Goal: Information Seeking & Learning: Check status

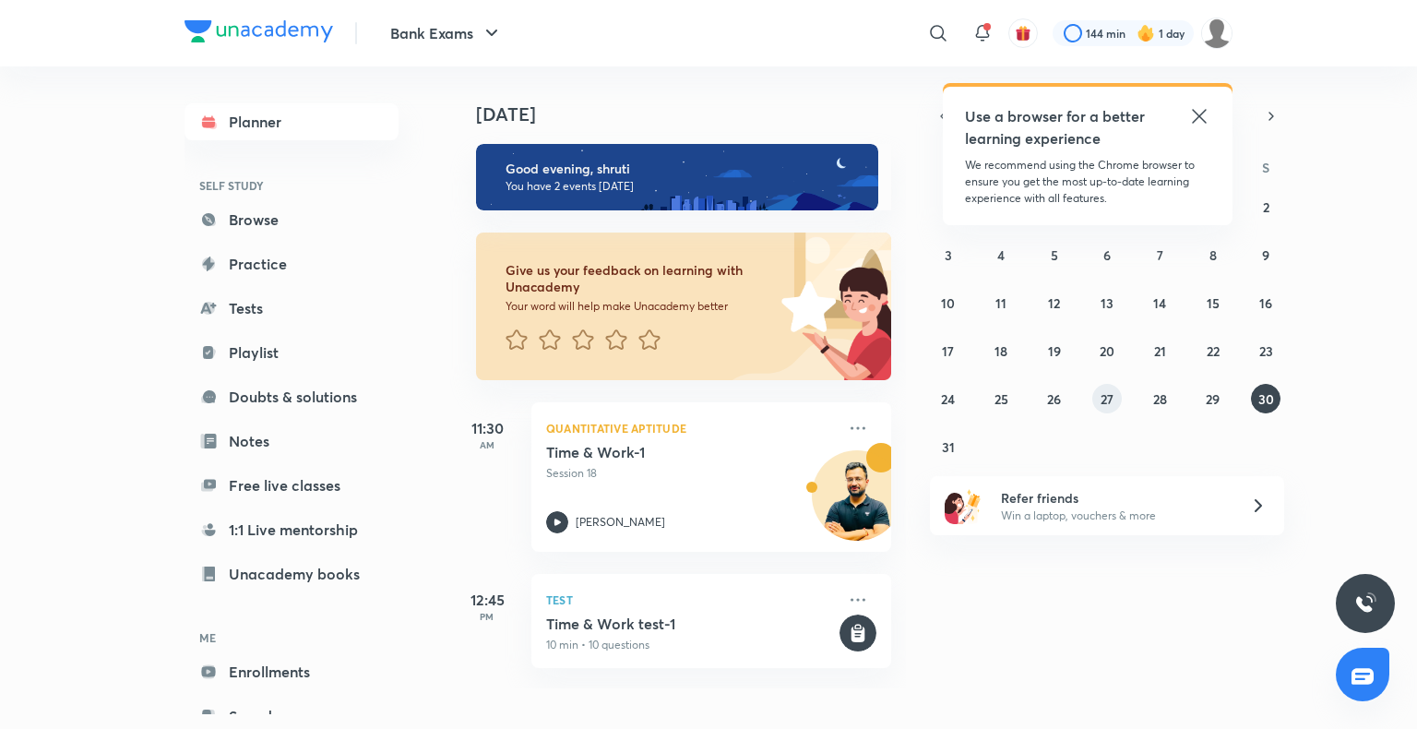
click at [1119, 393] on button "27" at bounding box center [1107, 399] width 30 height 30
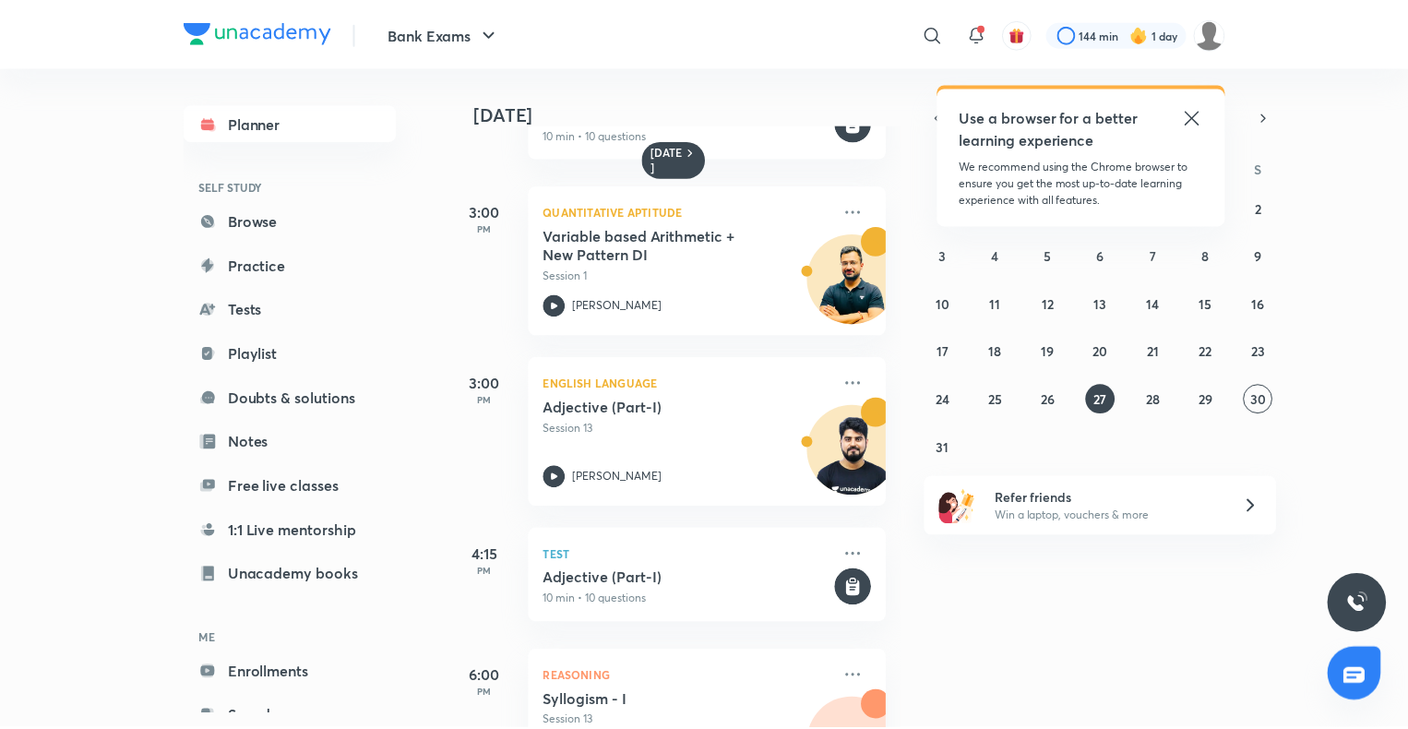
scroll to position [941, 0]
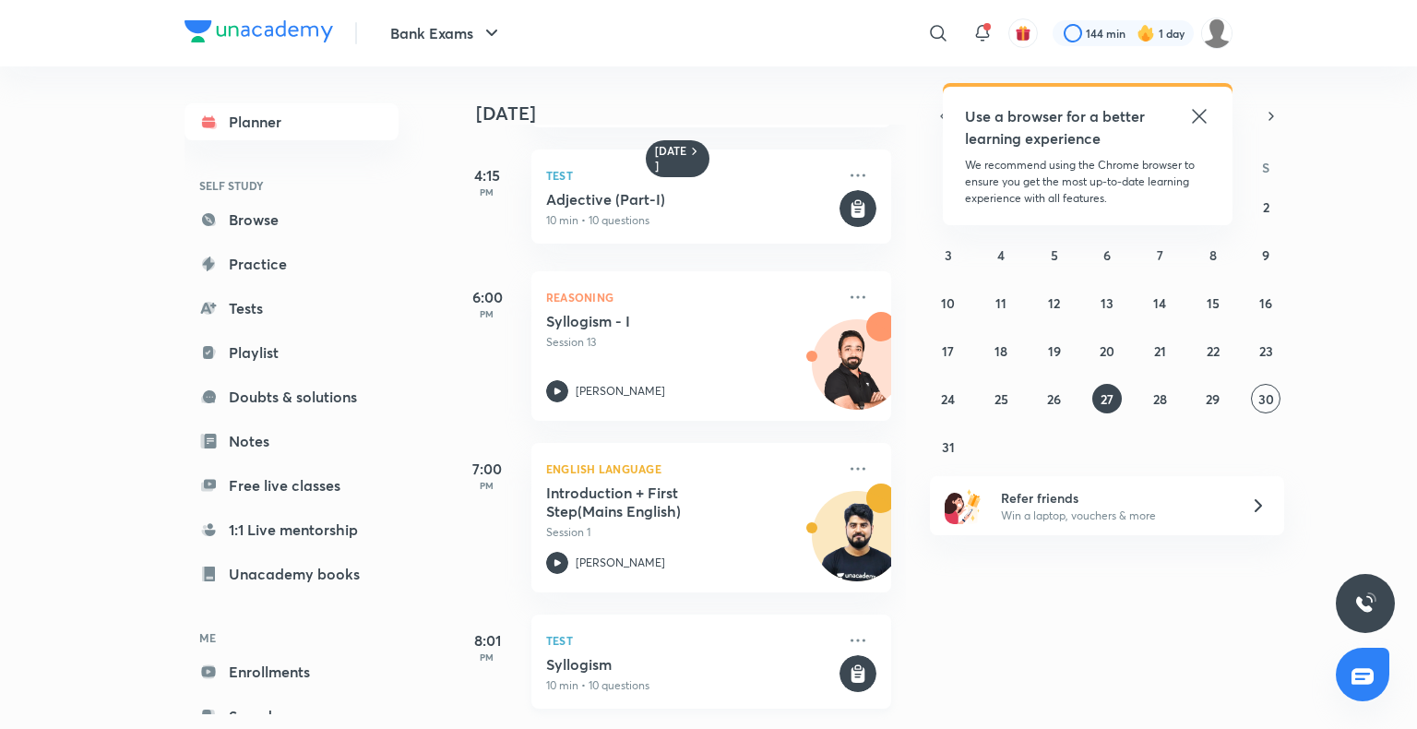
click at [612, 677] on p "10 min • 10 questions" at bounding box center [691, 685] width 290 height 17
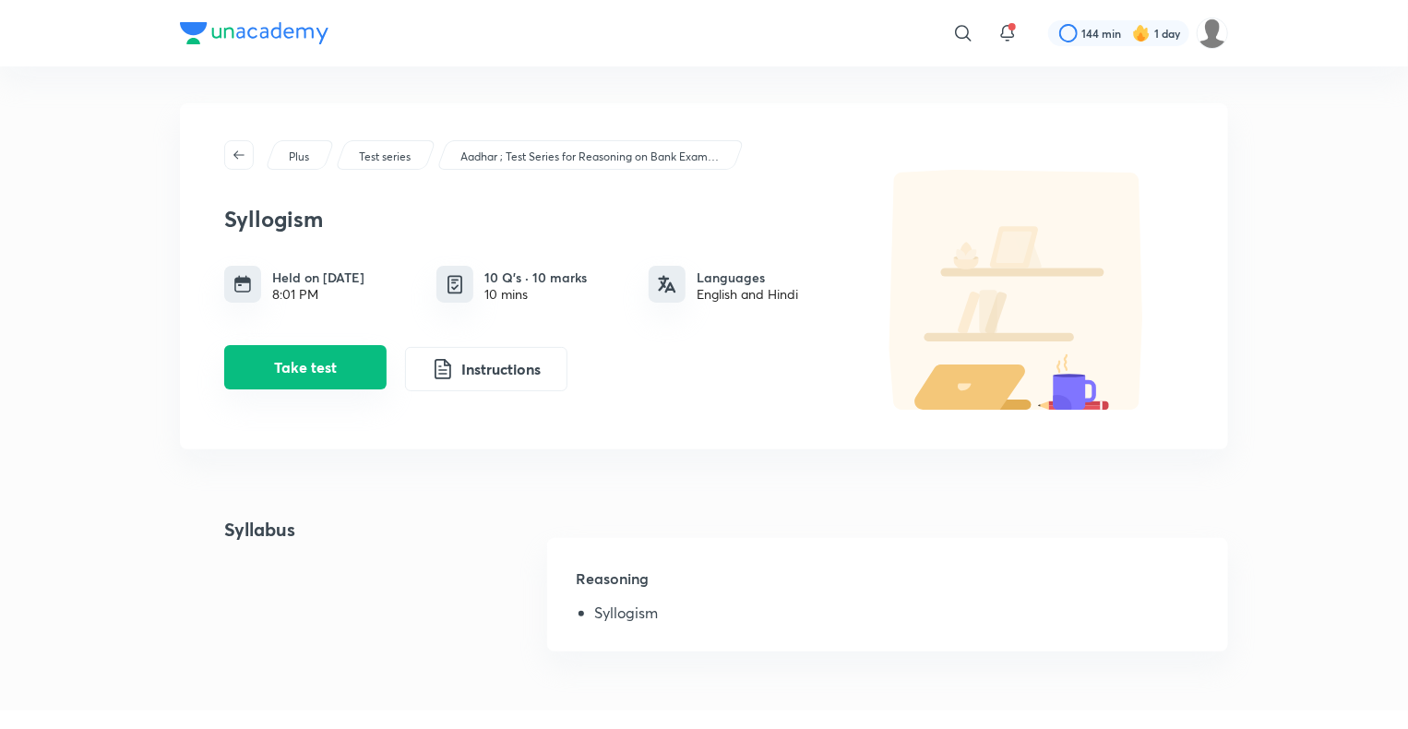
click at [319, 385] on button "Take test" at bounding box center [305, 367] width 162 height 44
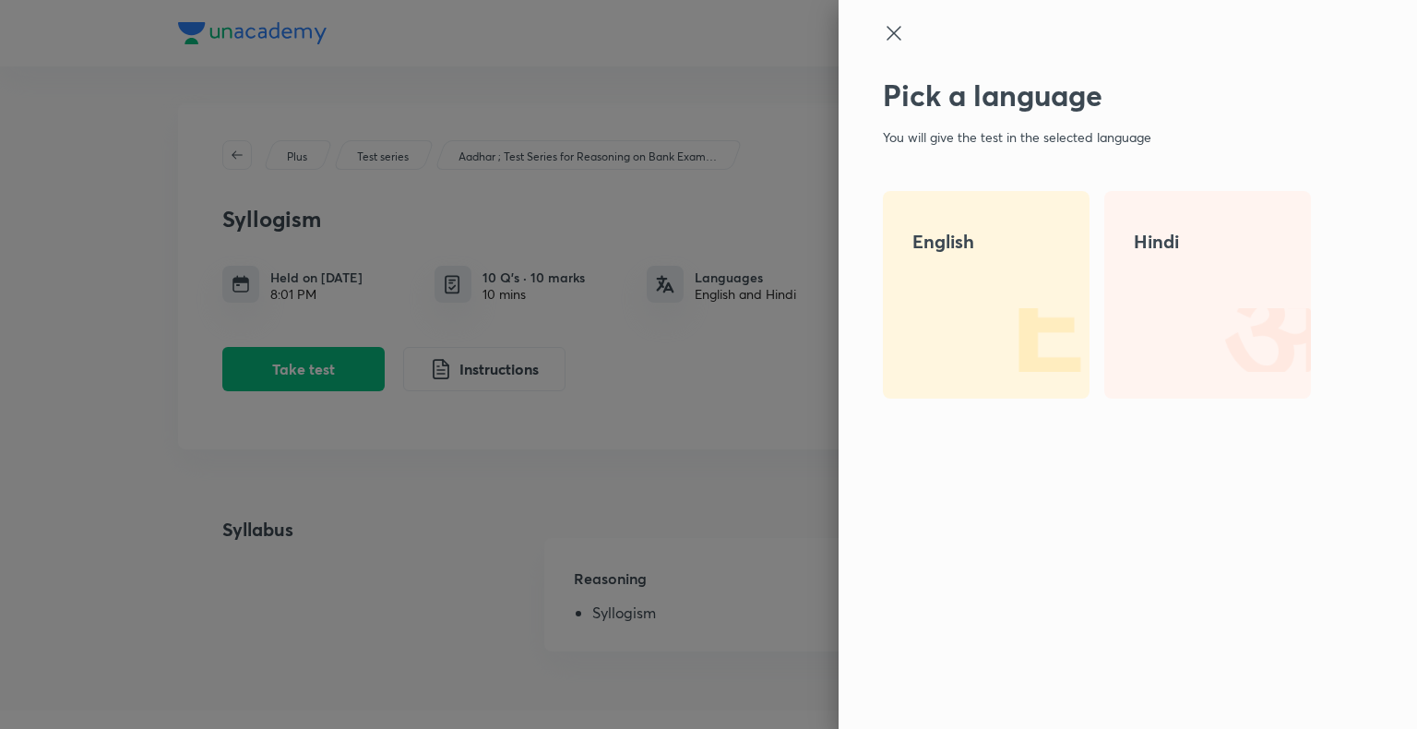
click at [952, 315] on div "English" at bounding box center [986, 295] width 207 height 208
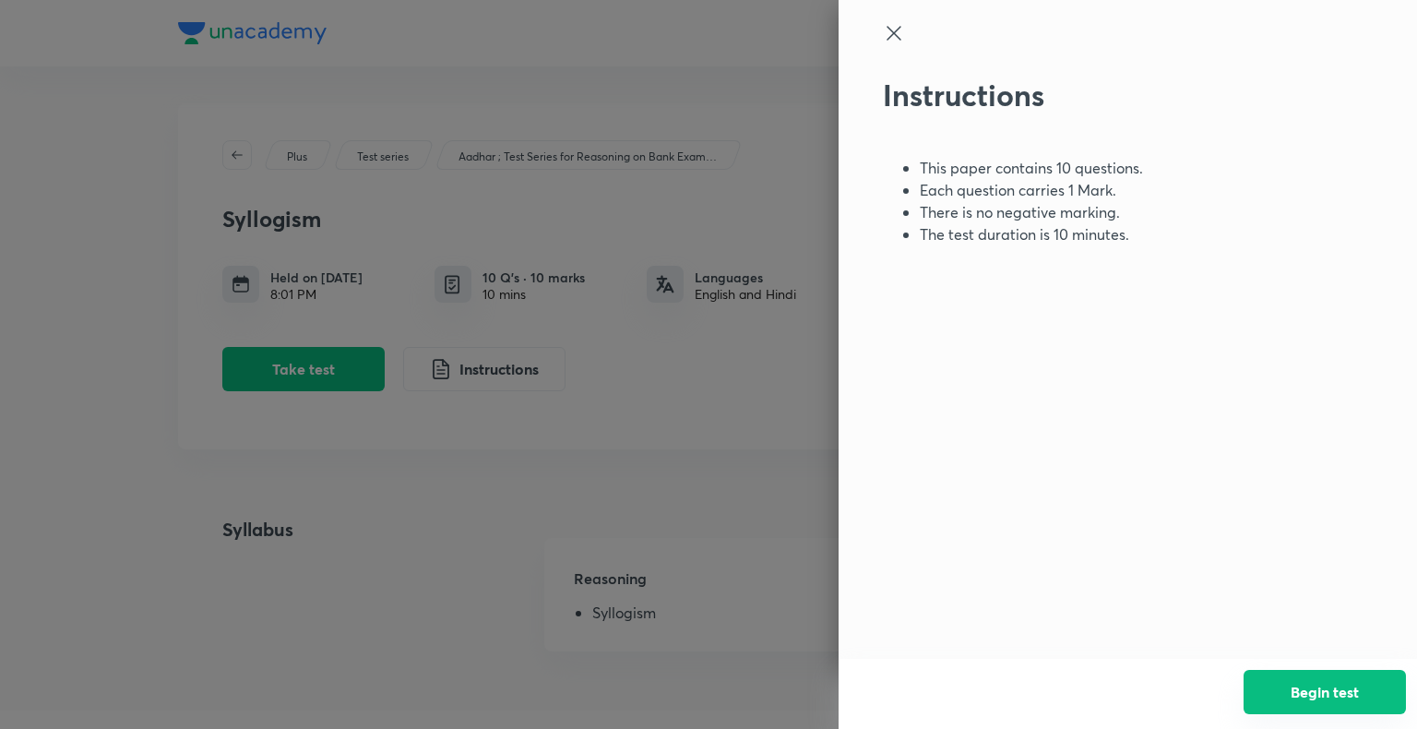
click at [1335, 700] on button "Begin test" at bounding box center [1324, 692] width 162 height 44
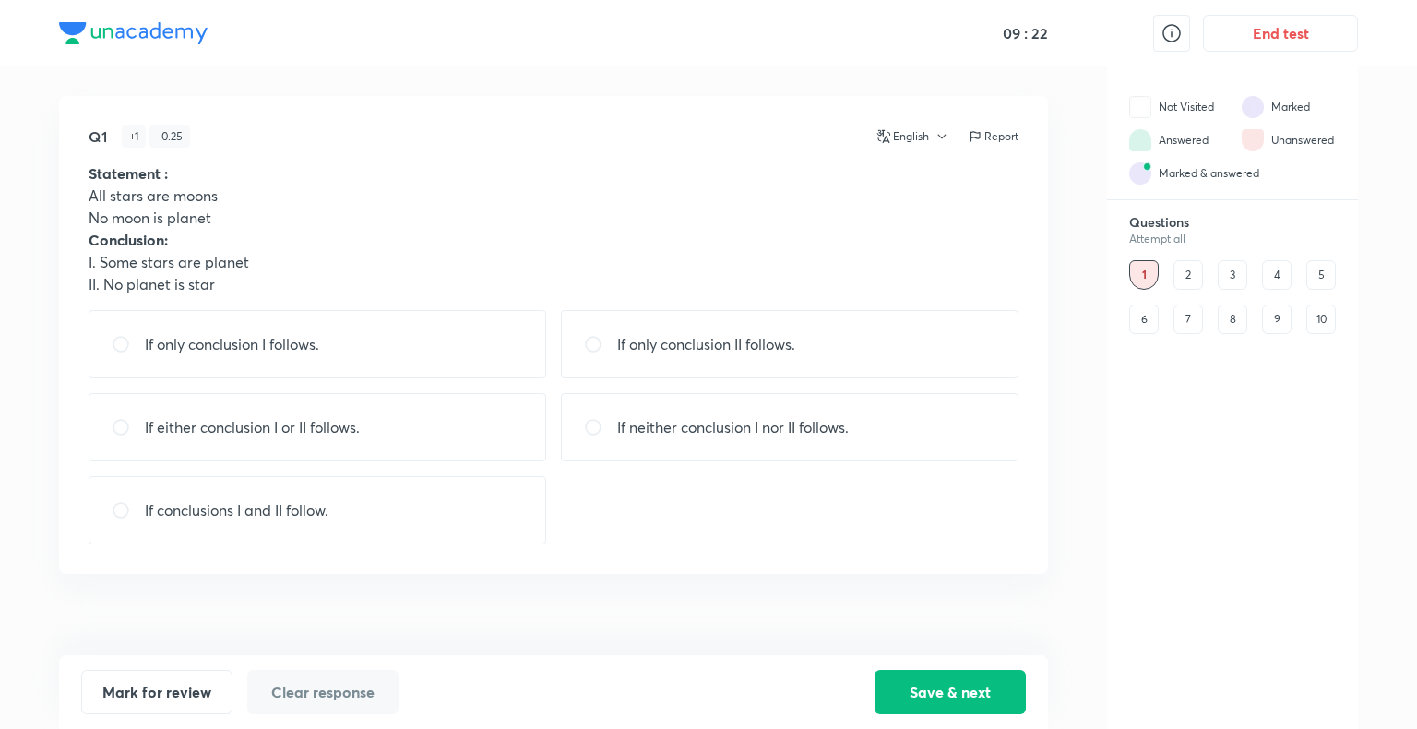
click at [848, 353] on div "If only conclusion II follows." at bounding box center [790, 344] width 458 height 68
radio input "true"
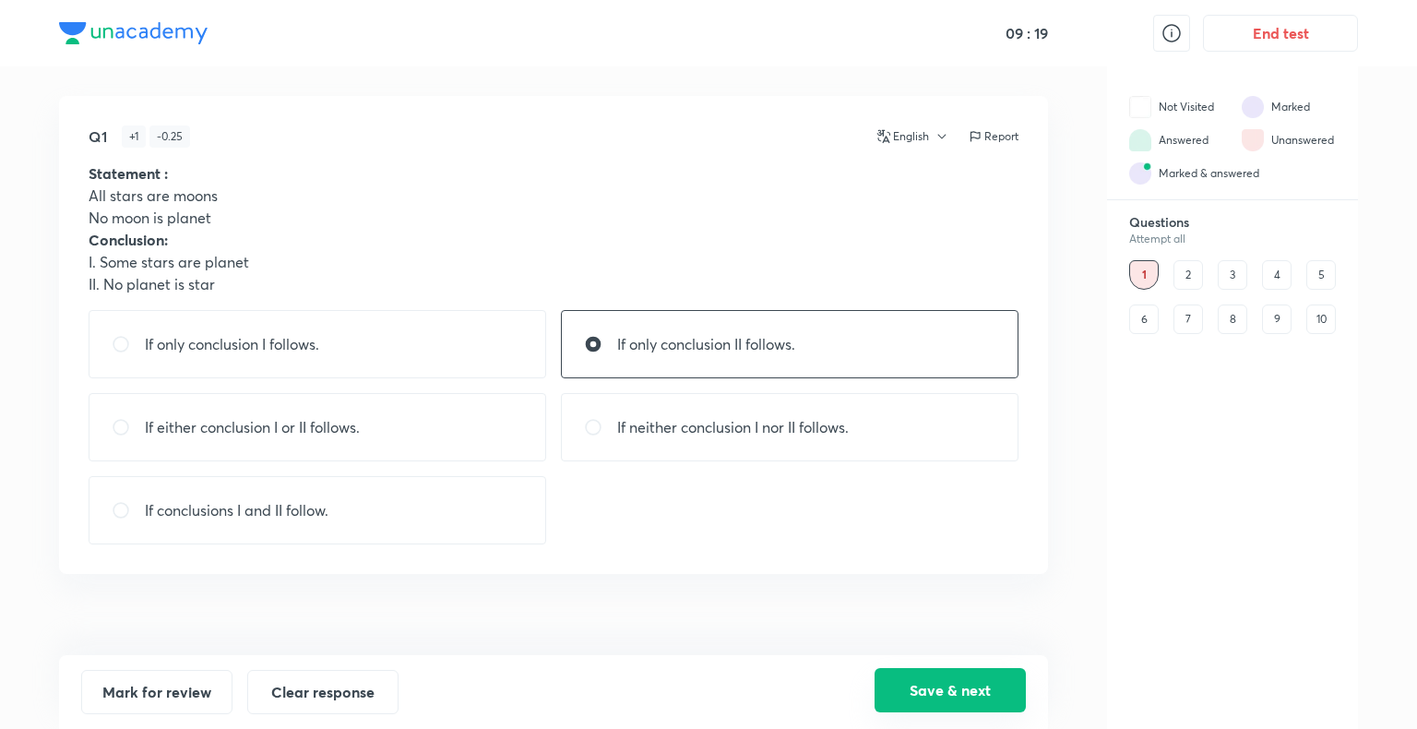
click at [942, 682] on button "Save & next" at bounding box center [949, 690] width 151 height 44
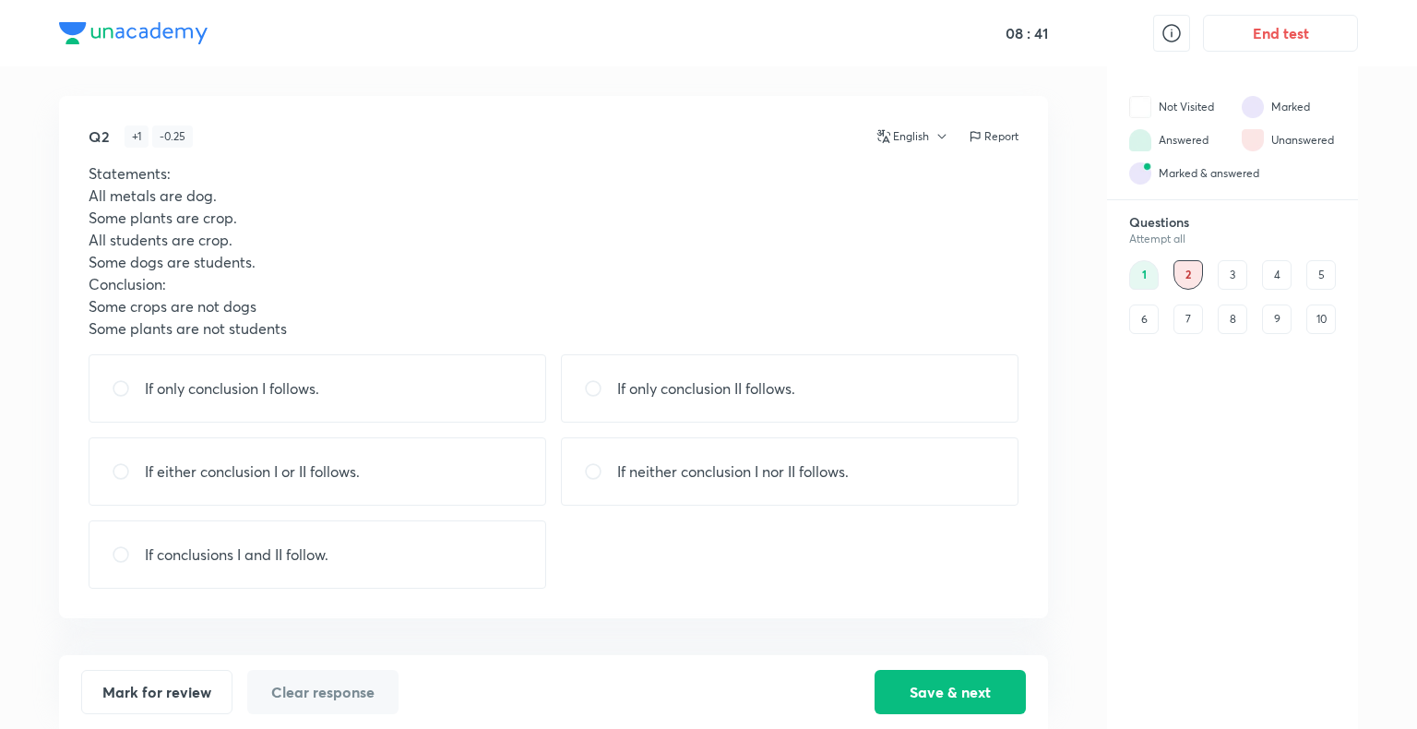
click at [690, 463] on p "If neither conclusion I nor II follows." at bounding box center [733, 471] width 232 height 22
radio input "true"
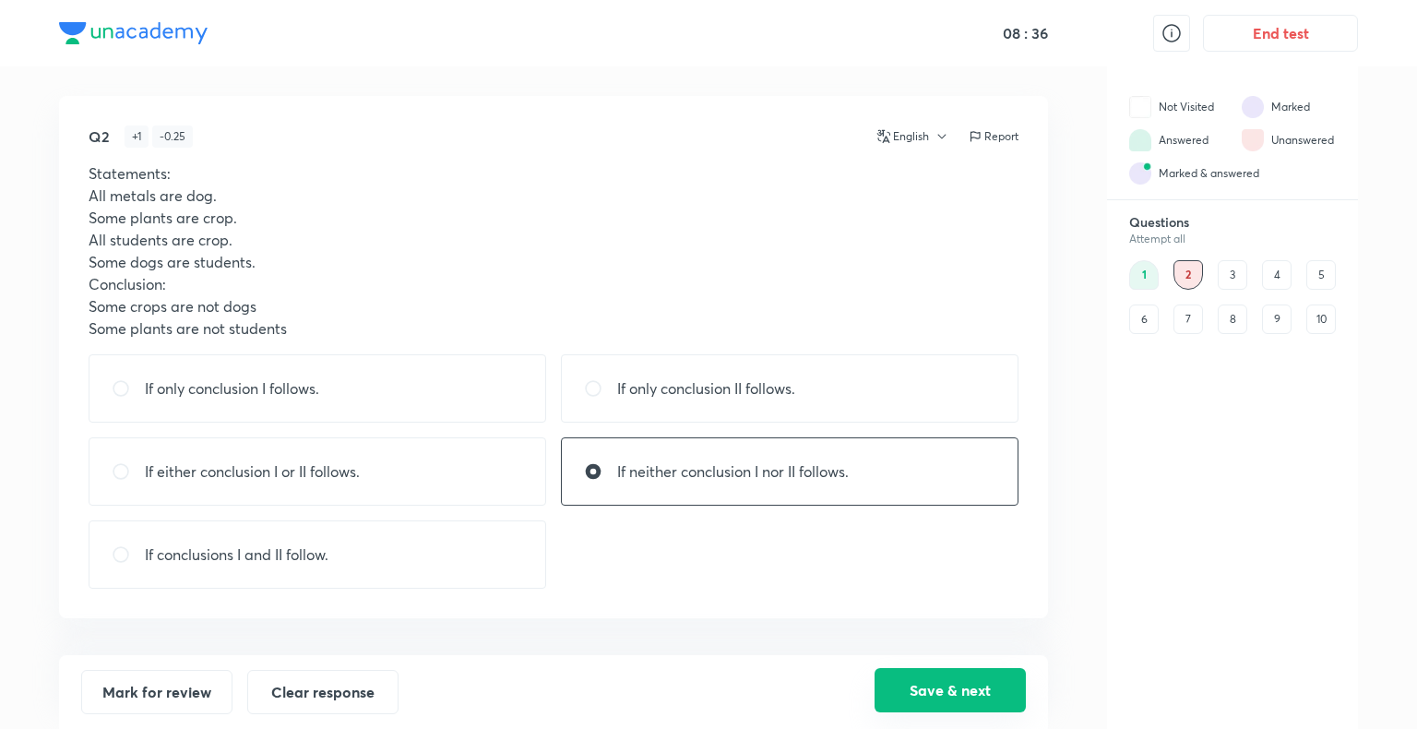
click at [963, 694] on button "Save & next" at bounding box center [949, 690] width 151 height 44
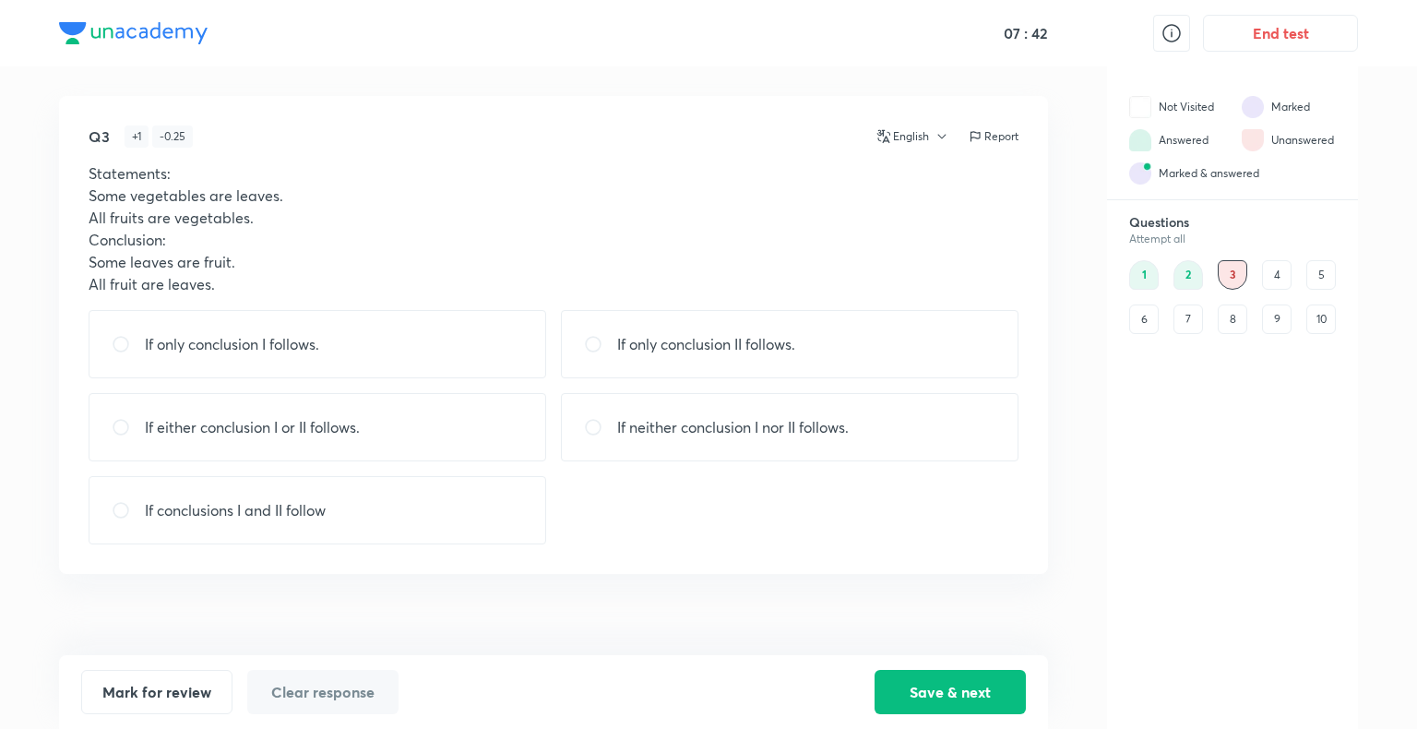
click at [322, 424] on p "If either conclusion I or II follows." at bounding box center [252, 427] width 215 height 22
click at [349, 507] on div "If conclusions I and II follow" at bounding box center [318, 510] width 458 height 68
radio input "false"
radio input "true"
click at [525, 437] on div "If either conclusion I or II follows." at bounding box center [318, 427] width 458 height 68
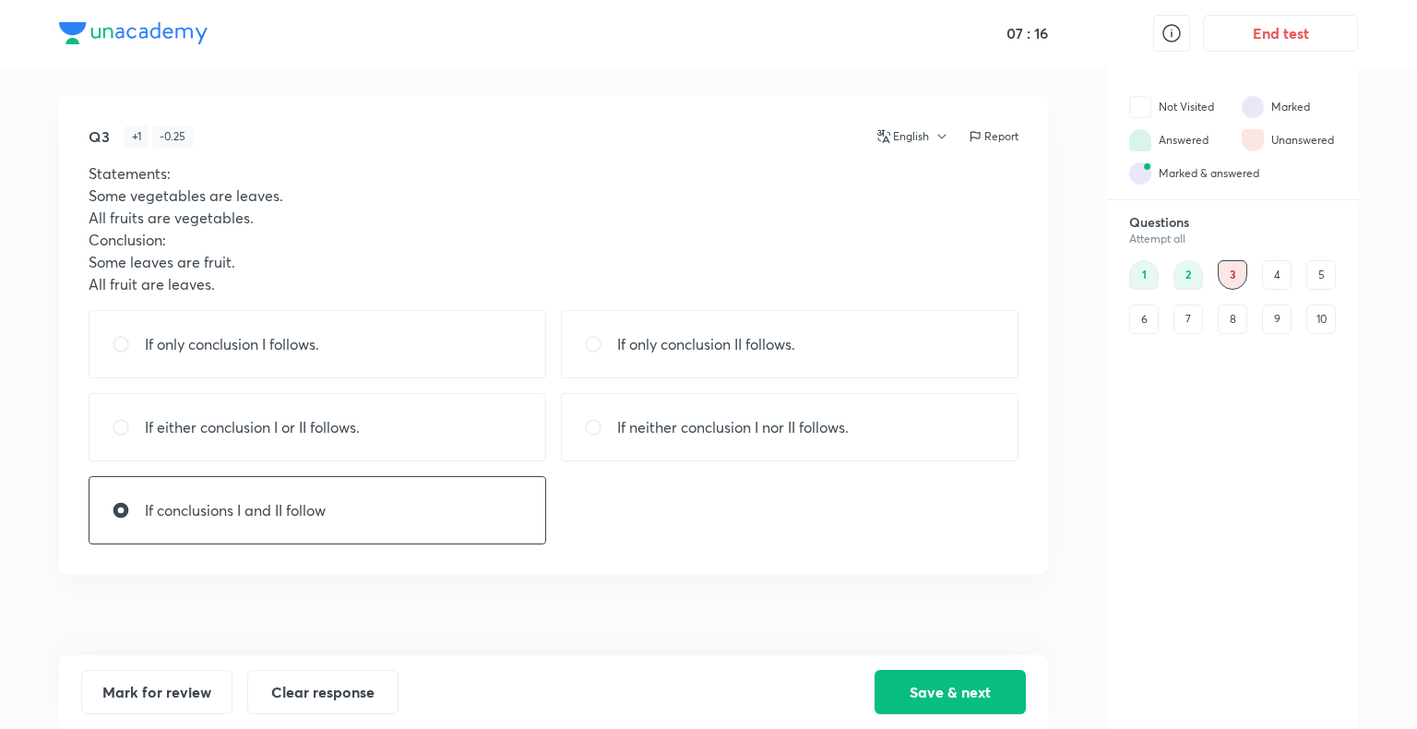
radio input "true"
radio input "false"
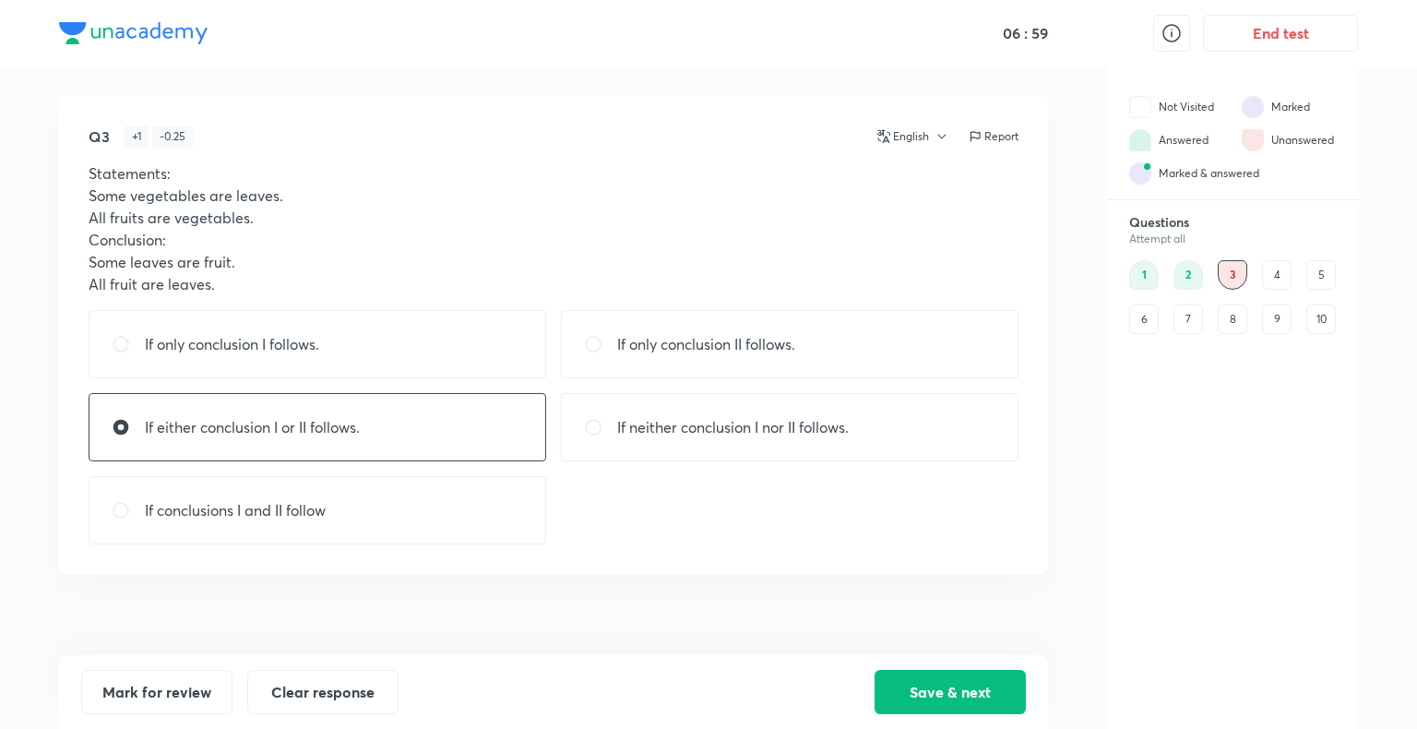
click at [649, 359] on div "If only conclusion II follows." at bounding box center [790, 344] width 458 height 68
radio input "true"
radio input "false"
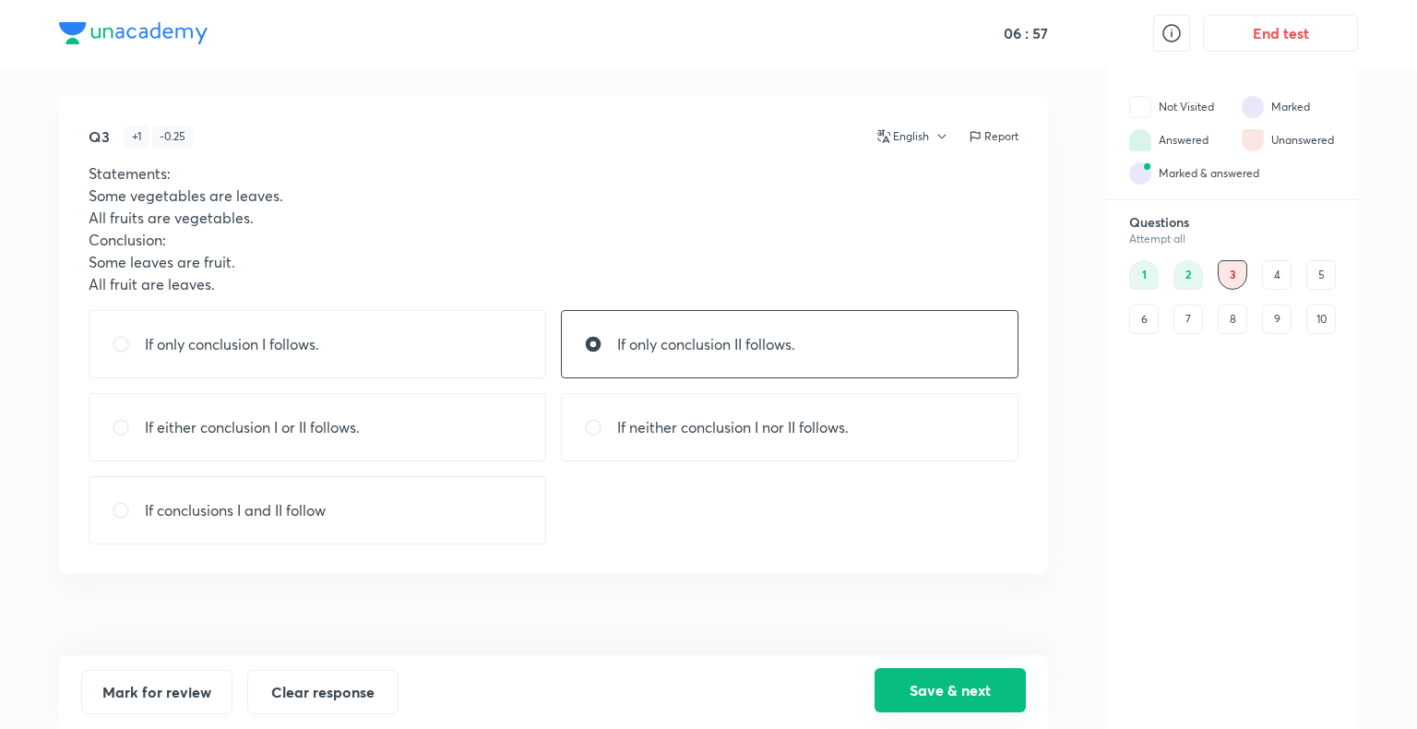
click at [934, 678] on button "Save & next" at bounding box center [949, 690] width 151 height 44
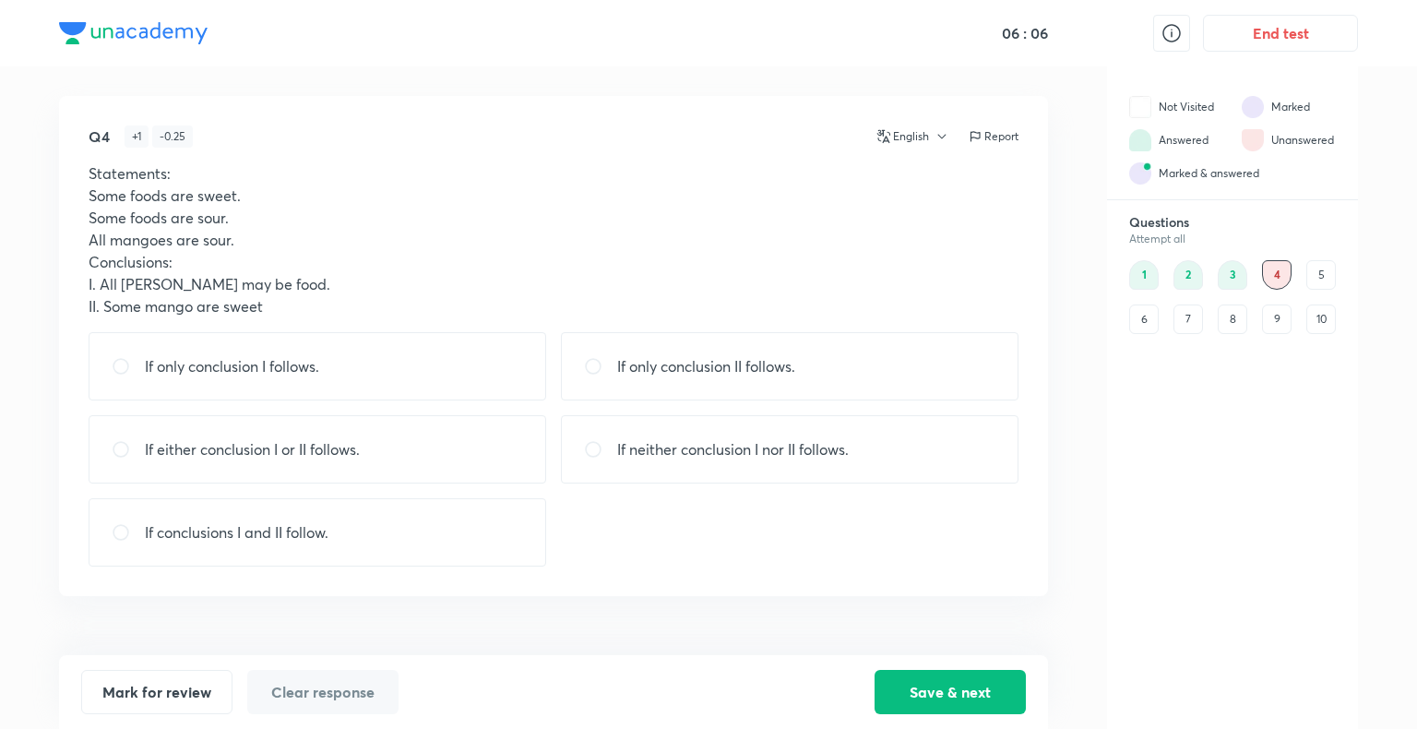
click at [403, 354] on div "If only conclusion I follows." at bounding box center [318, 366] width 458 height 68
radio input "true"
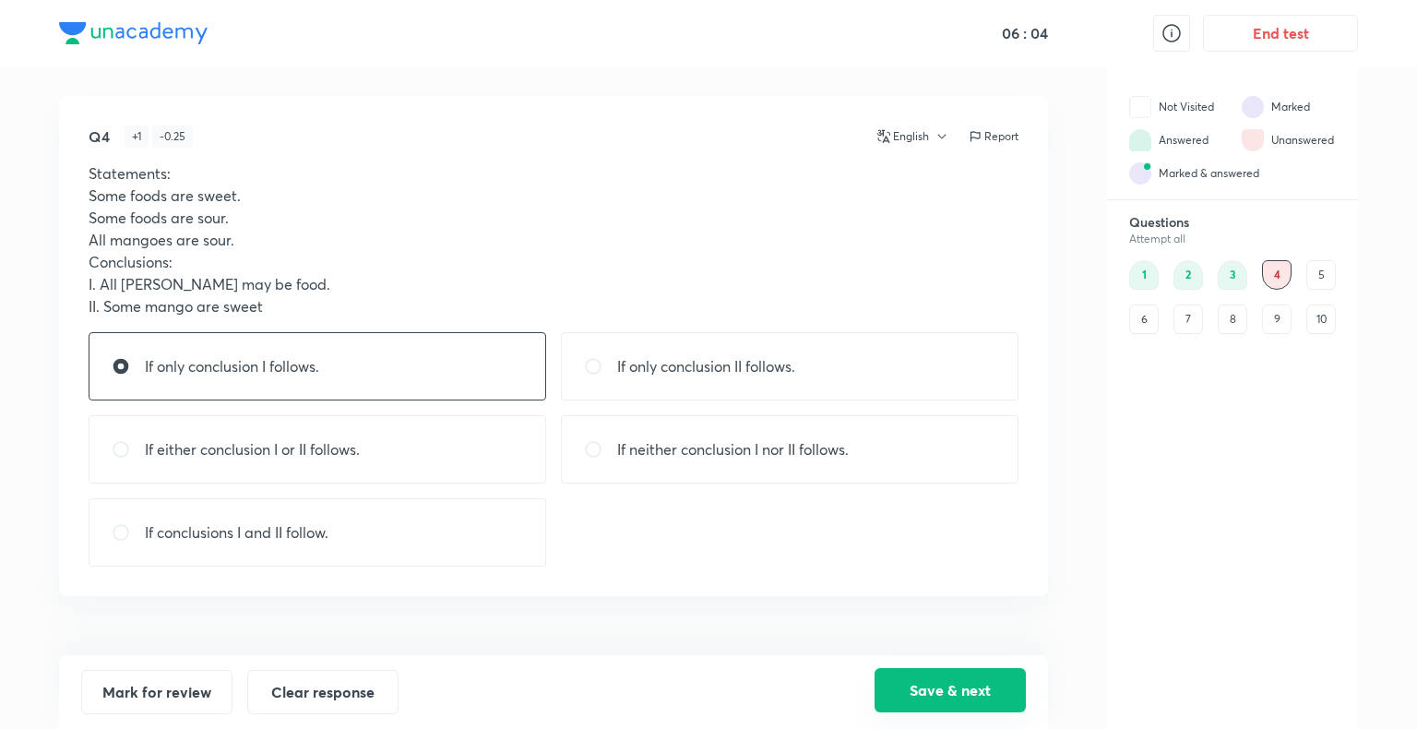
click at [919, 696] on button "Save & next" at bounding box center [949, 690] width 151 height 44
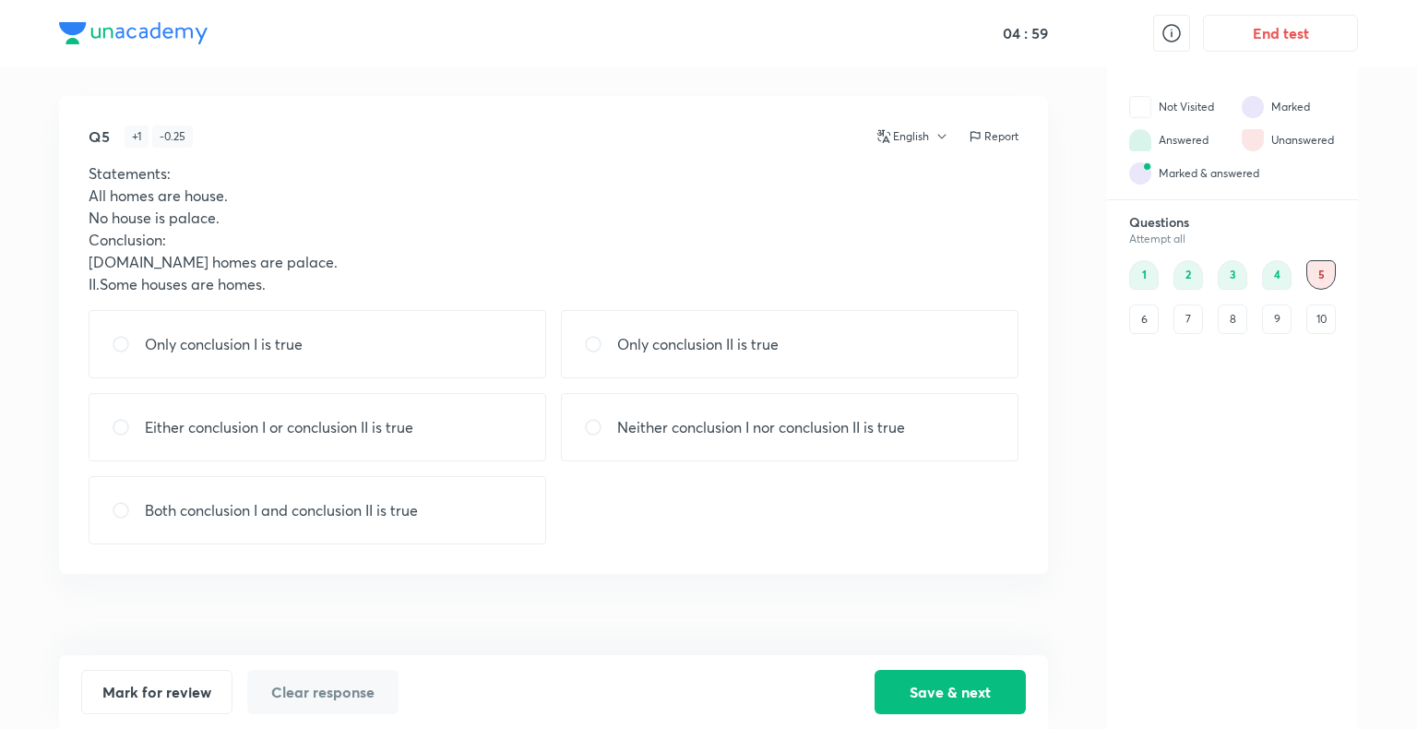
click at [369, 507] on p "Both conclusion I and conclusion II is true" at bounding box center [281, 510] width 273 height 22
radio input "true"
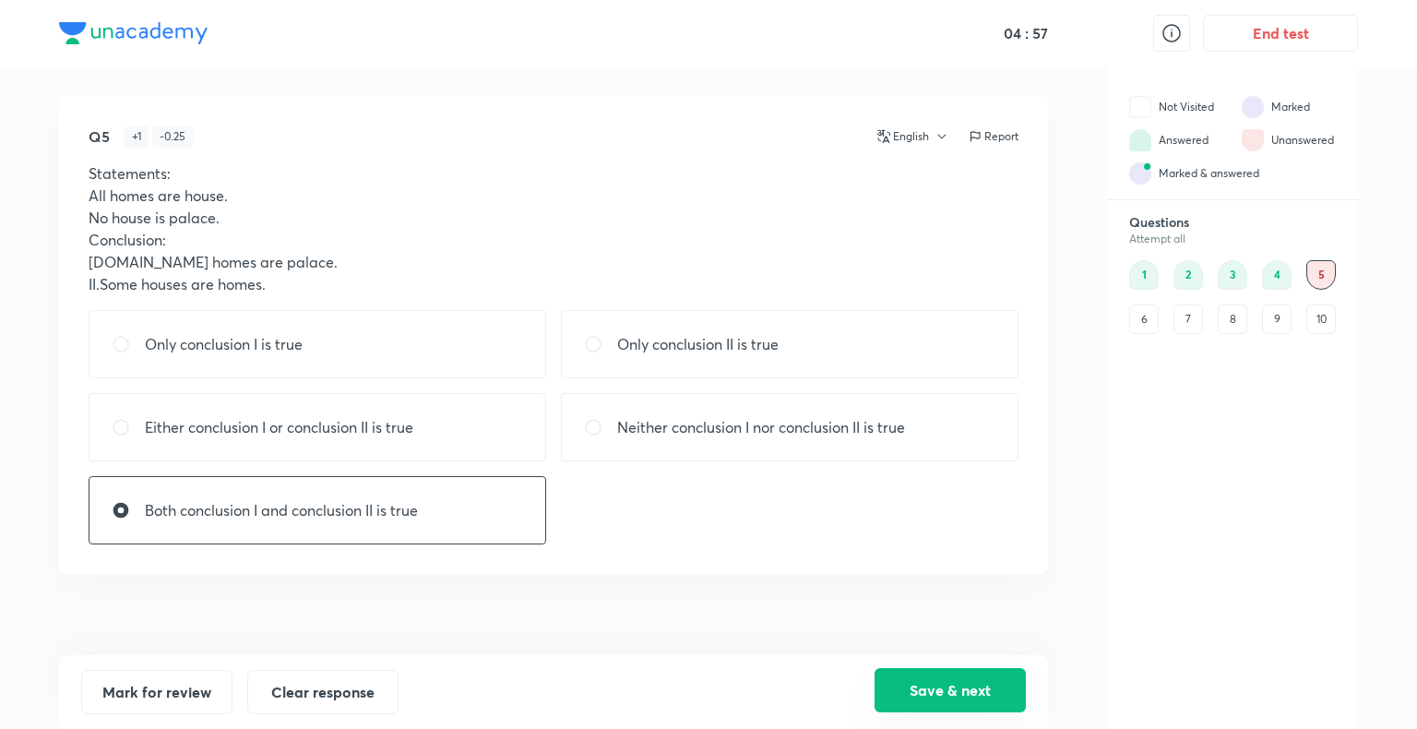
click at [917, 678] on button "Save & next" at bounding box center [949, 690] width 151 height 44
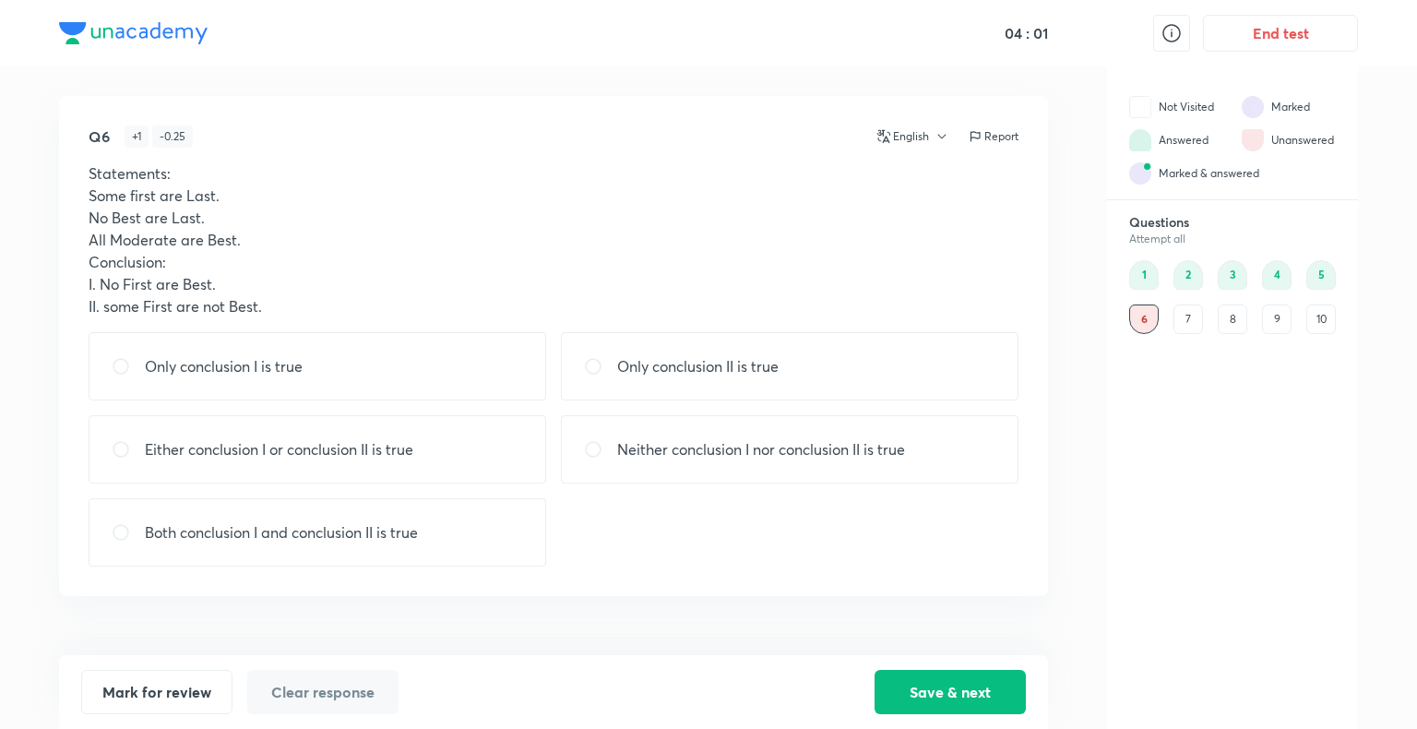
click at [431, 434] on div "Either conclusion I or conclusion II is true" at bounding box center [318, 449] width 458 height 68
radio input "true"
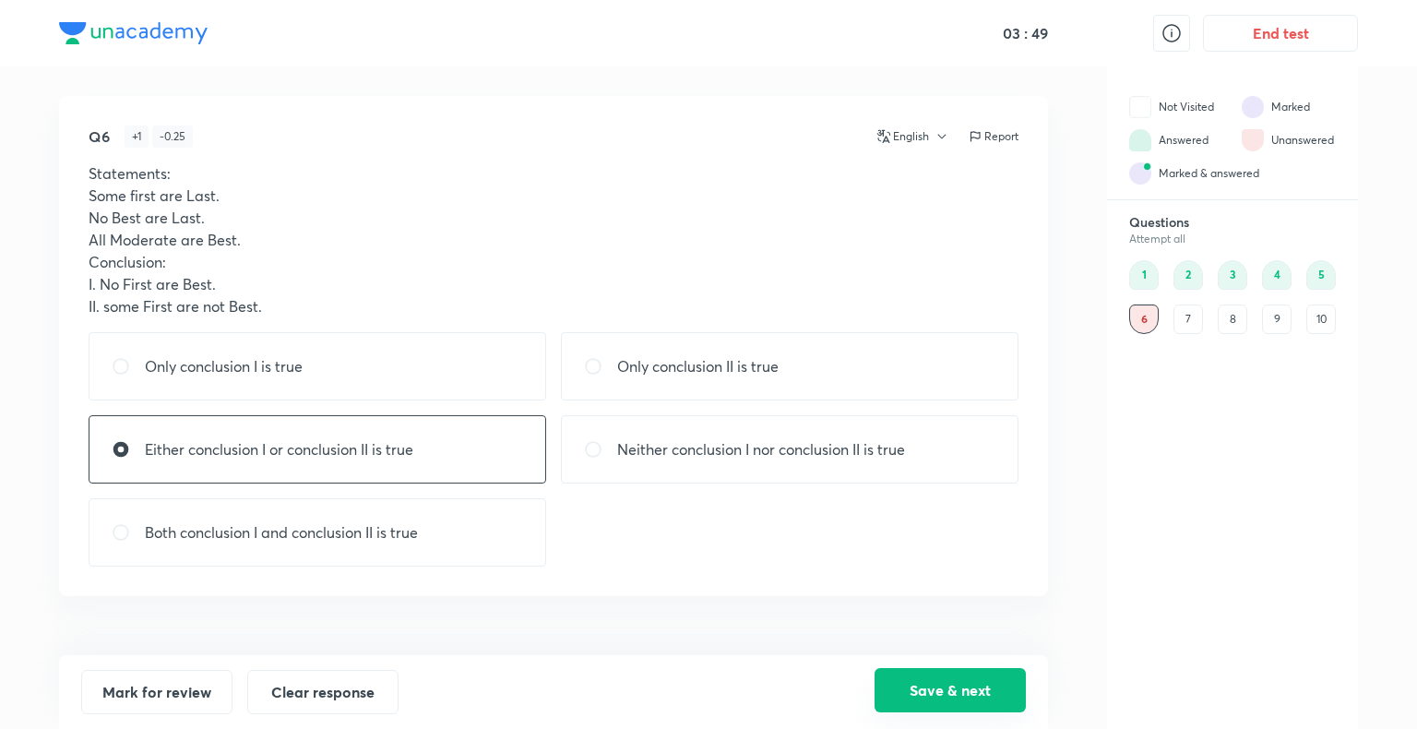
click at [989, 678] on button "Save & next" at bounding box center [949, 690] width 151 height 44
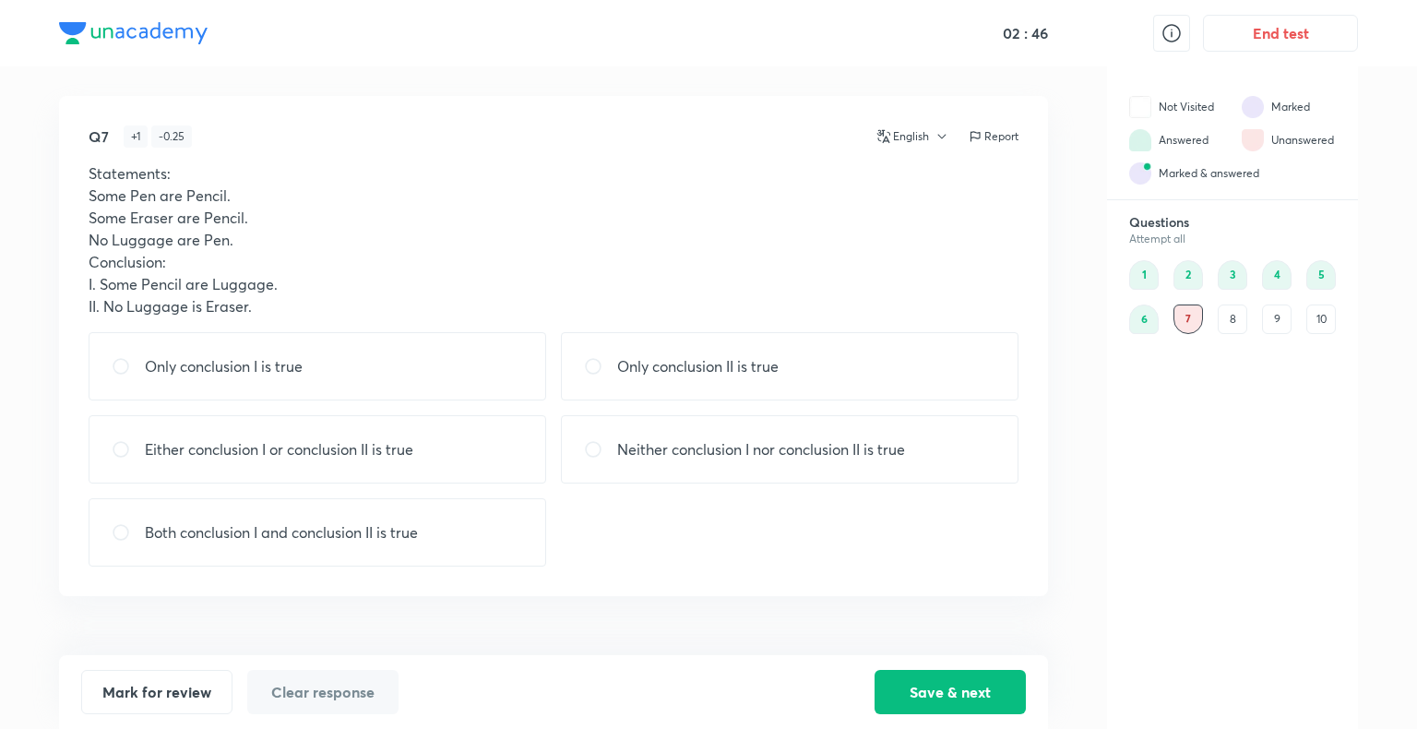
click at [871, 438] on p "Neither conclusion I nor conclusion II is true" at bounding box center [761, 449] width 288 height 22
radio input "true"
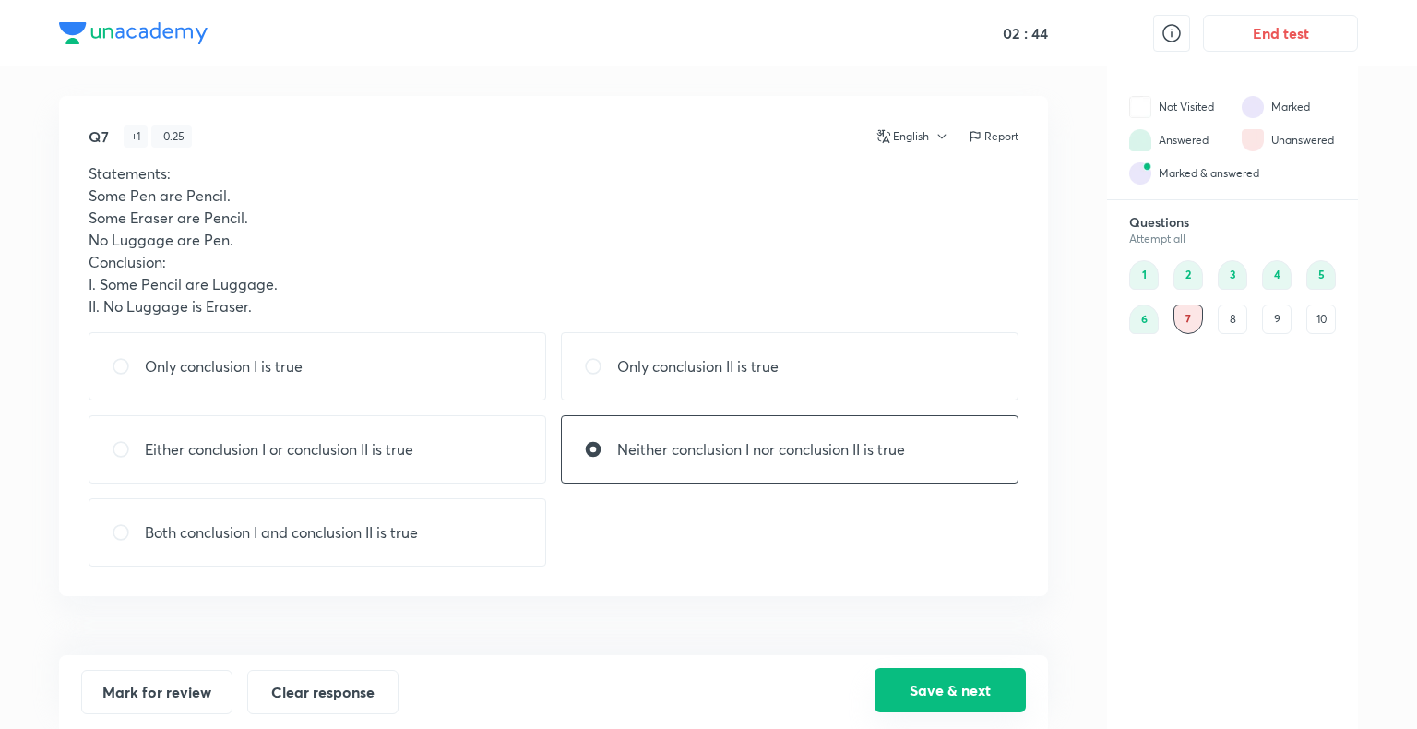
click at [969, 677] on button "Save & next" at bounding box center [949, 690] width 151 height 44
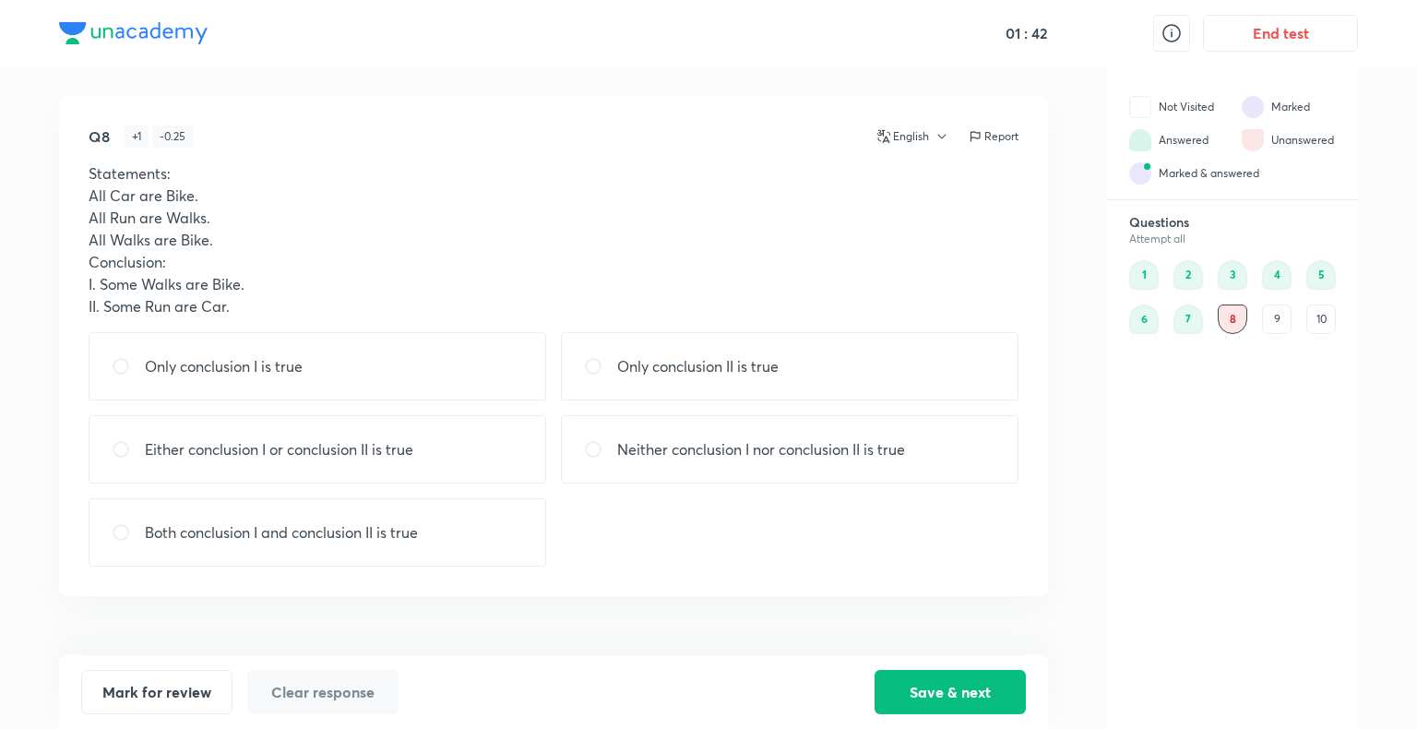
click at [442, 460] on div "Either conclusion I or conclusion II is true" at bounding box center [318, 449] width 458 height 68
radio input "true"
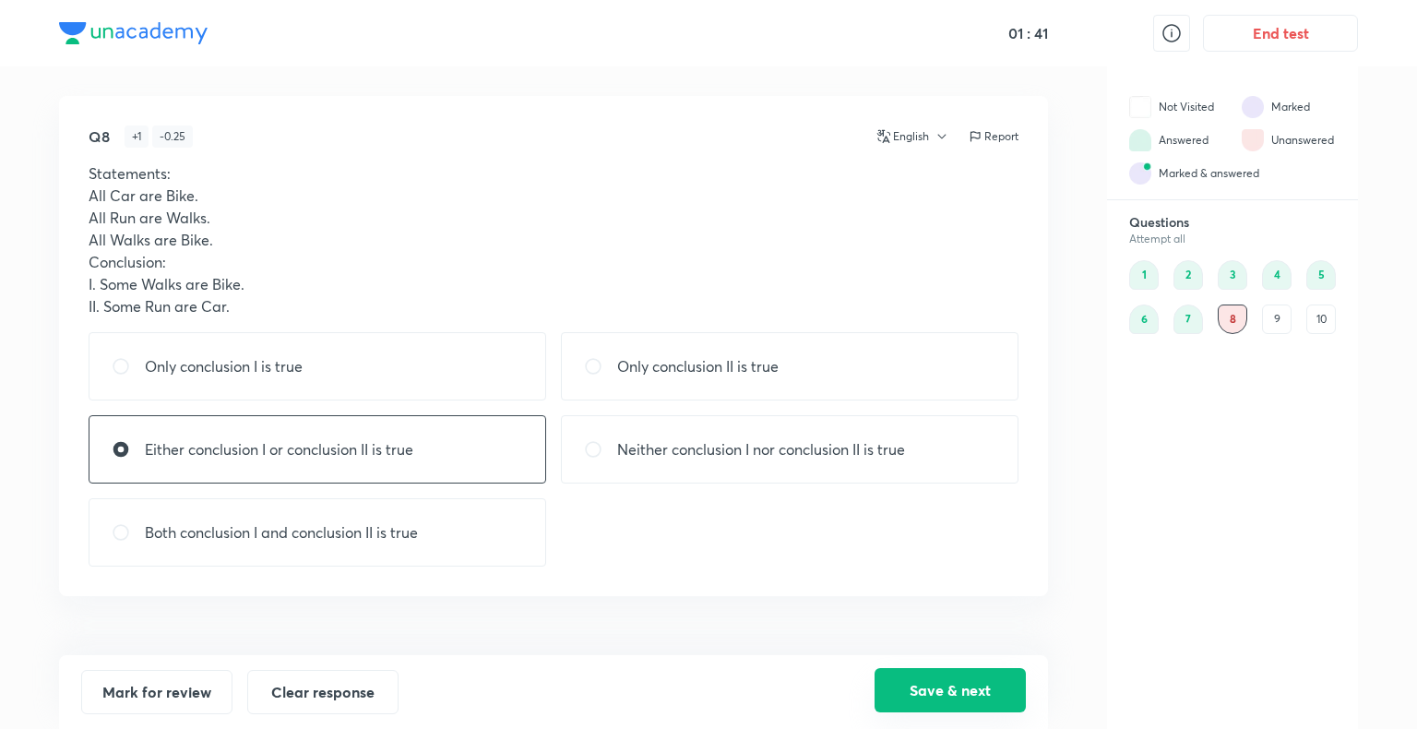
click at [965, 672] on button "Save & next" at bounding box center [949, 690] width 151 height 44
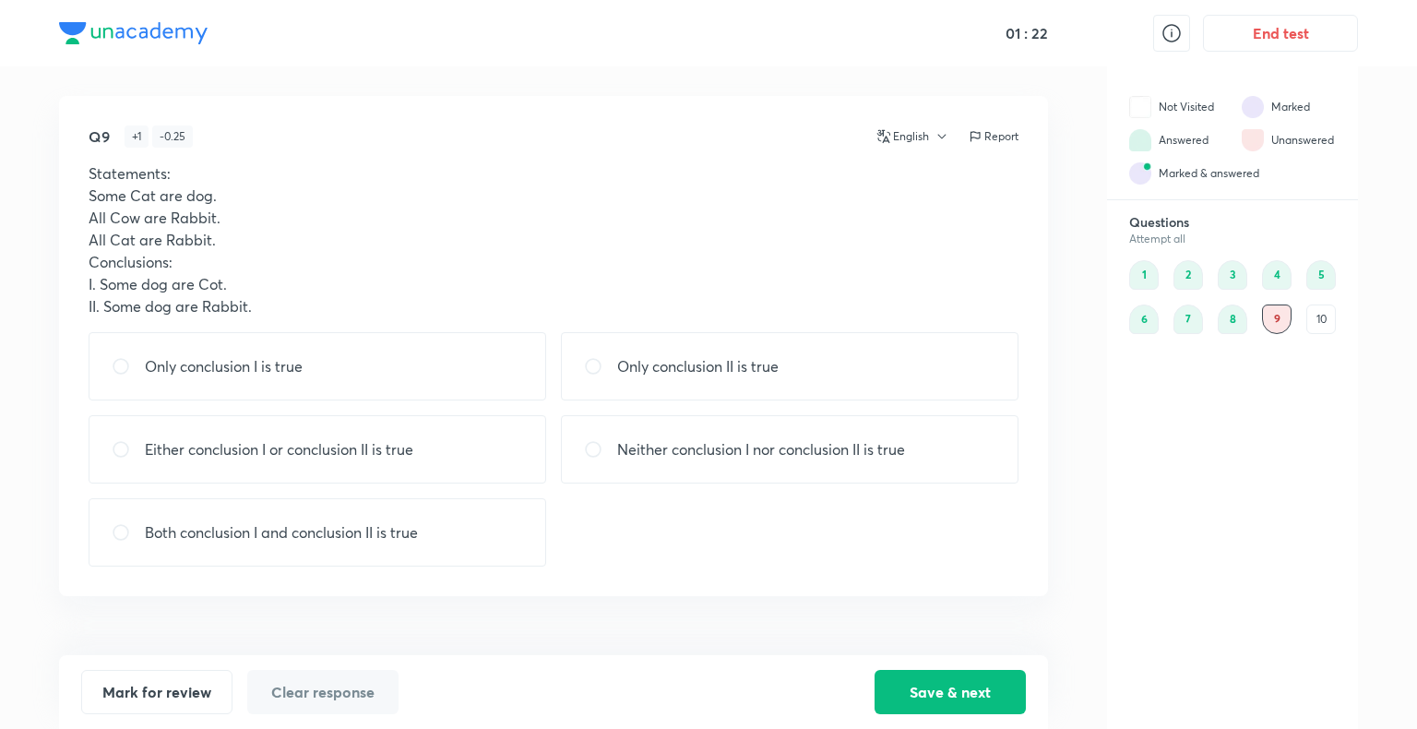
click at [216, 338] on div "Only conclusion I is true" at bounding box center [318, 366] width 458 height 68
radio input "true"
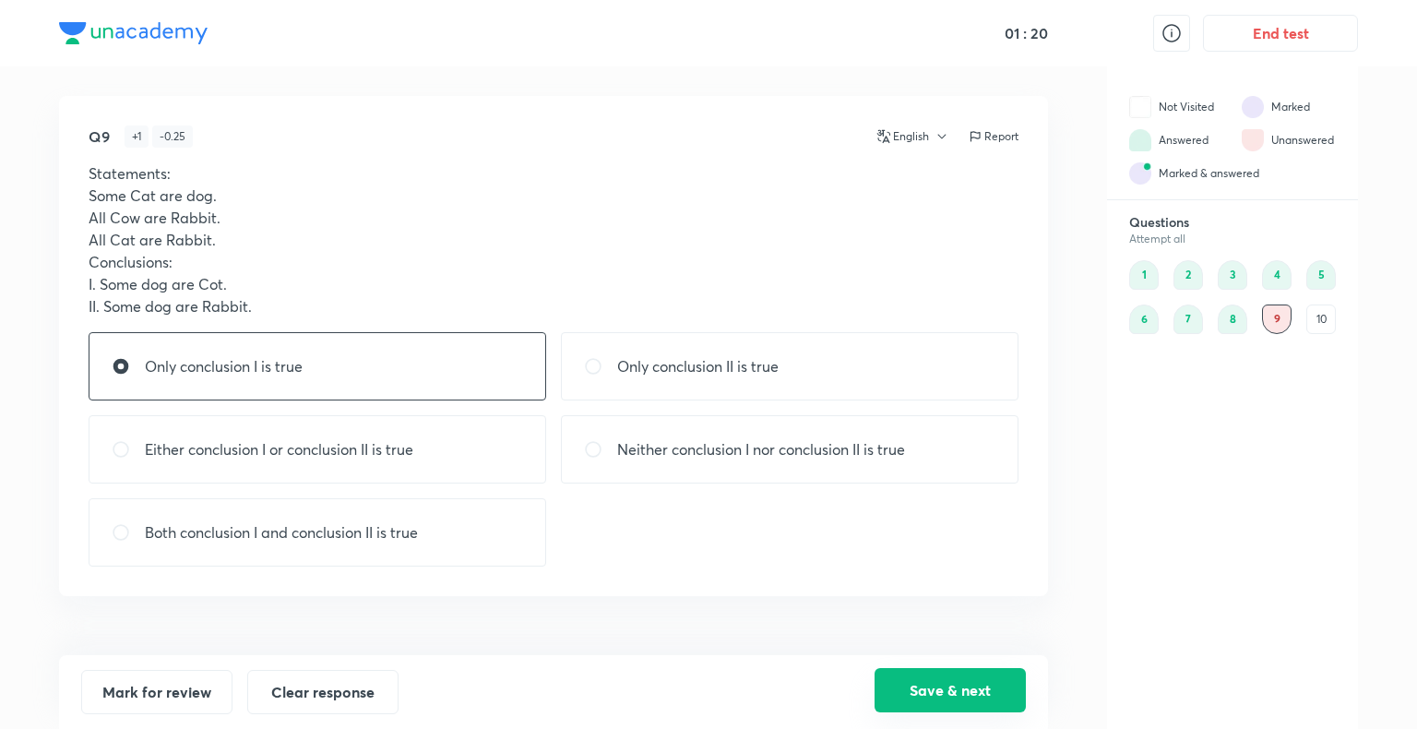
click at [914, 690] on button "Save & next" at bounding box center [949, 690] width 151 height 44
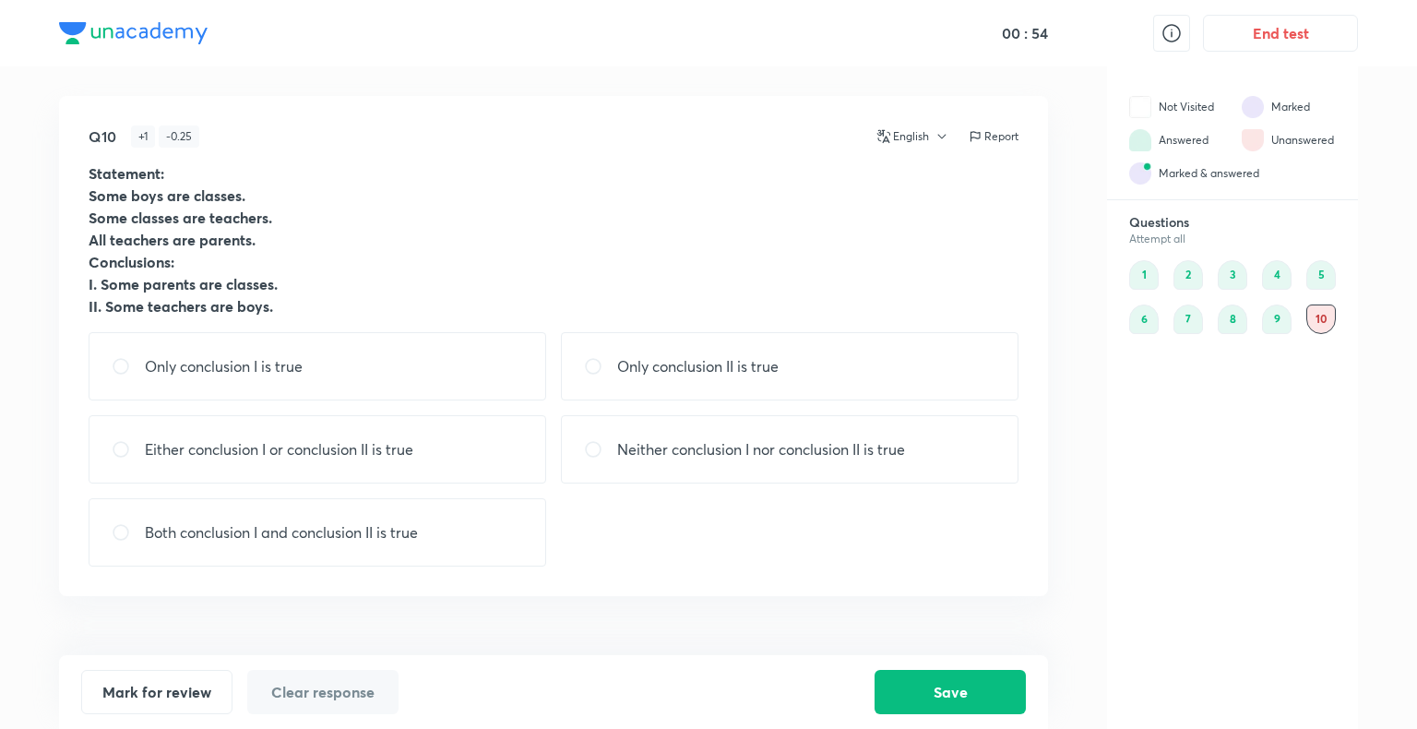
click at [711, 448] on p "Neither conclusion I nor conclusion II is true" at bounding box center [761, 449] width 288 height 22
radio input "true"
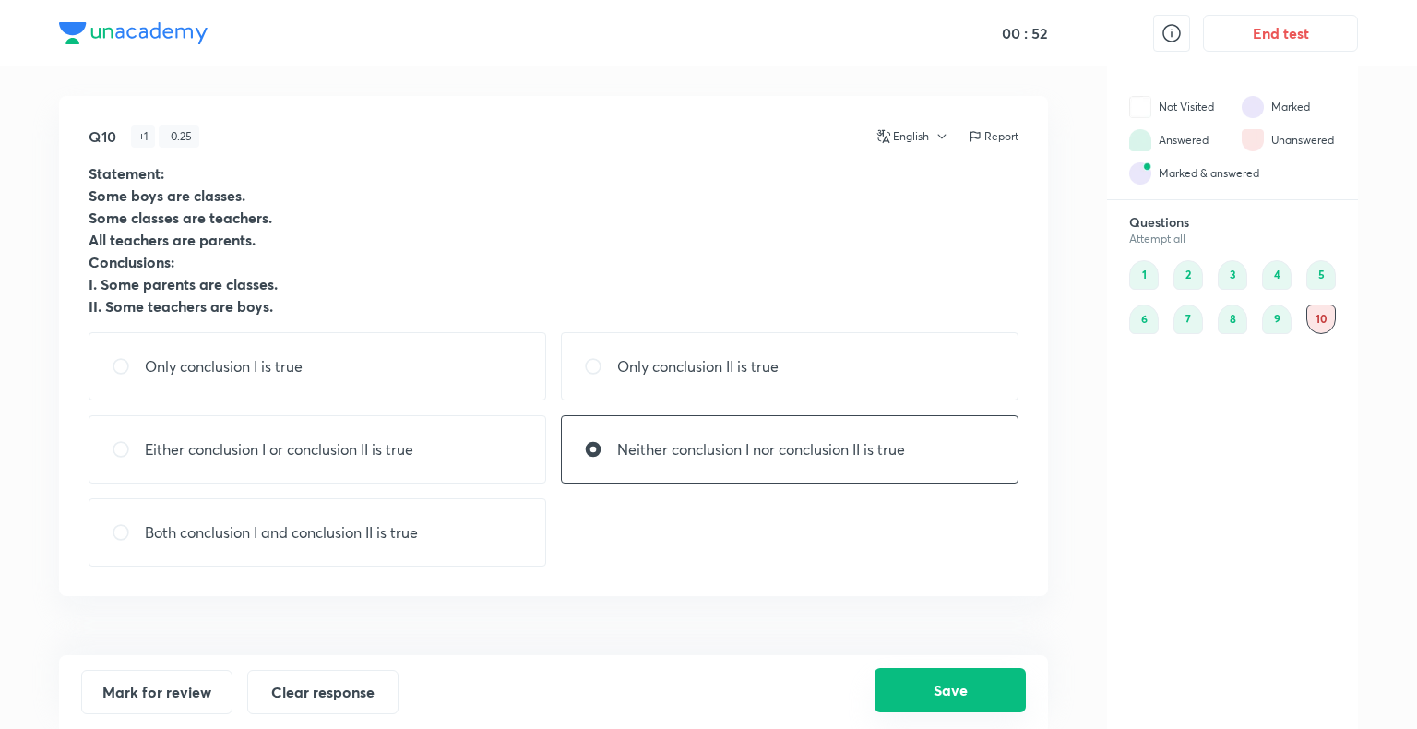
click at [937, 687] on button "Save" at bounding box center [949, 690] width 151 height 44
click at [1283, 35] on button "End test" at bounding box center [1280, 31] width 155 height 37
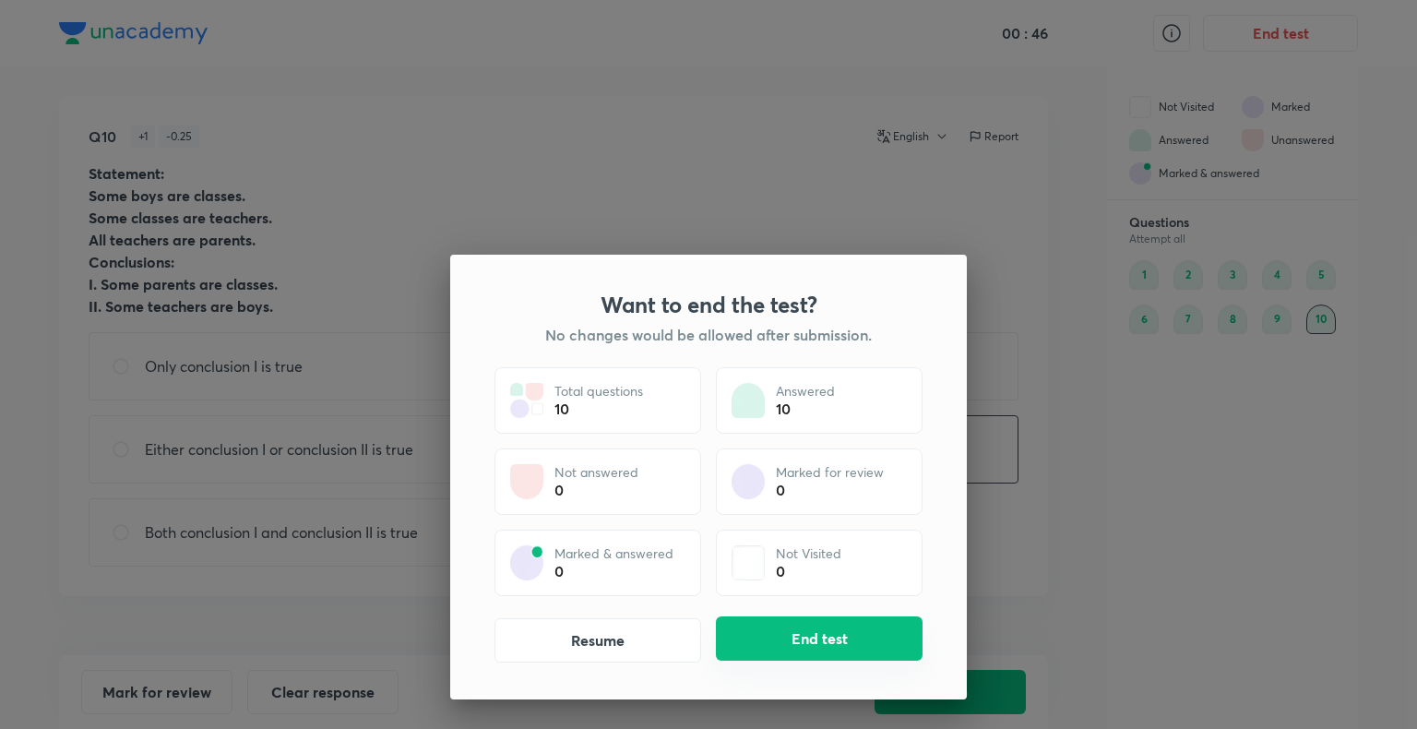
click at [802, 636] on button "End test" at bounding box center [819, 638] width 207 height 44
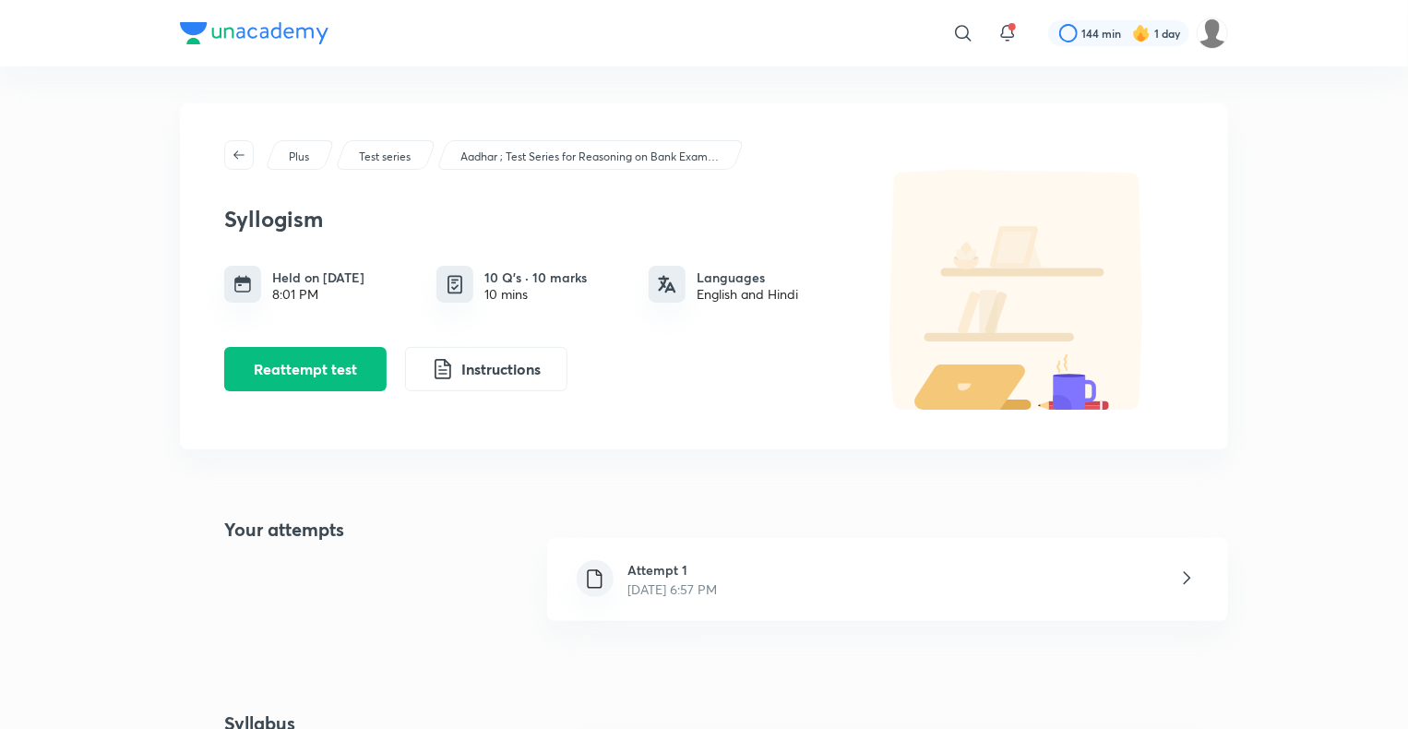
click at [796, 587] on div "Attempt 1 [DATE] 6:57 PM" at bounding box center [887, 579] width 681 height 83
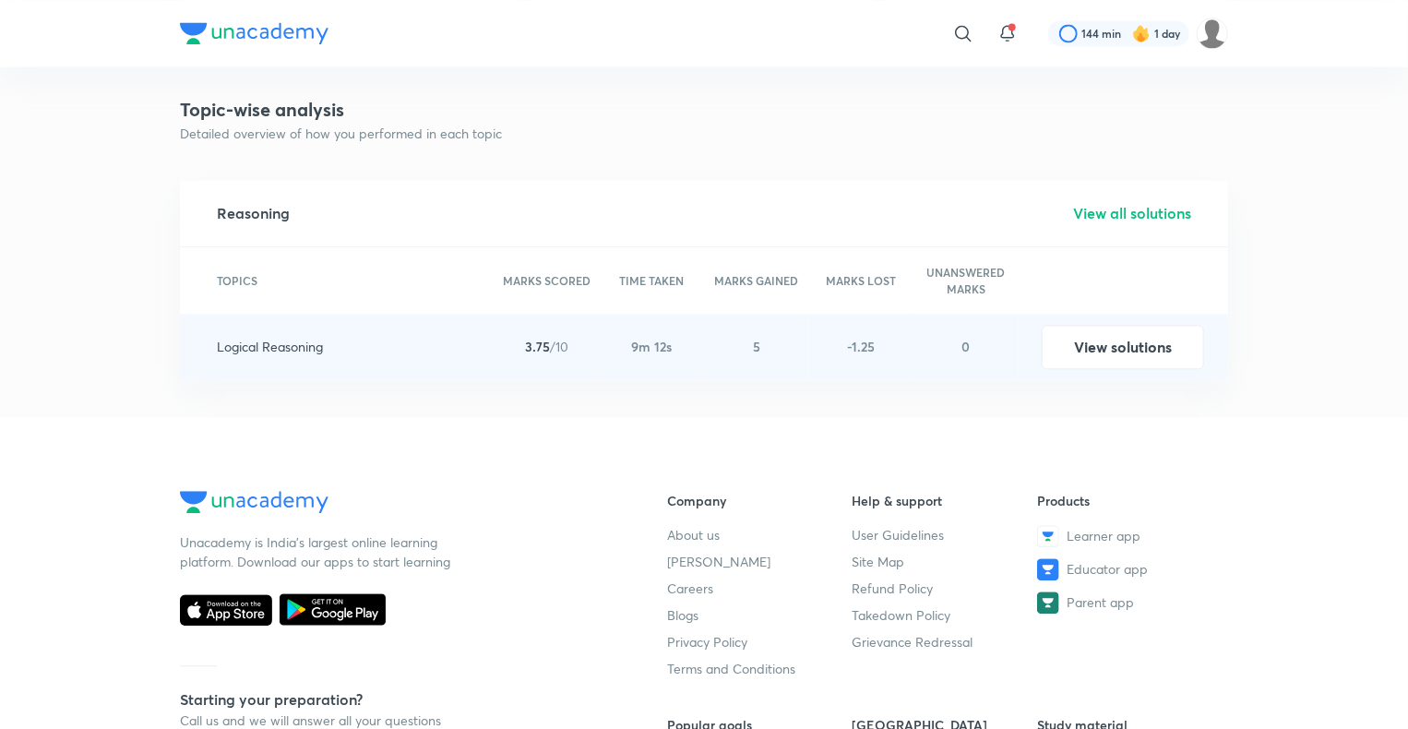
scroll to position [1973, 0]
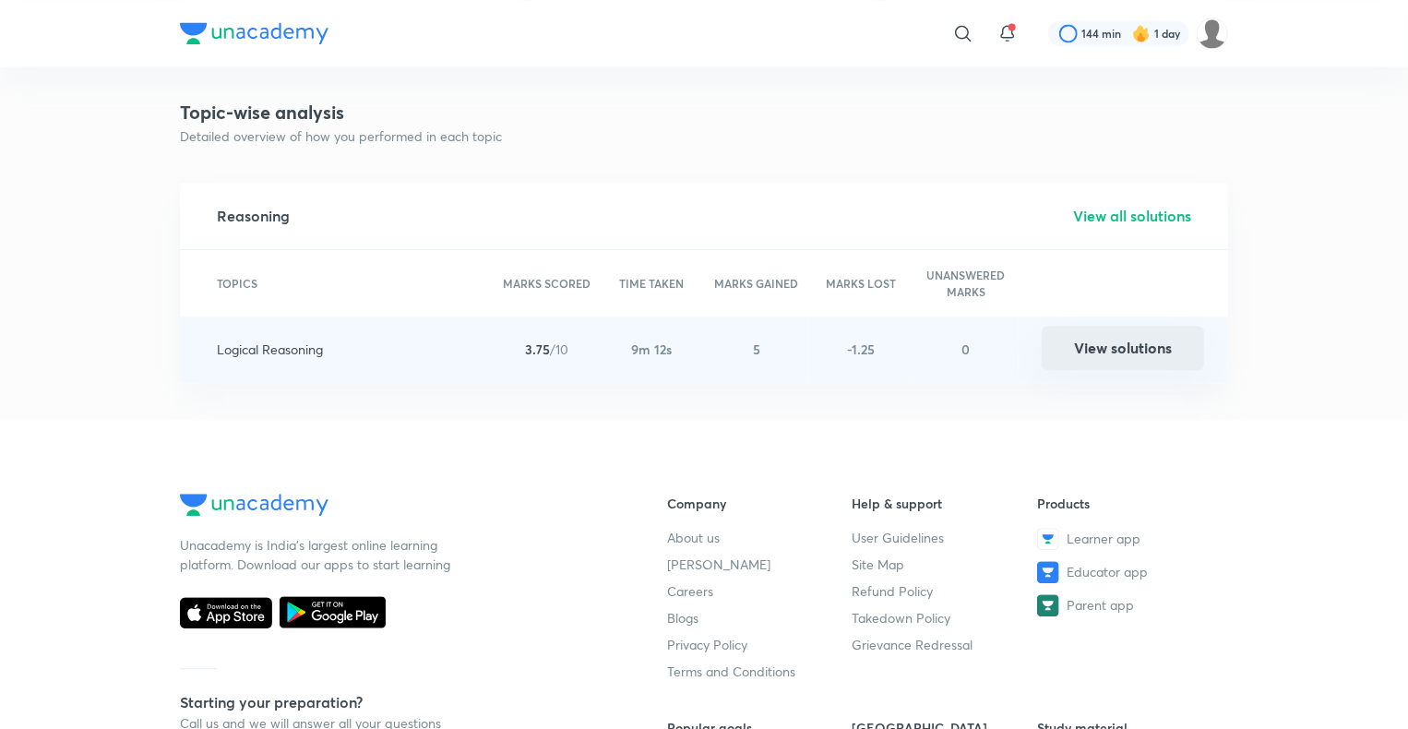
click at [1115, 352] on button "View solutions" at bounding box center [1122, 348] width 162 height 44
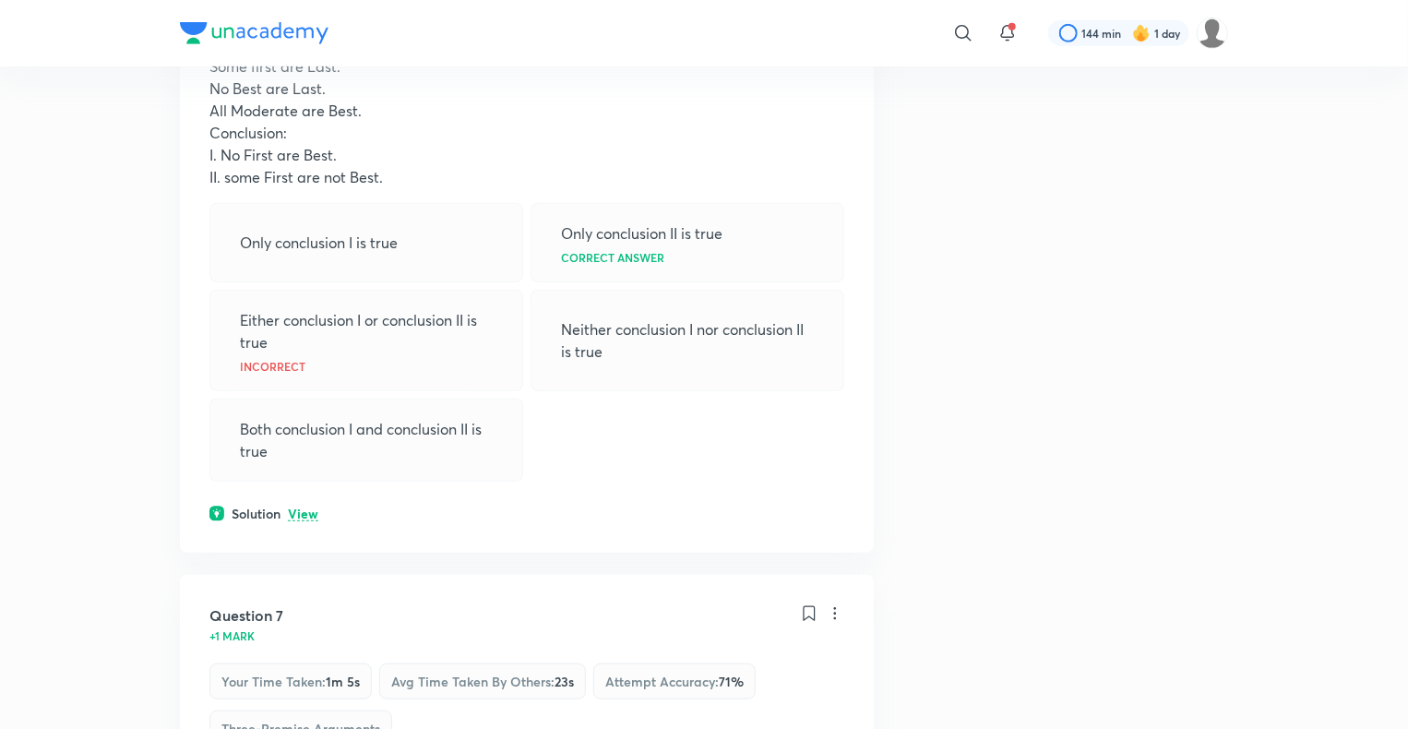
scroll to position [4035, 0]
click at [307, 505] on p "View" at bounding box center [303, 512] width 30 height 14
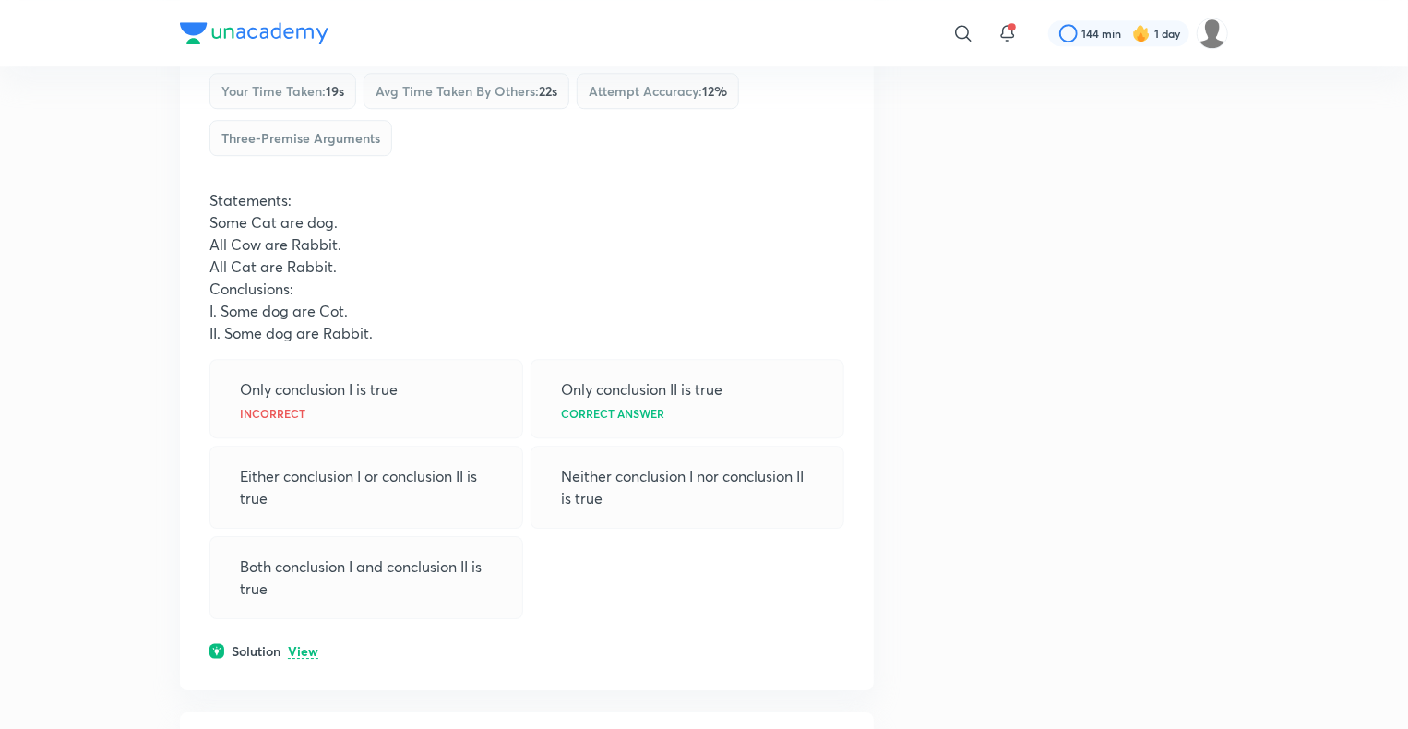
scroll to position [6154, 0]
click at [310, 645] on p "View" at bounding box center [303, 652] width 30 height 14
click at [310, 645] on p "Hide" at bounding box center [302, 652] width 29 height 14
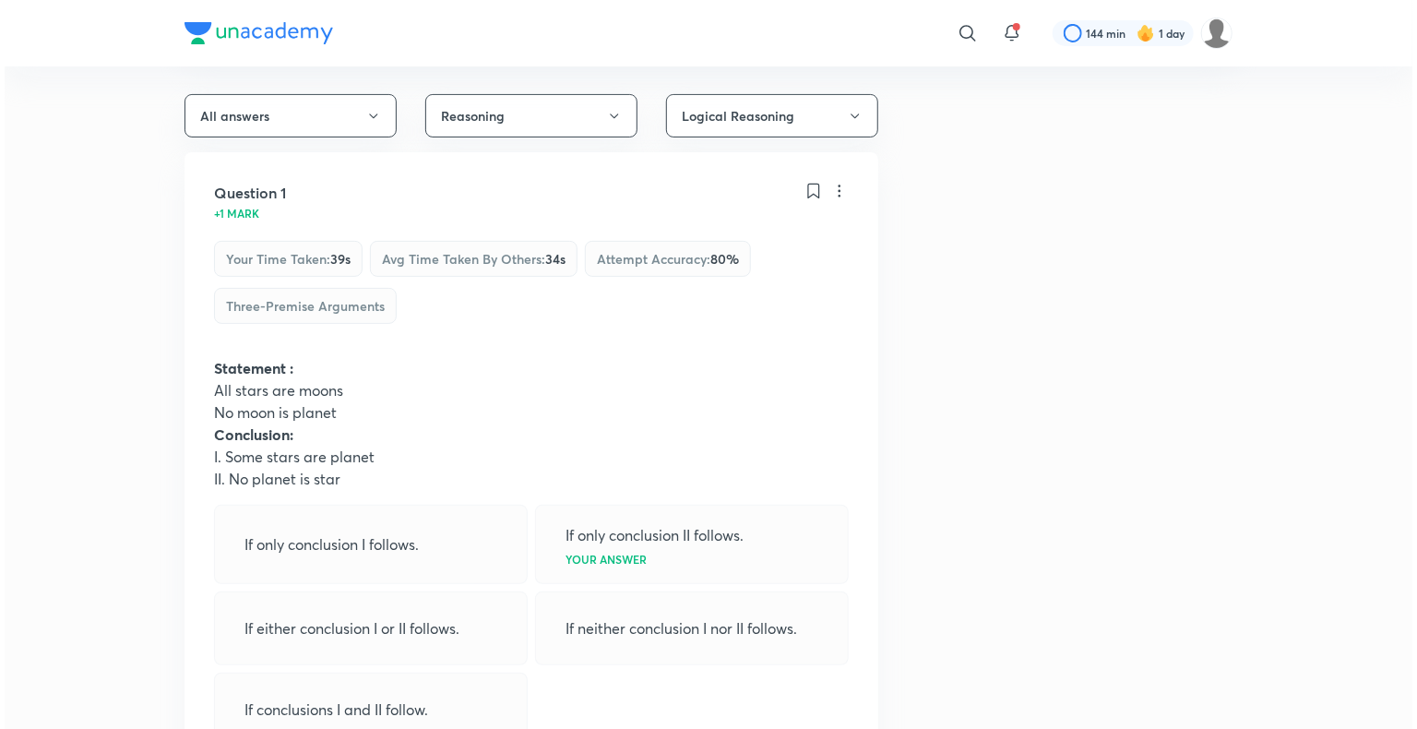
scroll to position [0, 0]
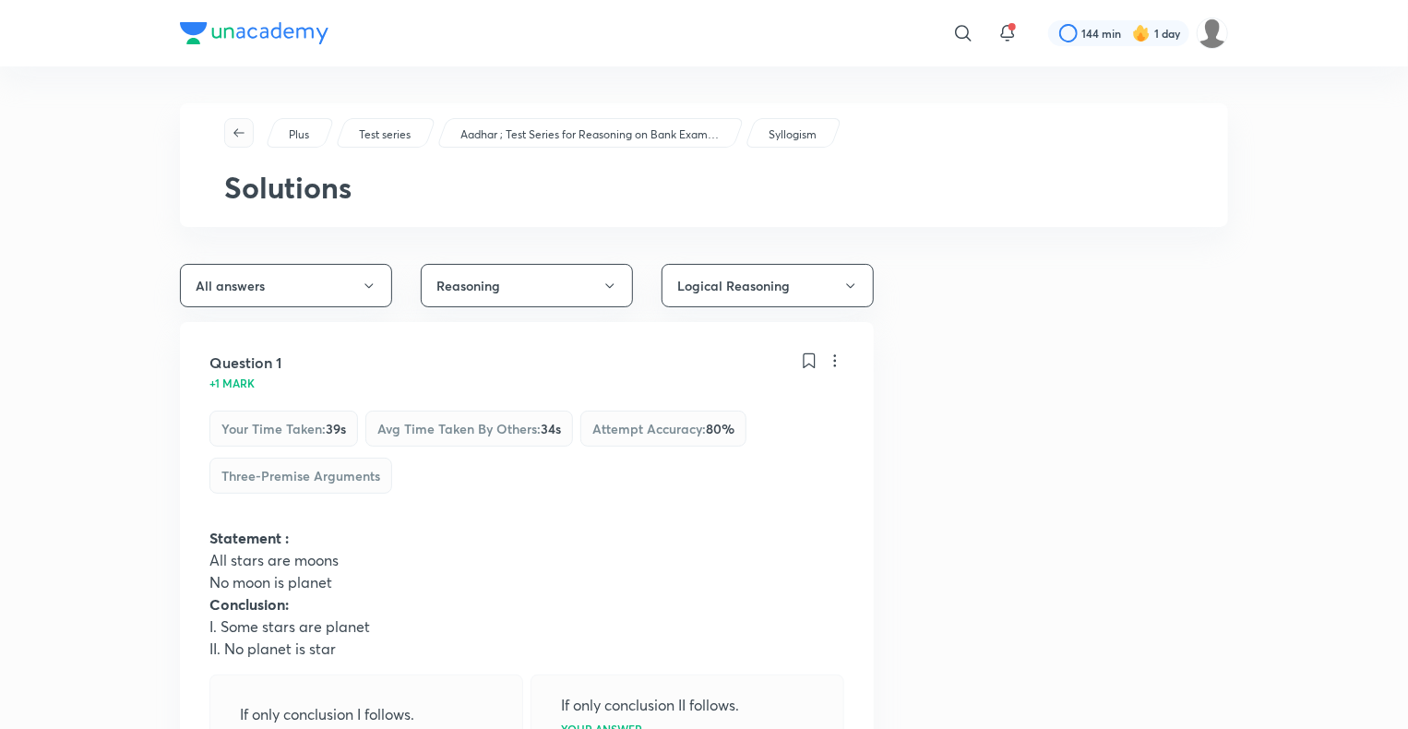
click at [246, 133] on span "button" at bounding box center [239, 132] width 28 height 15
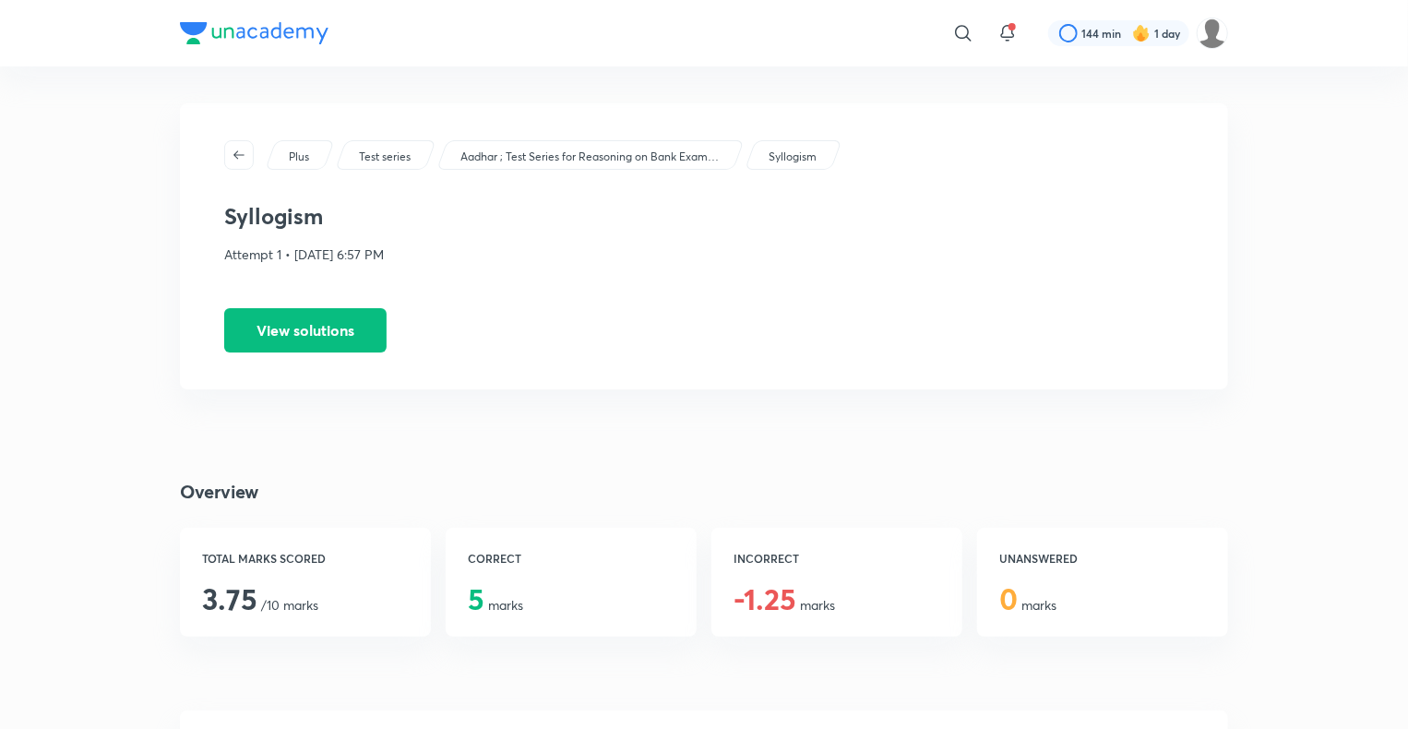
click at [242, 171] on div "Plus Test series Aadhar ; Test Series for Reasoning on Bank Exams [DATE]-[DATE]…" at bounding box center [704, 246] width 1048 height 286
click at [237, 148] on icon "button" at bounding box center [239, 155] width 15 height 15
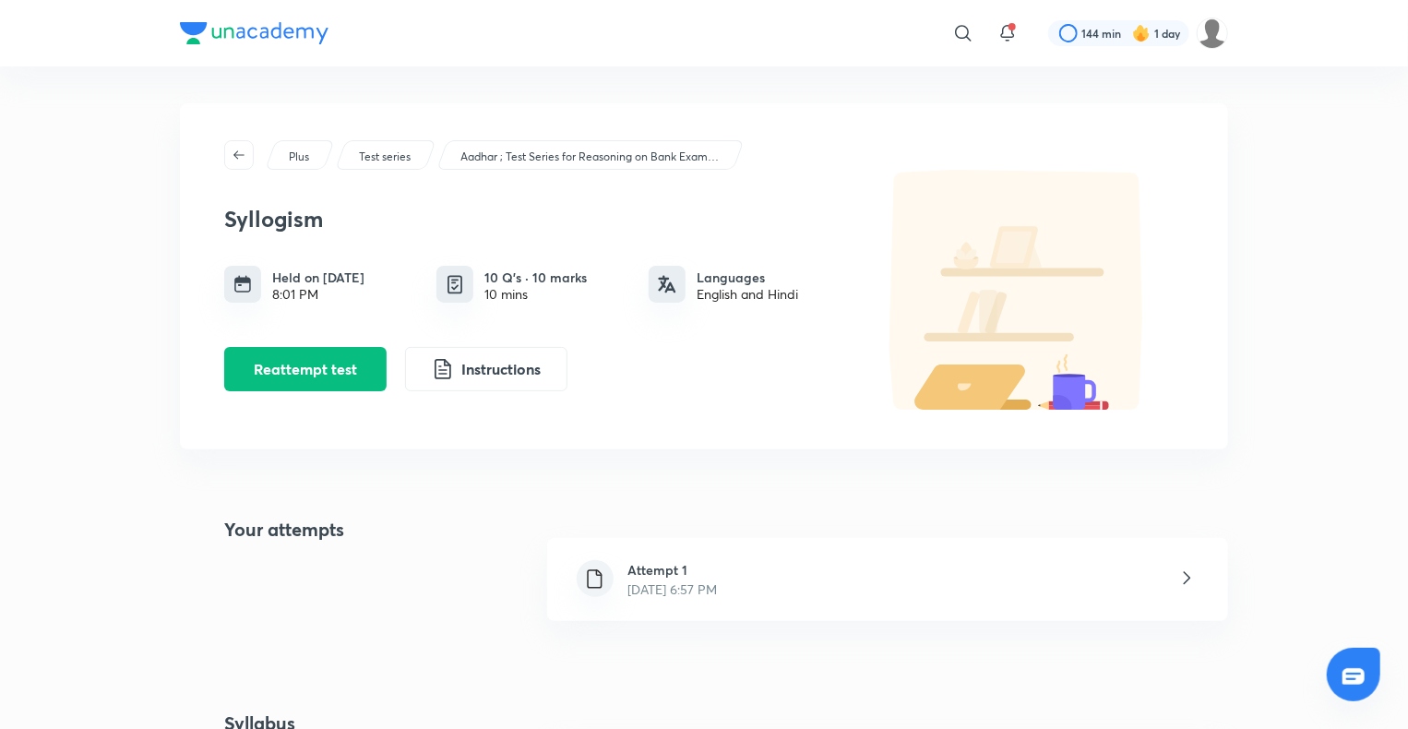
click at [237, 148] on icon "button" at bounding box center [239, 155] width 15 height 15
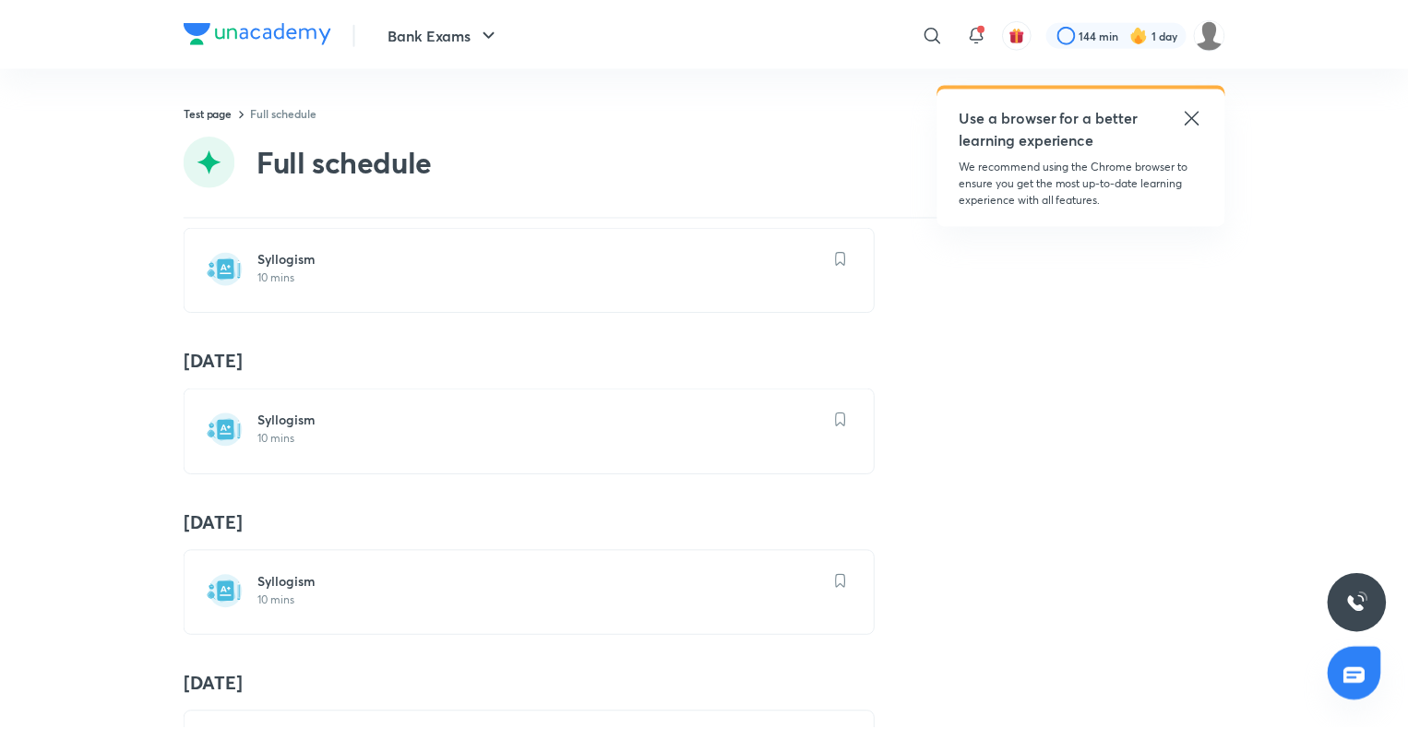
scroll to position [2162, 0]
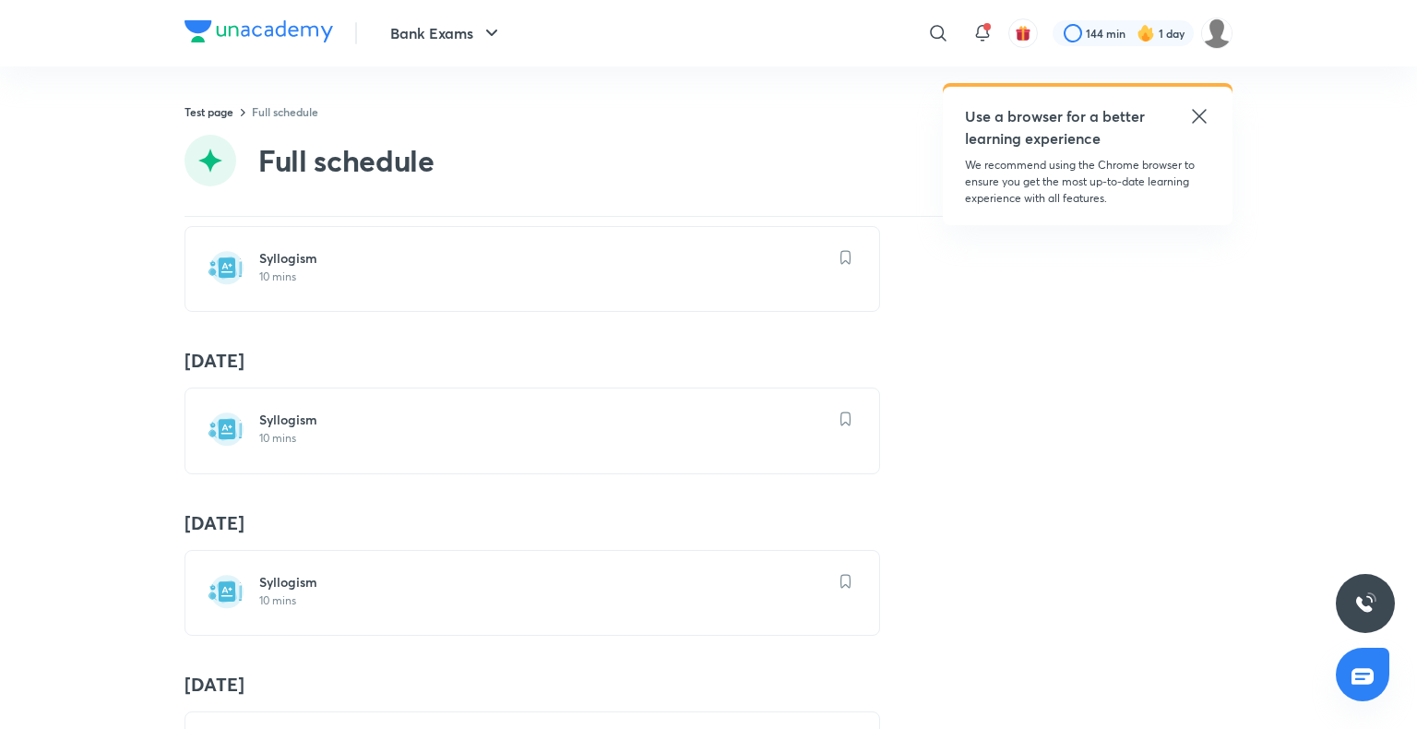
click at [296, 431] on p "10 mins" at bounding box center [543, 438] width 568 height 15
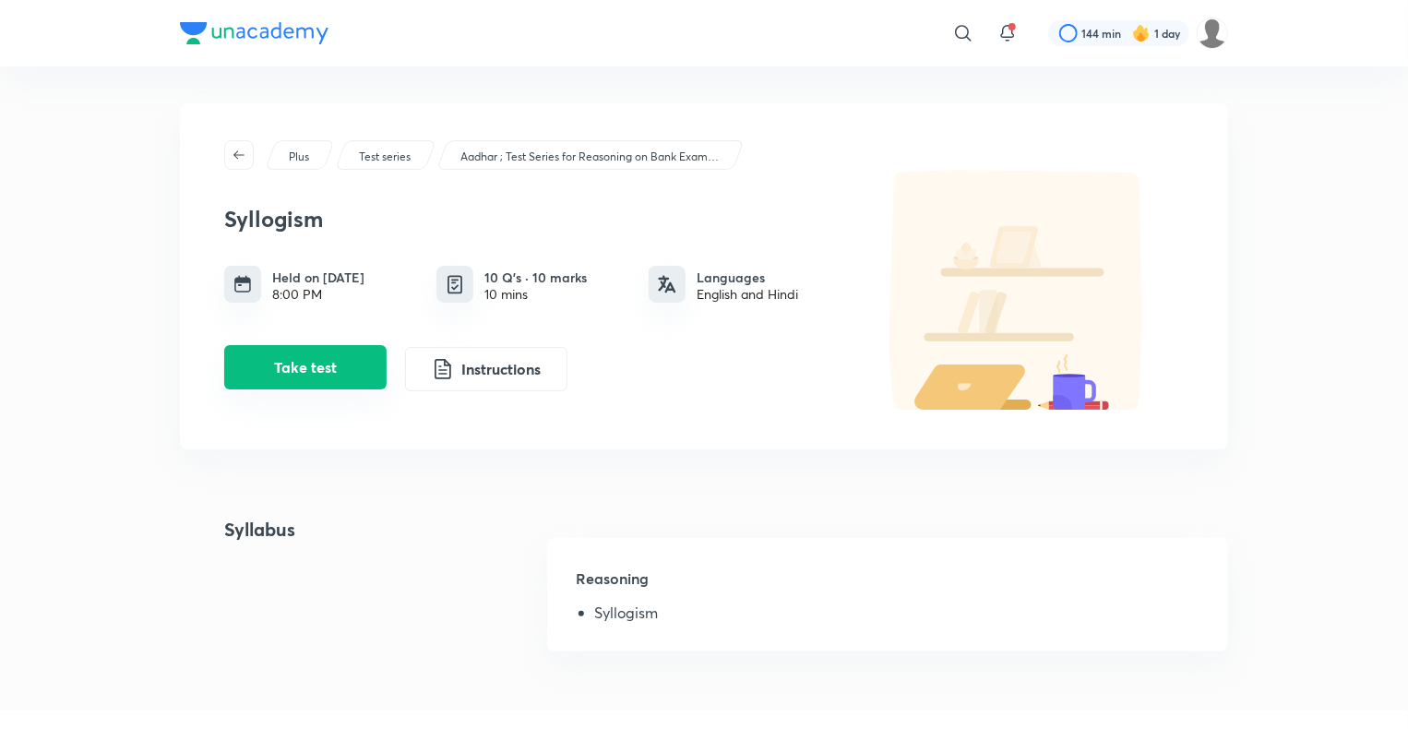
click at [303, 378] on button "Take test" at bounding box center [305, 367] width 162 height 44
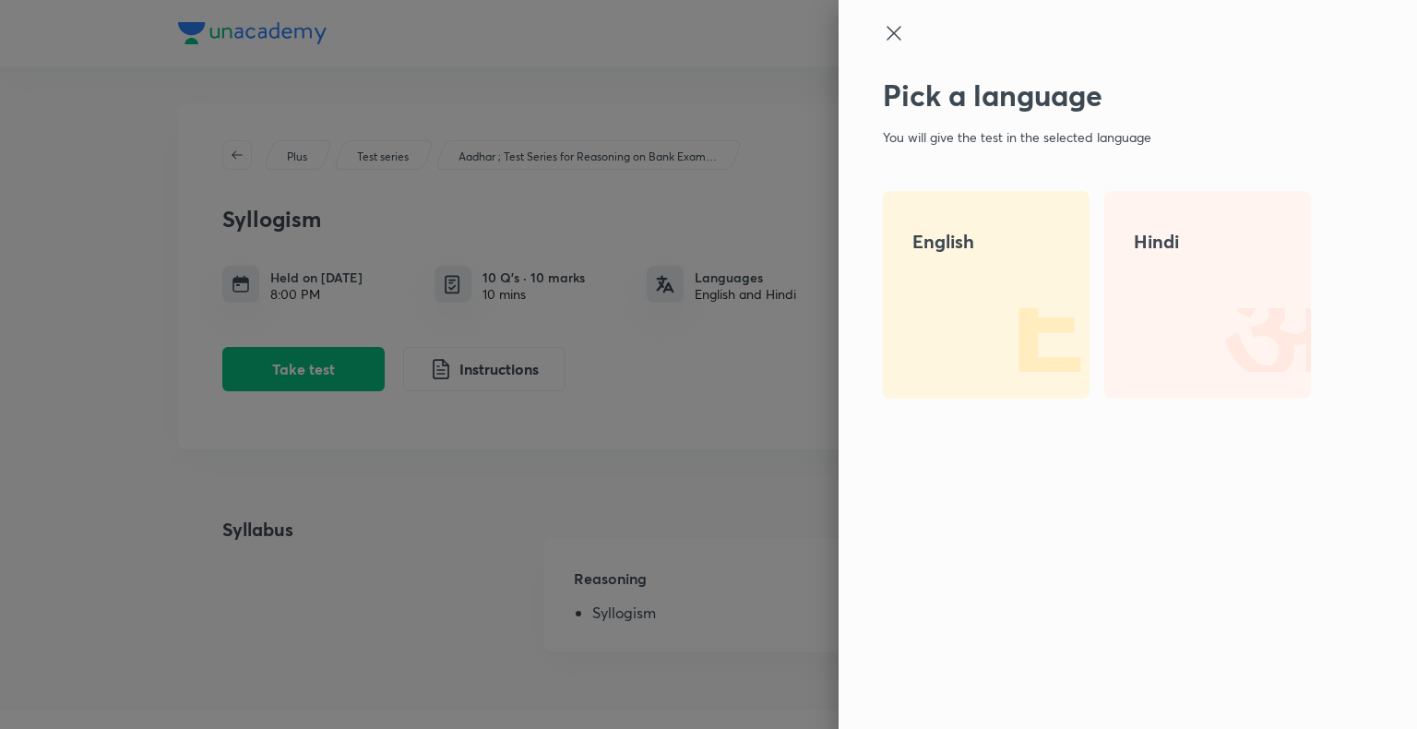
click at [924, 305] on div "English" at bounding box center [986, 295] width 207 height 208
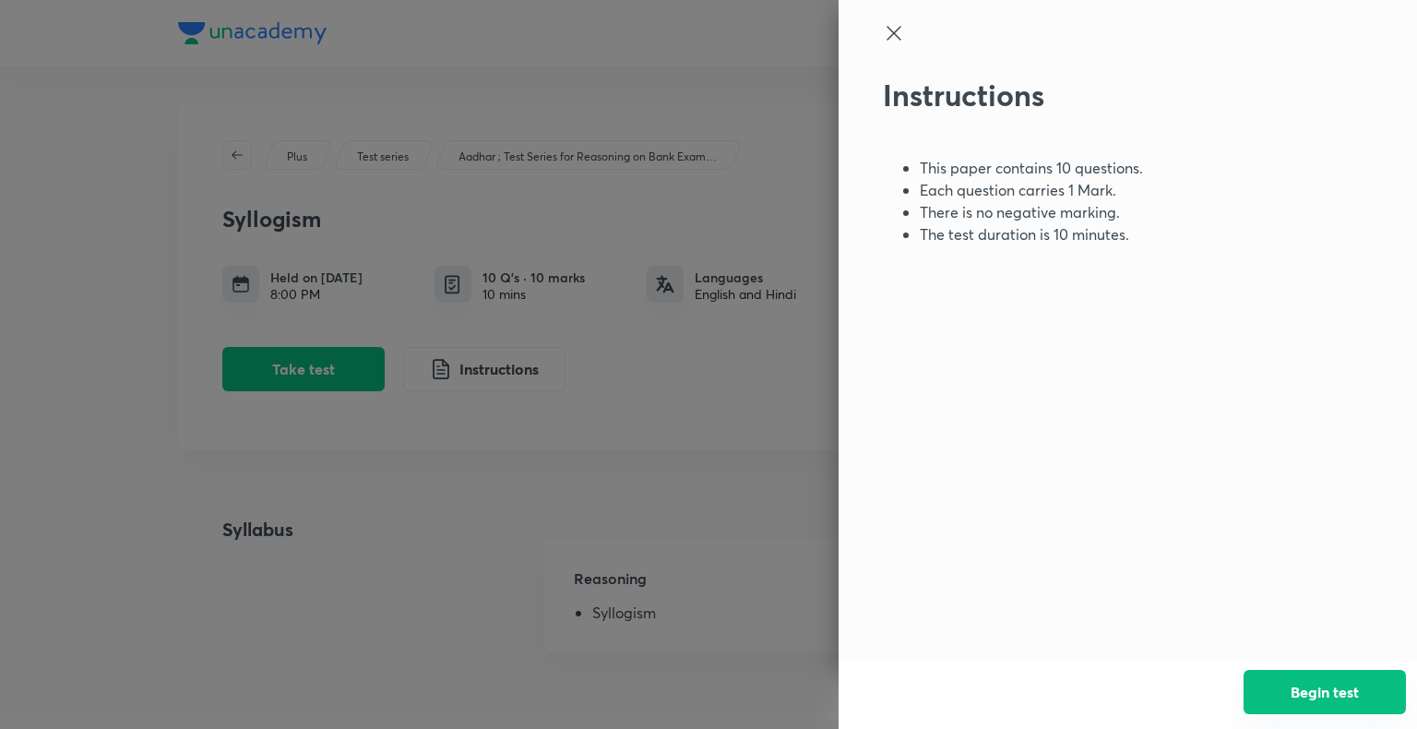
click at [1350, 695] on button "Begin test" at bounding box center [1324, 692] width 162 height 44
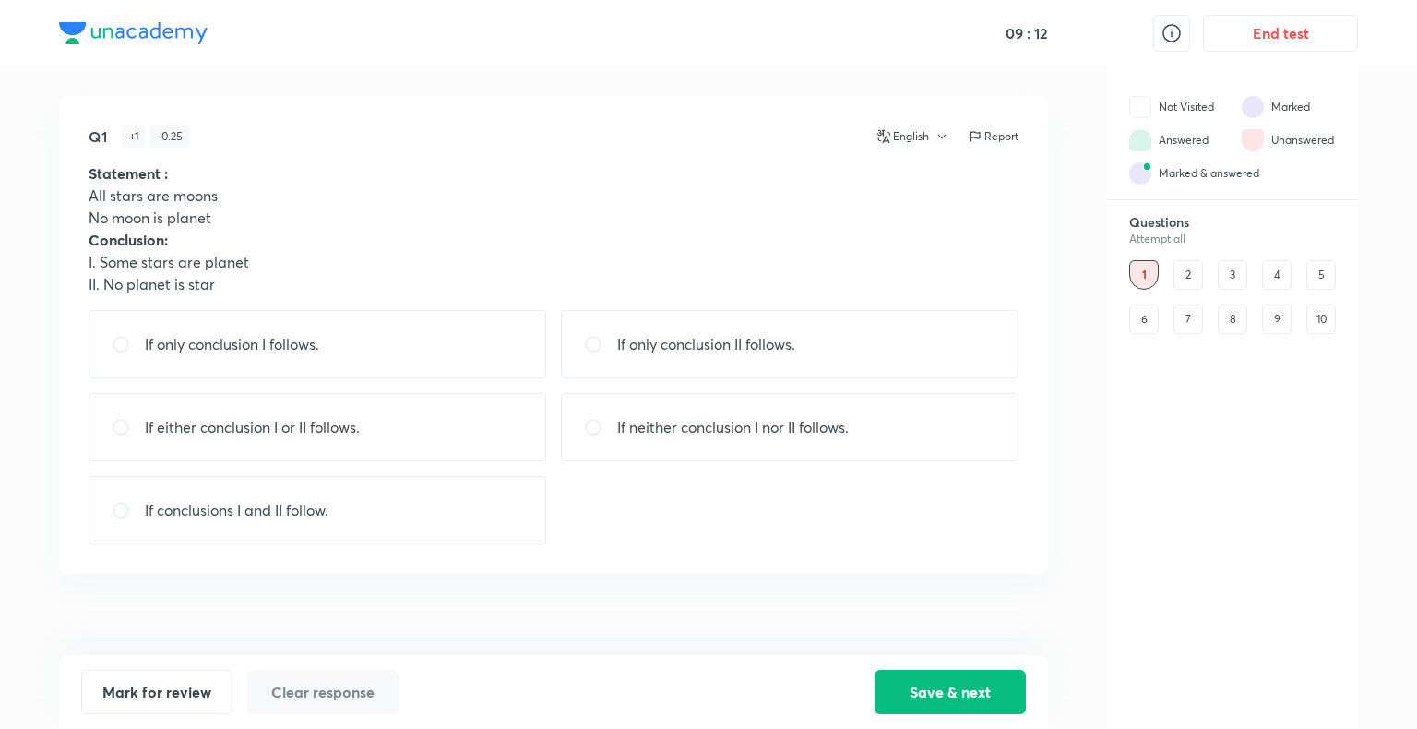
click at [423, 408] on div "If either conclusion I or II follows." at bounding box center [318, 427] width 458 height 68
radio input "true"
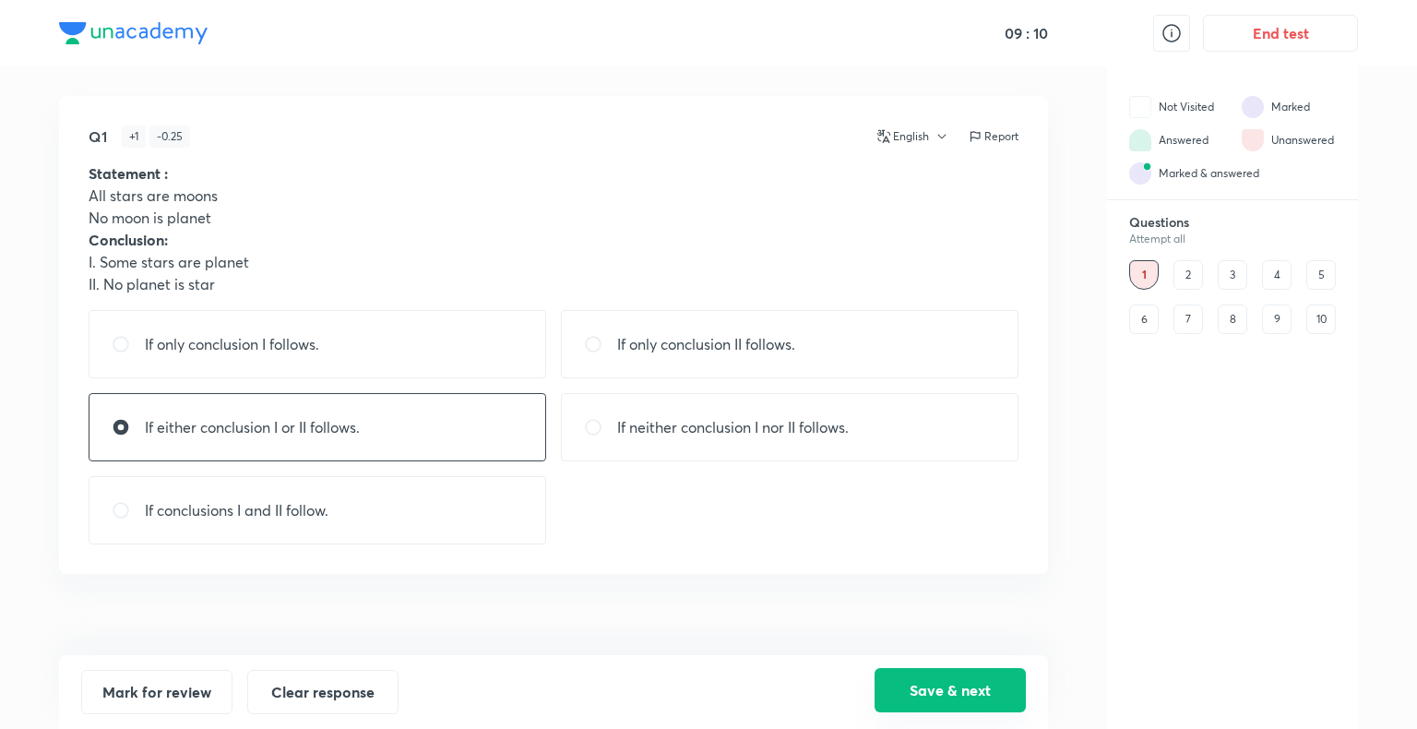
click at [952, 703] on button "Save & next" at bounding box center [949, 690] width 151 height 44
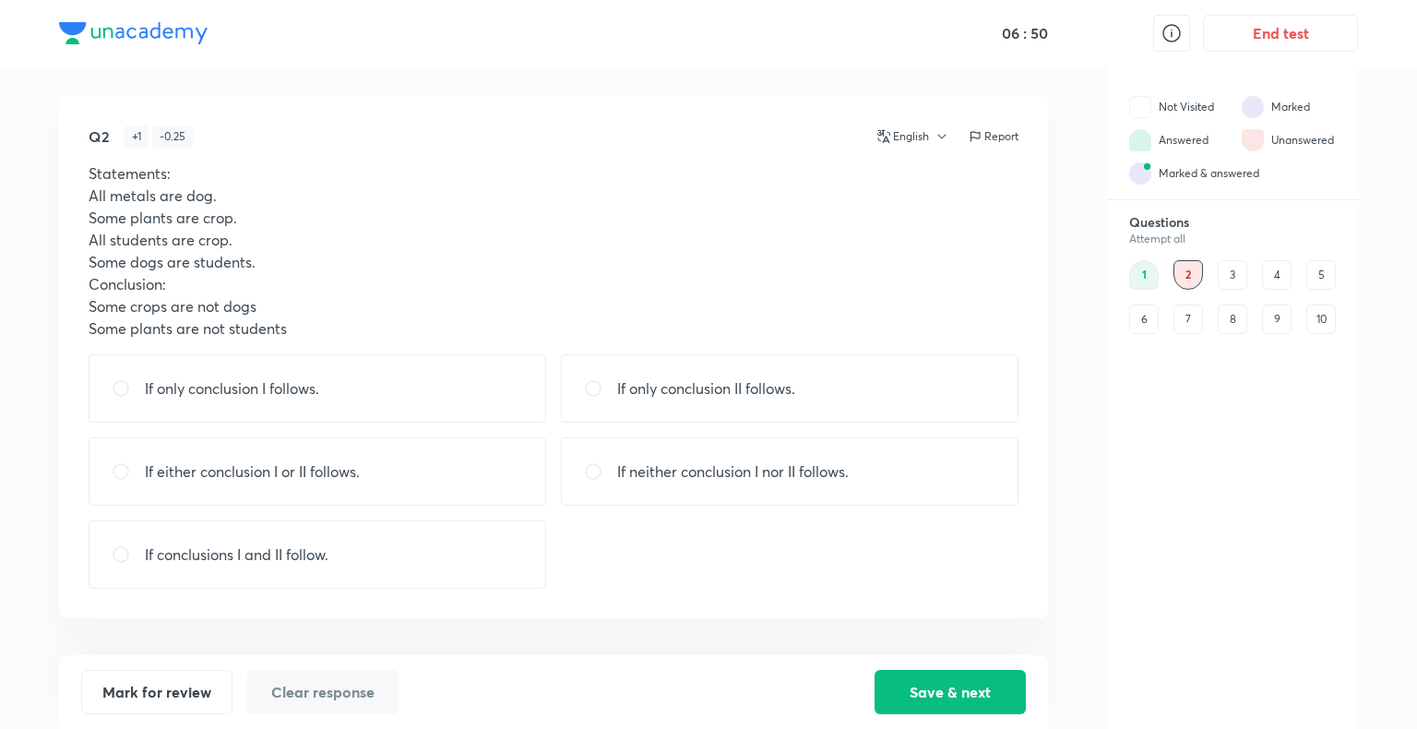
click at [748, 472] on p "If neither conclusion I nor II follows." at bounding box center [733, 471] width 232 height 22
radio input "true"
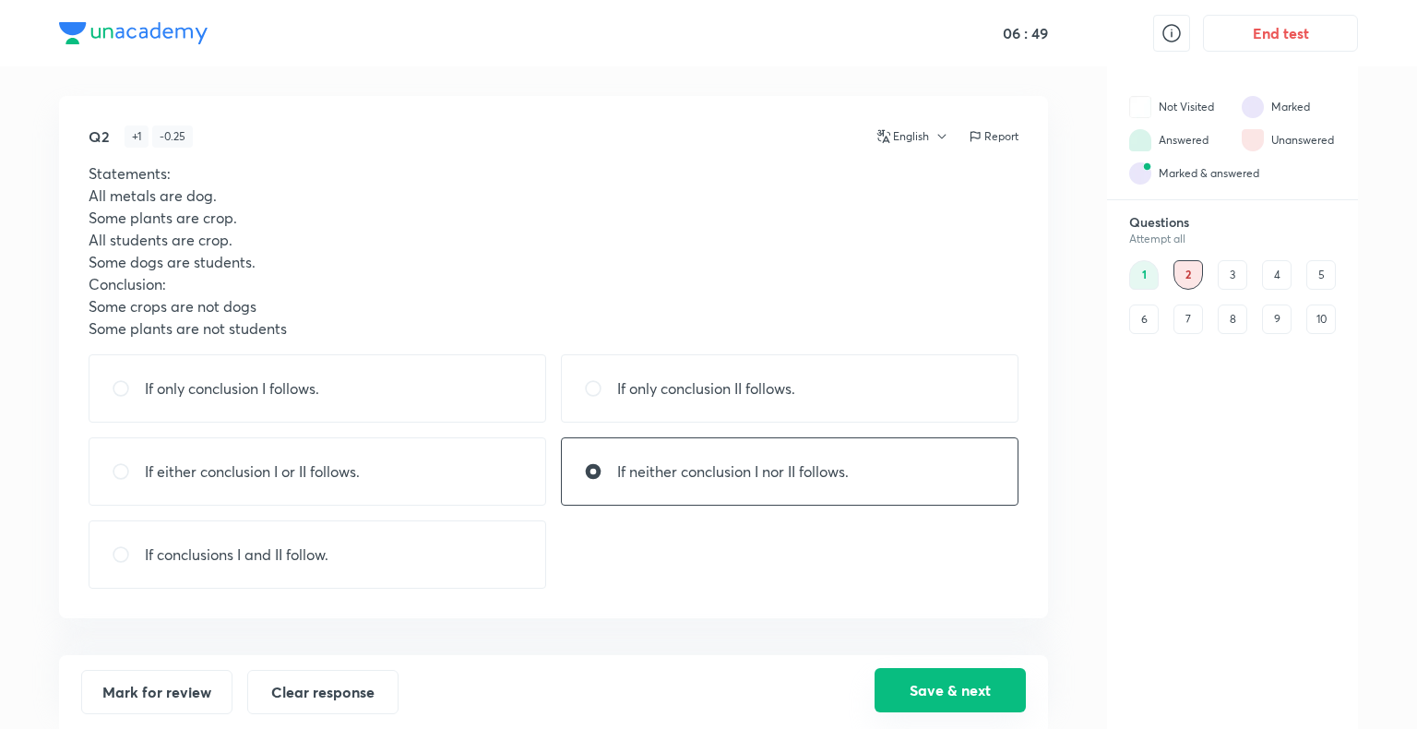
click at [966, 677] on button "Save & next" at bounding box center [949, 690] width 151 height 44
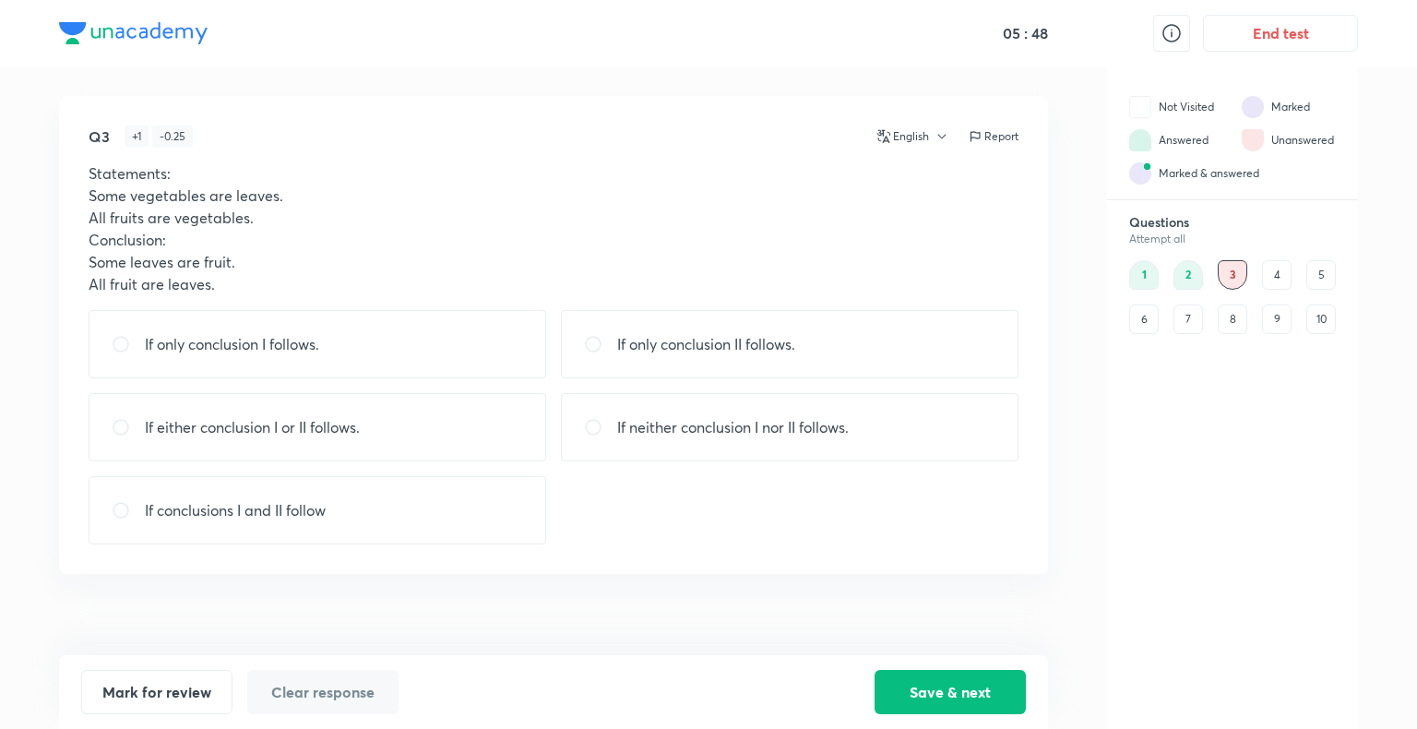
click at [368, 511] on div "If conclusions I and II follow" at bounding box center [318, 510] width 458 height 68
radio input "true"
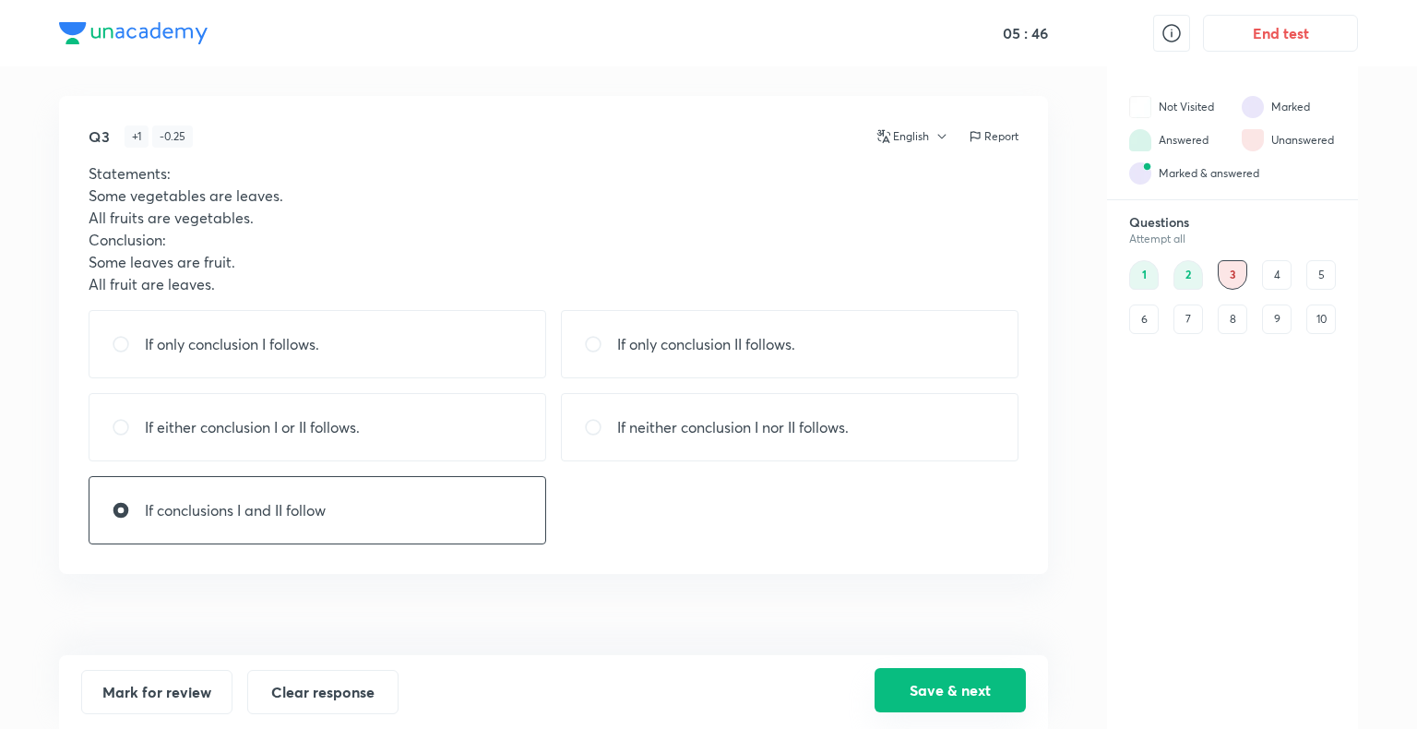
click at [910, 691] on button "Save & next" at bounding box center [949, 690] width 151 height 44
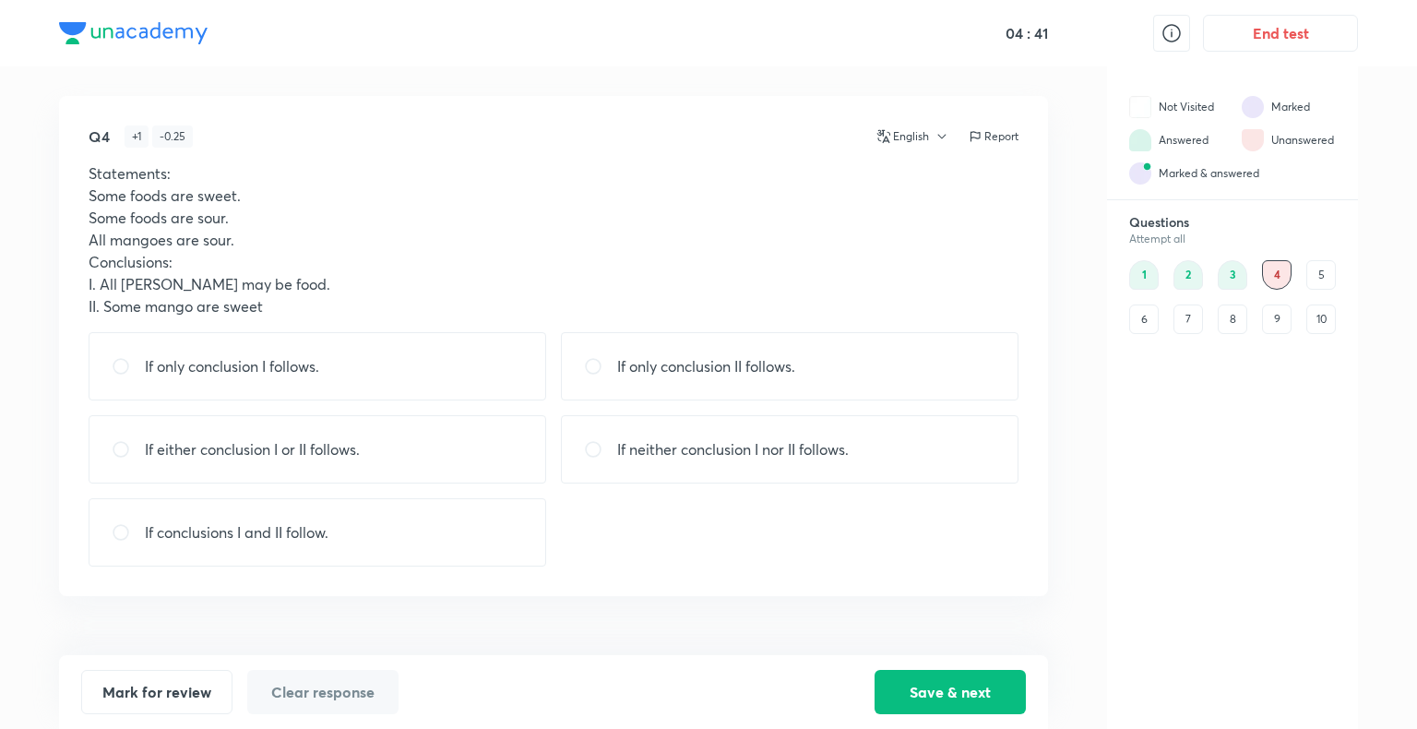
click at [669, 473] on div "If neither conclusion I nor II follows." at bounding box center [790, 449] width 458 height 68
radio input "true"
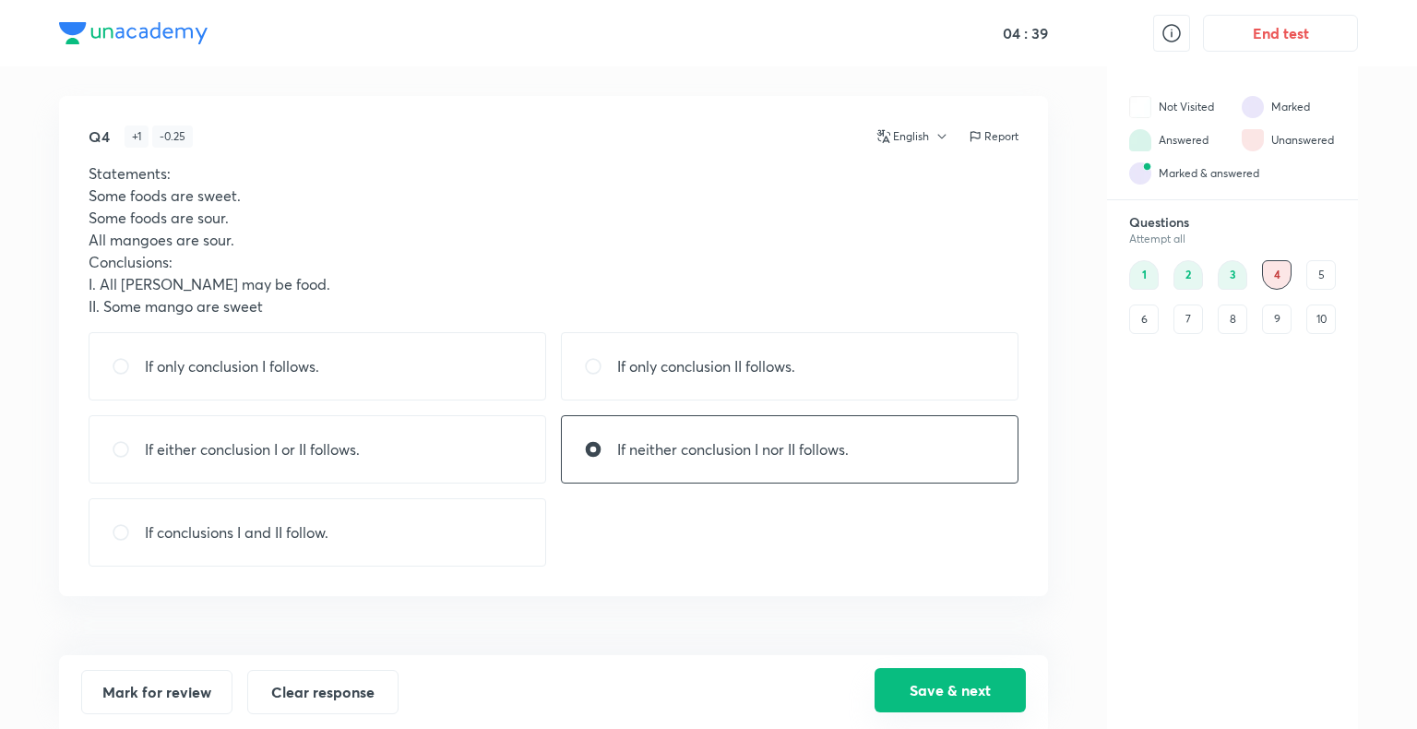
click at [963, 684] on button "Save & next" at bounding box center [949, 690] width 151 height 44
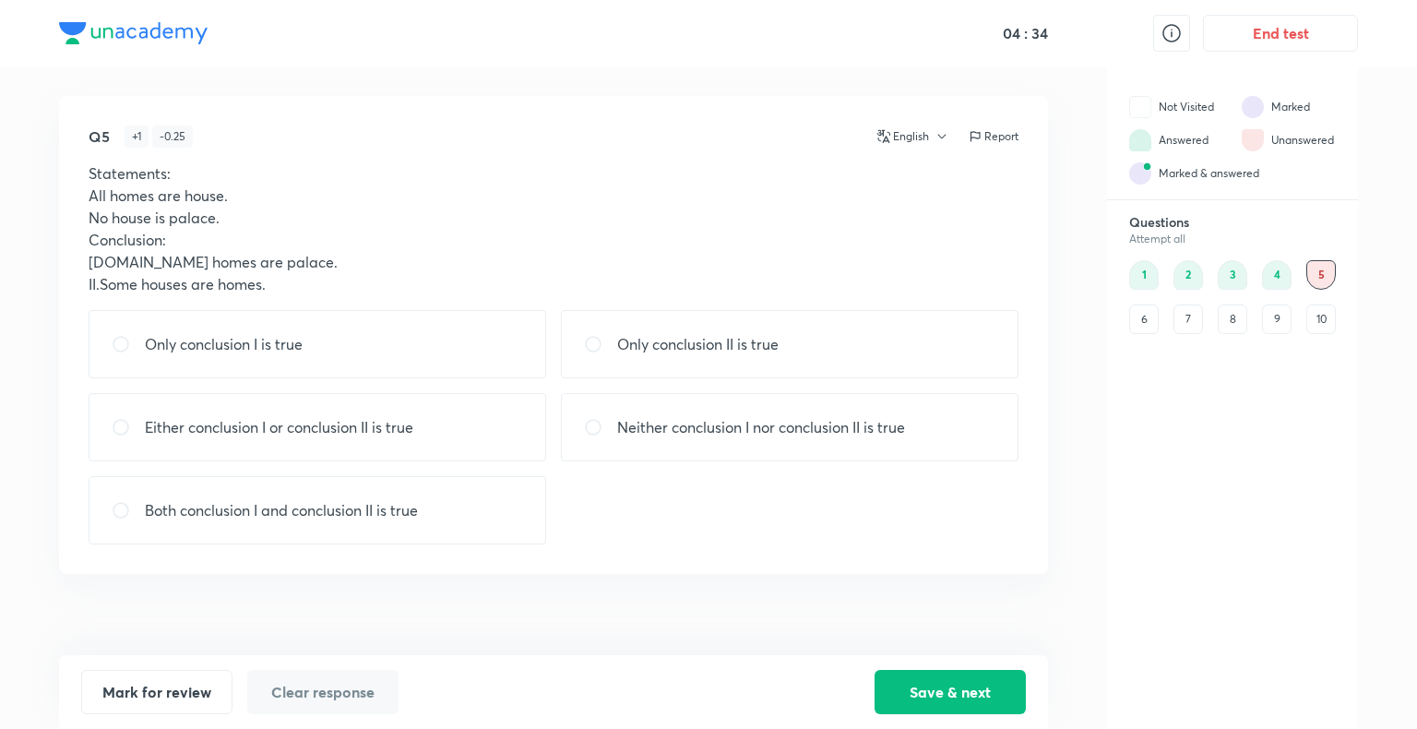
click at [424, 351] on div "Only conclusion I is true" at bounding box center [318, 344] width 458 height 68
radio input "true"
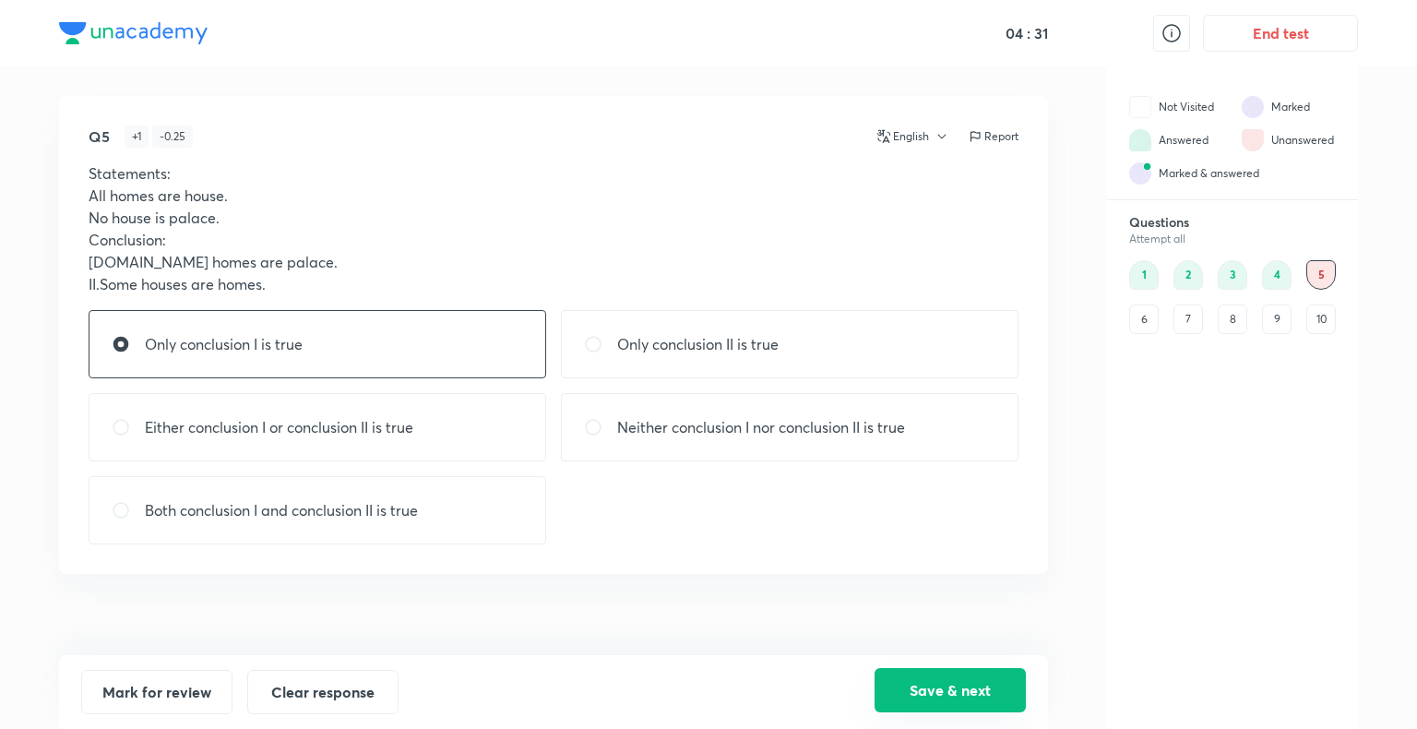
click at [926, 688] on button "Save & next" at bounding box center [949, 690] width 151 height 44
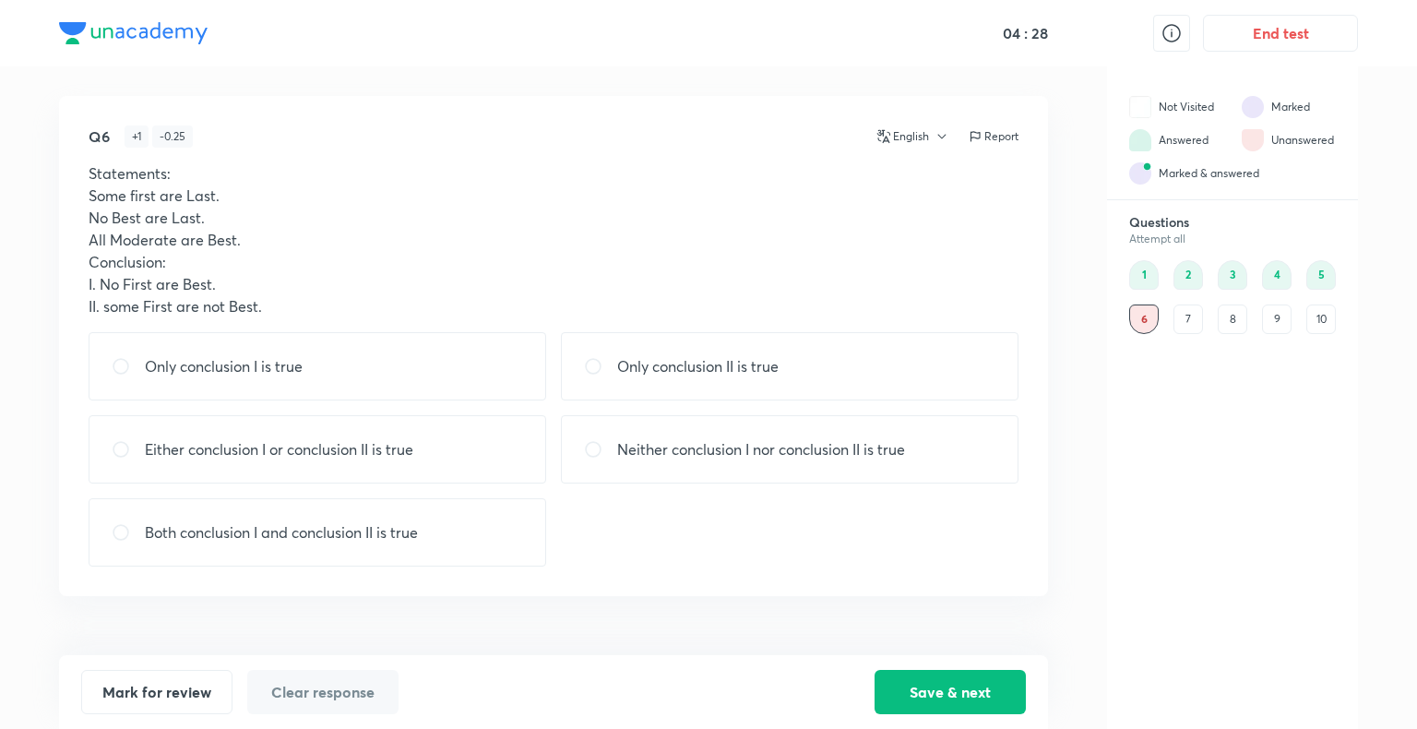
click at [372, 380] on div "Only conclusion I is true" at bounding box center [318, 366] width 458 height 68
radio input "true"
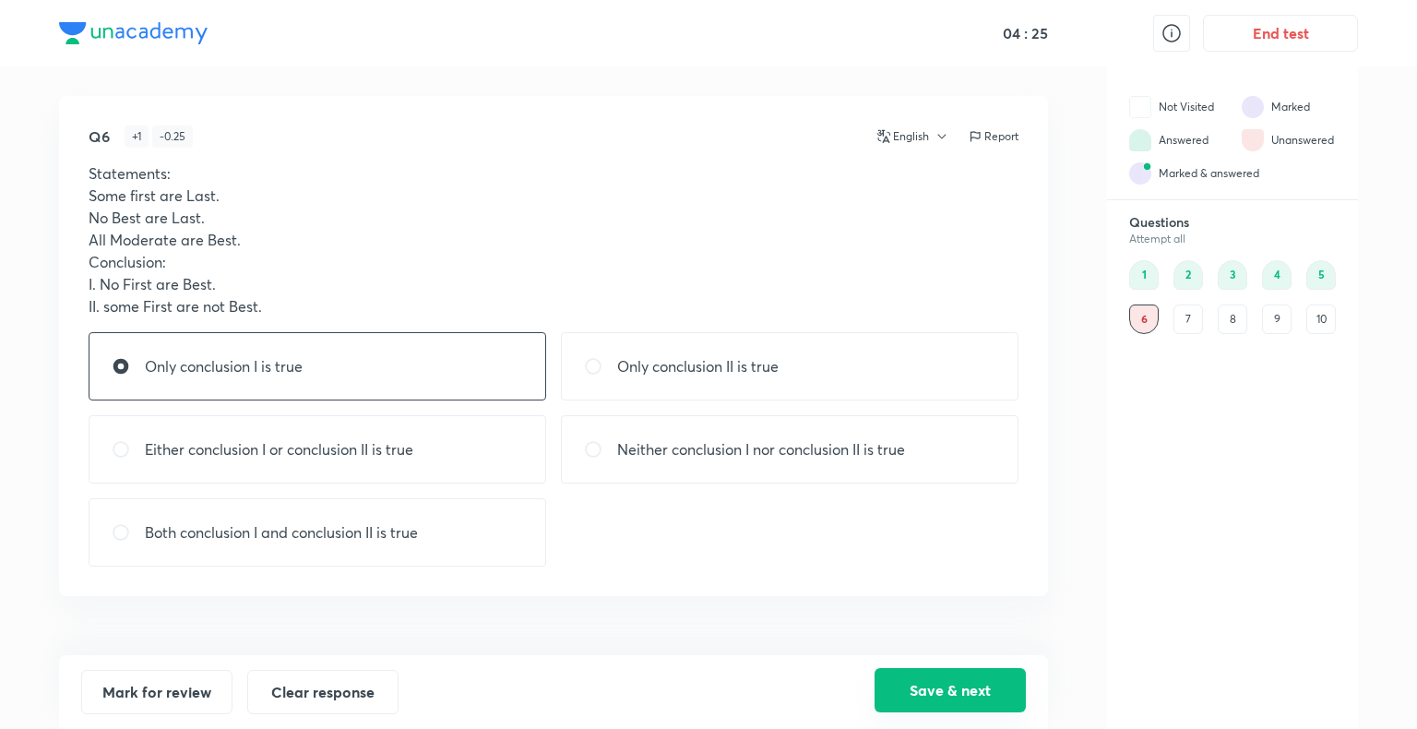
click at [943, 707] on button "Save & next" at bounding box center [949, 690] width 151 height 44
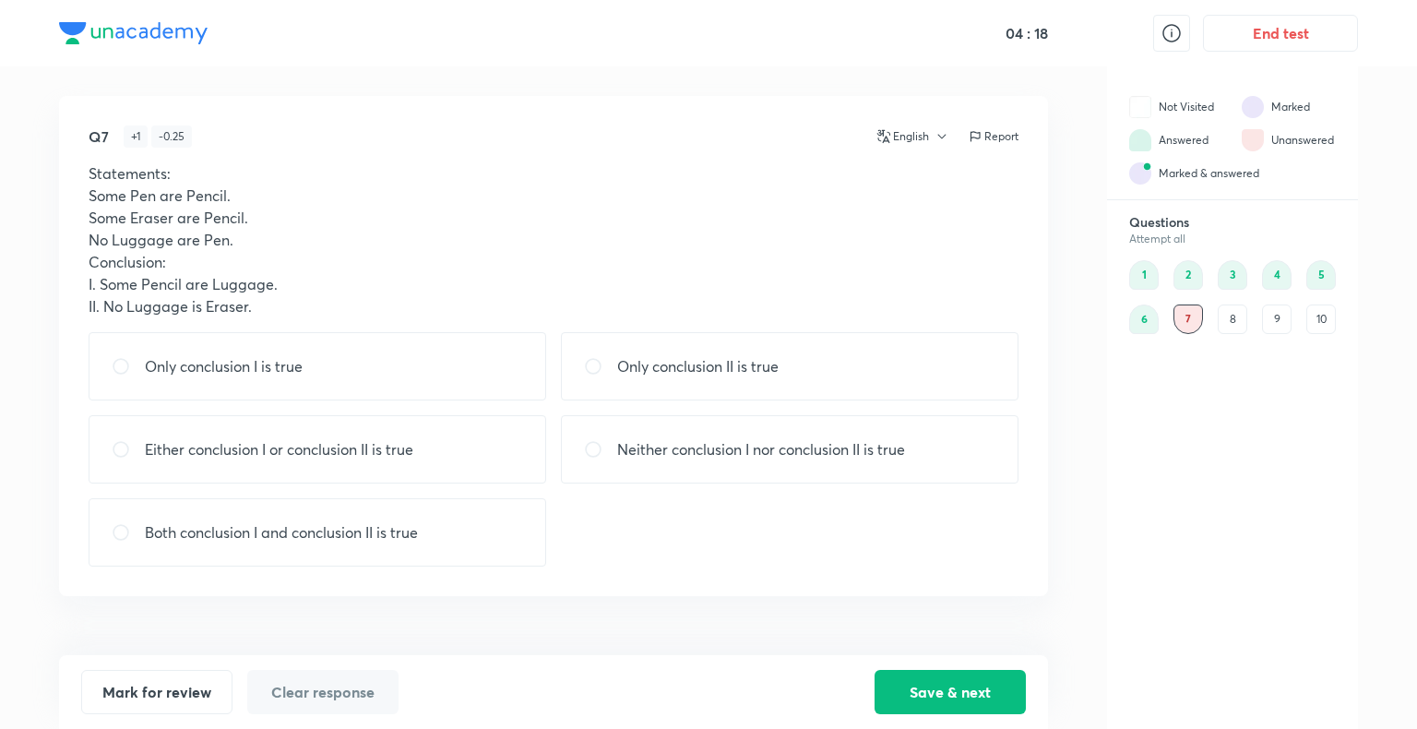
click at [650, 460] on div "Neither conclusion I nor conclusion II is true" at bounding box center [790, 449] width 458 height 68
radio input "true"
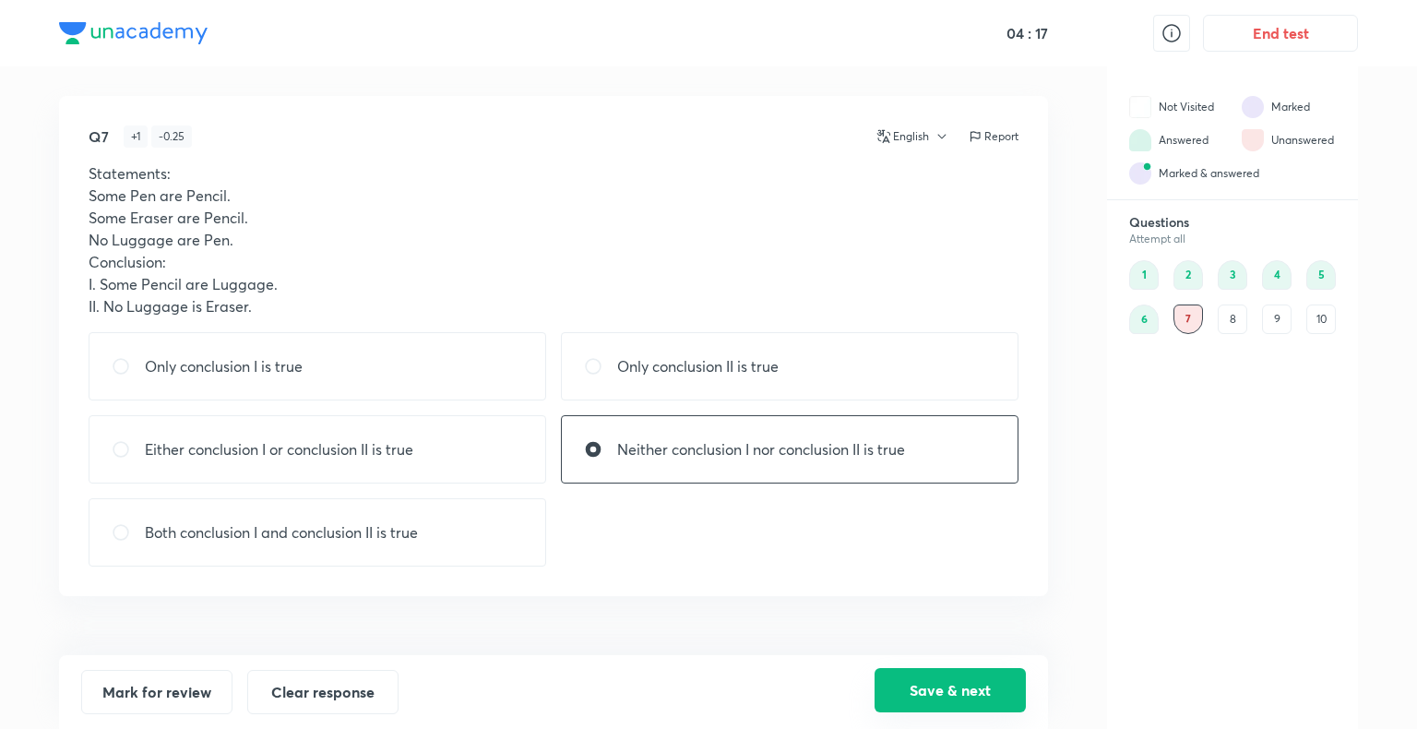
click at [938, 680] on button "Save & next" at bounding box center [949, 690] width 151 height 44
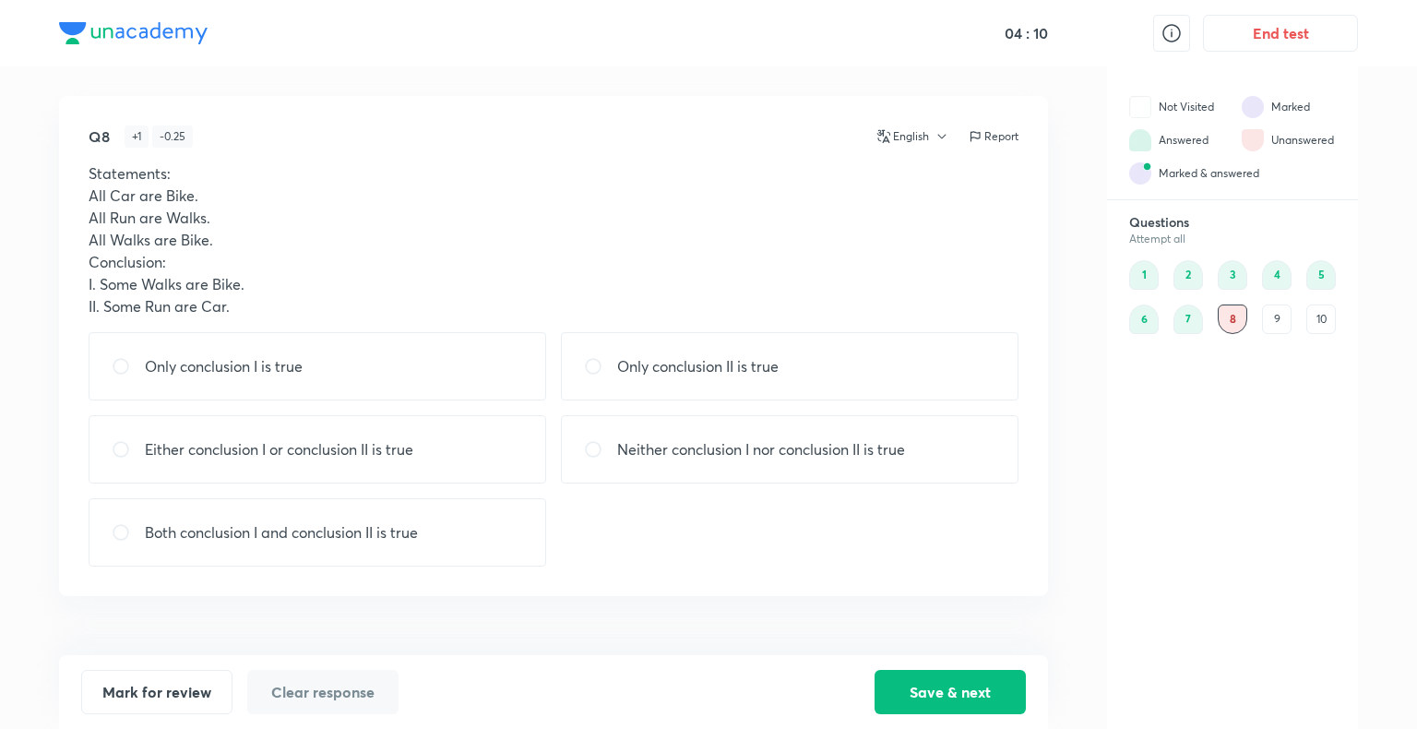
drag, startPoint x: 347, startPoint y: 386, endPoint x: 286, endPoint y: 371, distance: 62.9
click at [286, 371] on div "Only conclusion I is true" at bounding box center [318, 366] width 458 height 68
click at [286, 371] on p "Only conclusion I is true" at bounding box center [224, 366] width 158 height 22
radio input "true"
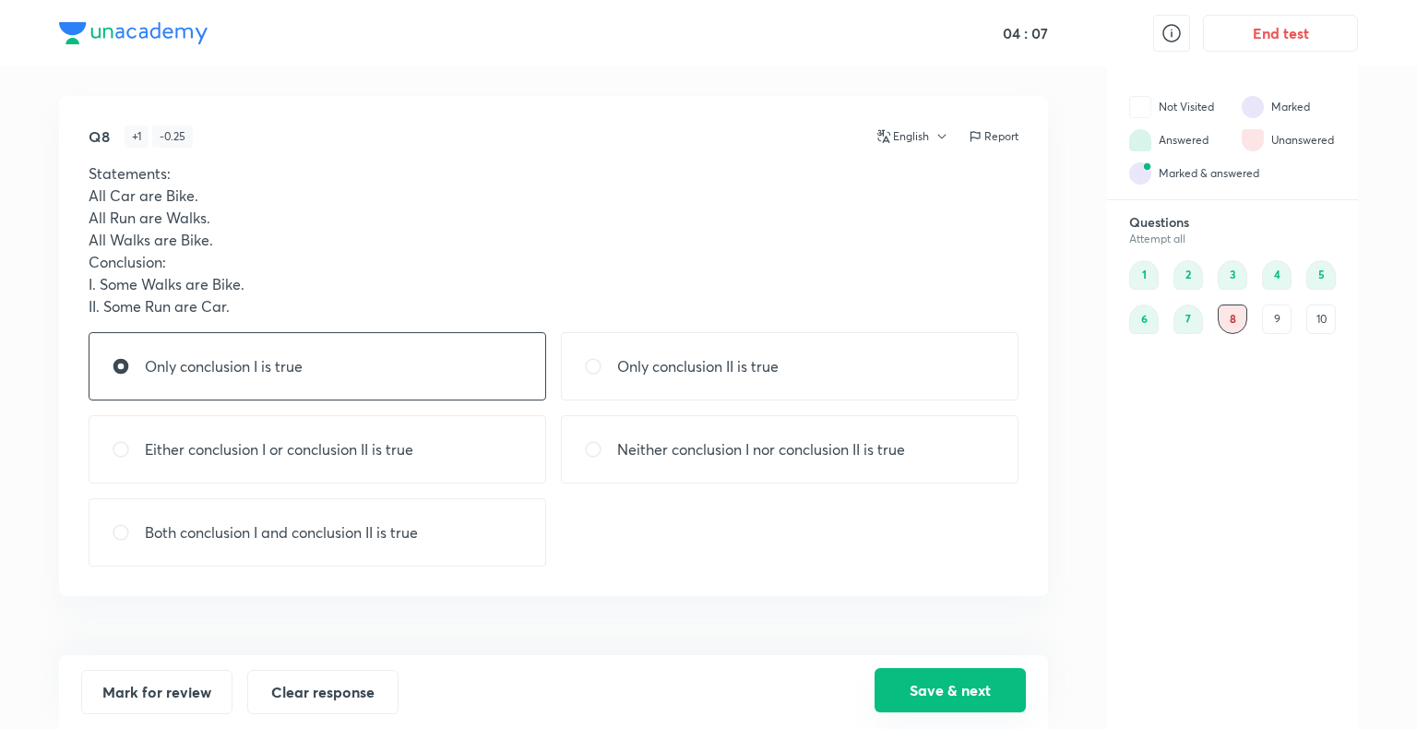
click at [974, 684] on button "Save & next" at bounding box center [949, 690] width 151 height 44
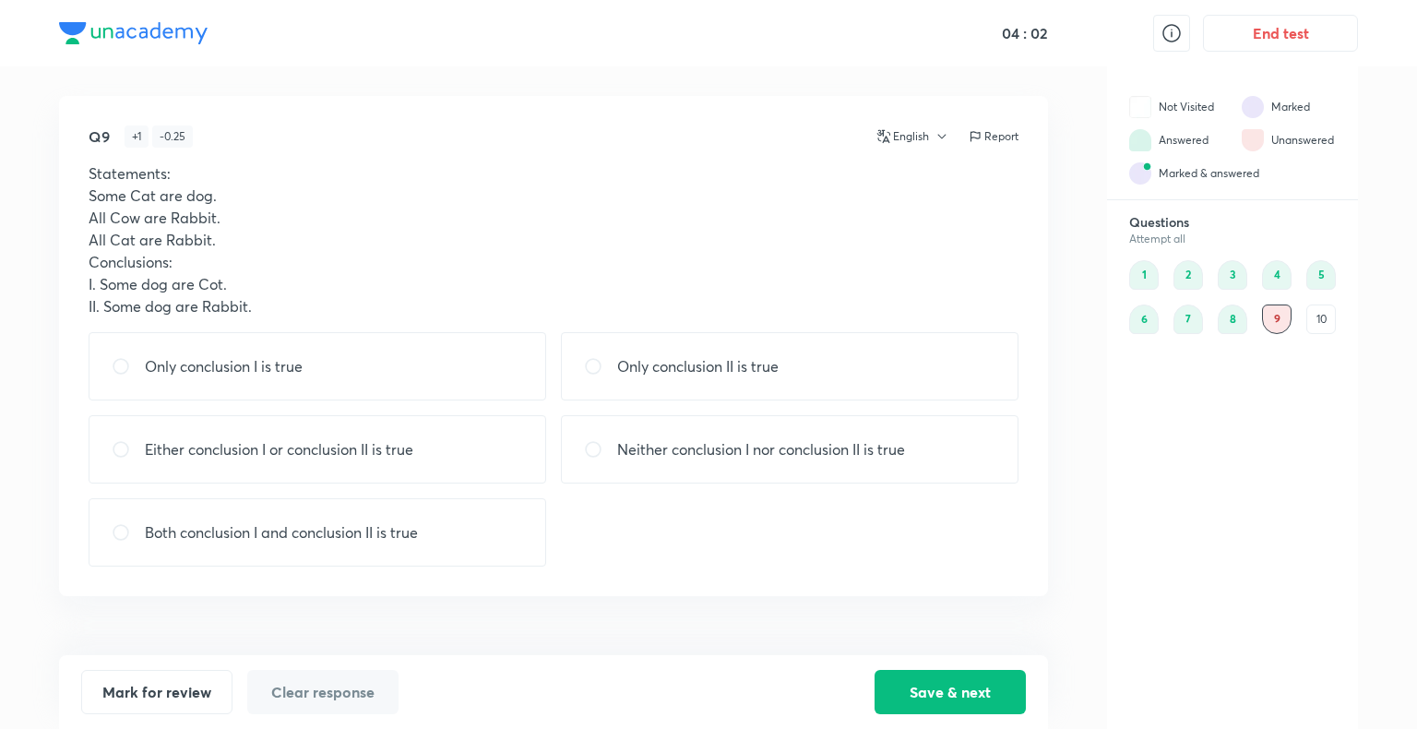
click at [785, 452] on p "Neither conclusion I nor conclusion II is true" at bounding box center [761, 449] width 288 height 22
radio input "true"
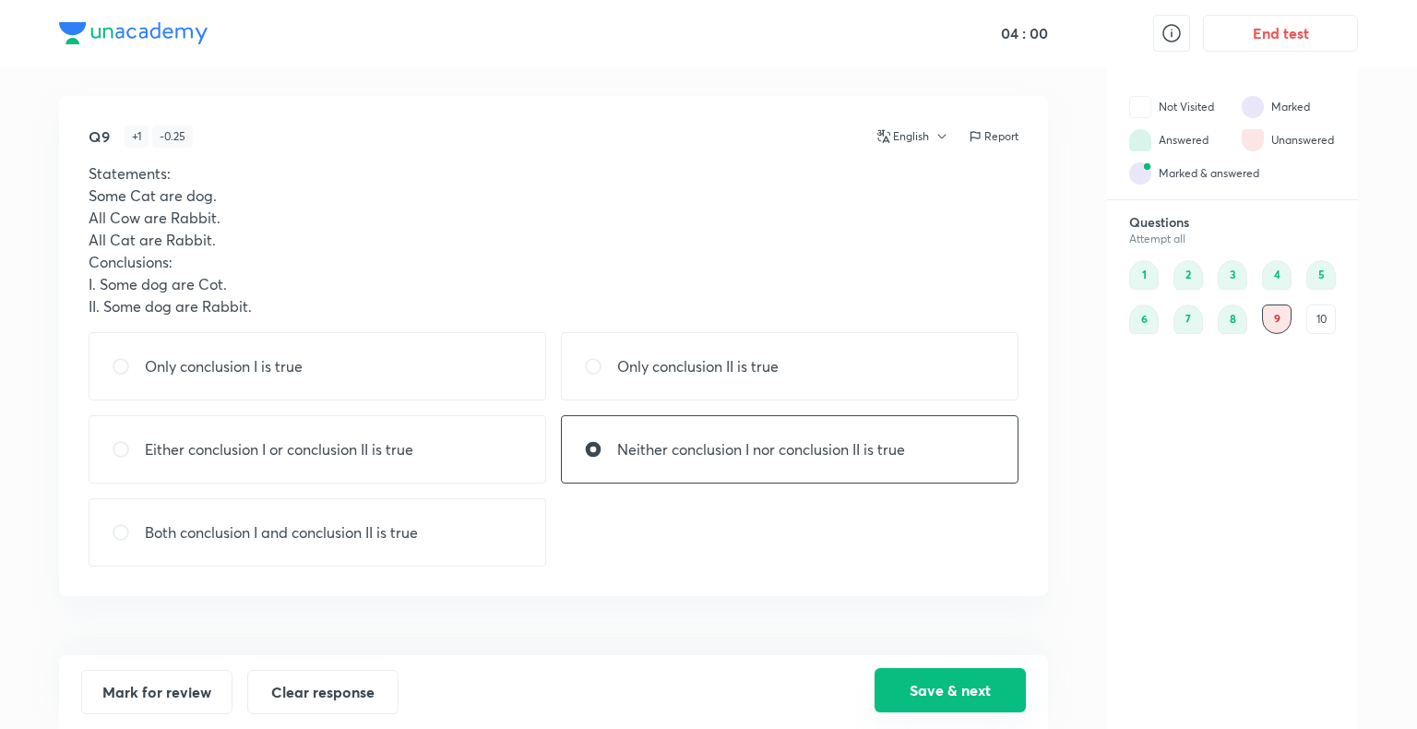
click at [974, 696] on button "Save & next" at bounding box center [949, 690] width 151 height 44
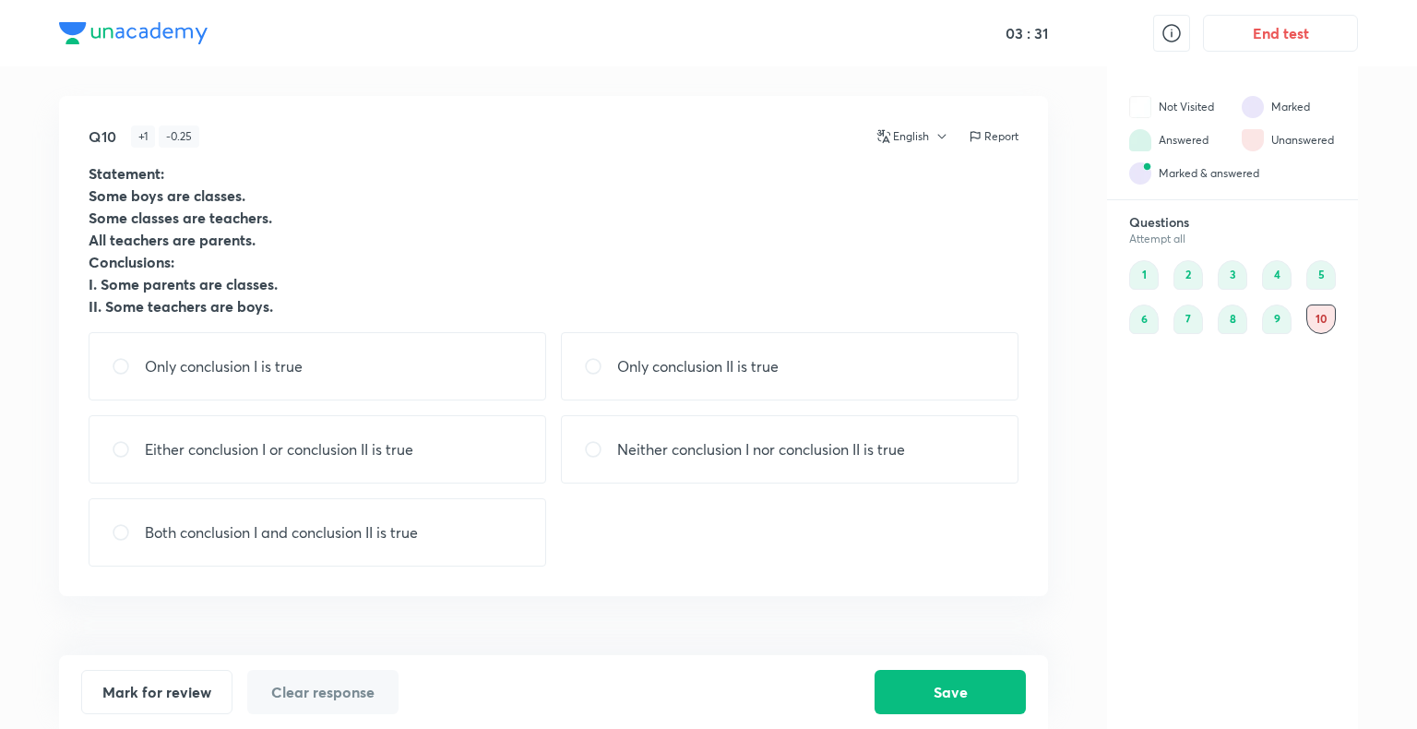
click at [335, 365] on div "Only conclusion I is true" at bounding box center [318, 366] width 458 height 68
radio input "true"
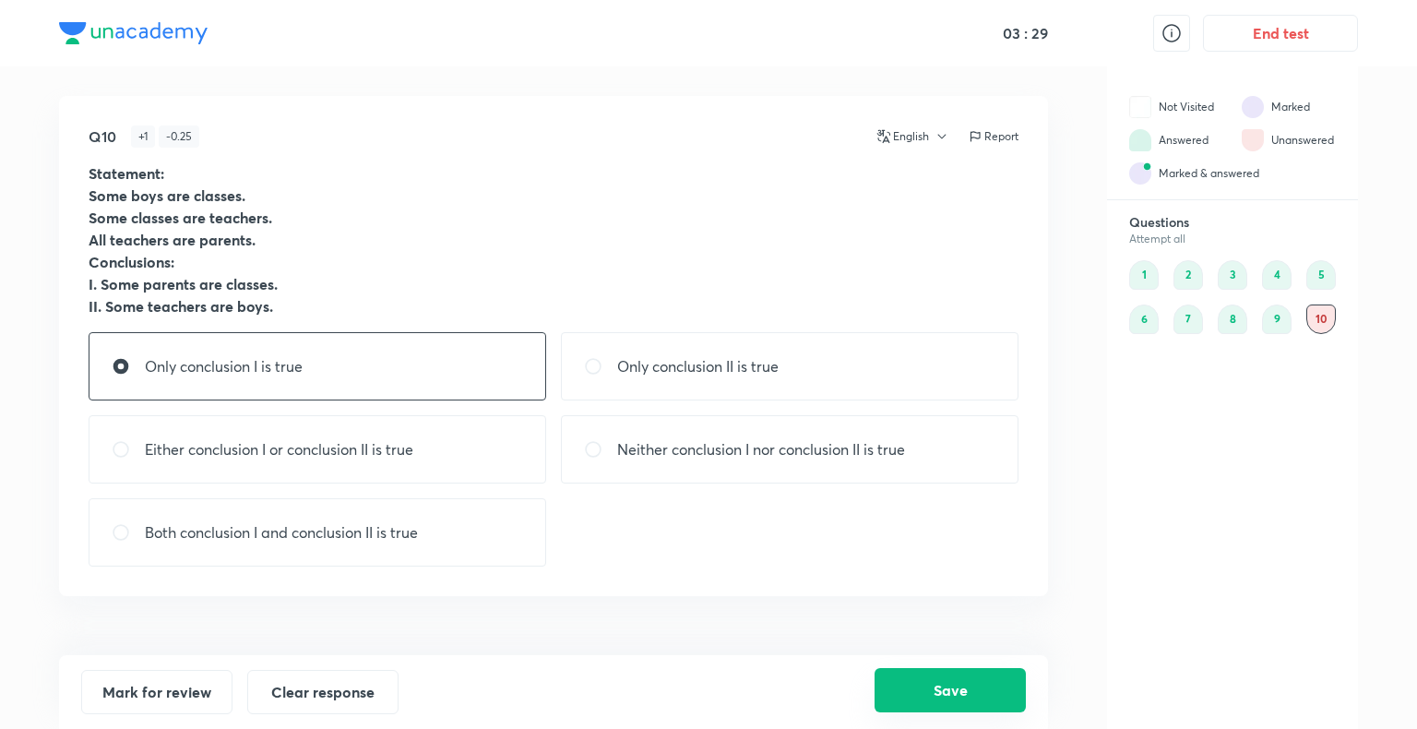
click at [930, 671] on button "Save" at bounding box center [949, 690] width 151 height 44
click at [945, 693] on button "Save" at bounding box center [949, 690] width 151 height 44
click at [1262, 41] on button "End test" at bounding box center [1280, 31] width 155 height 37
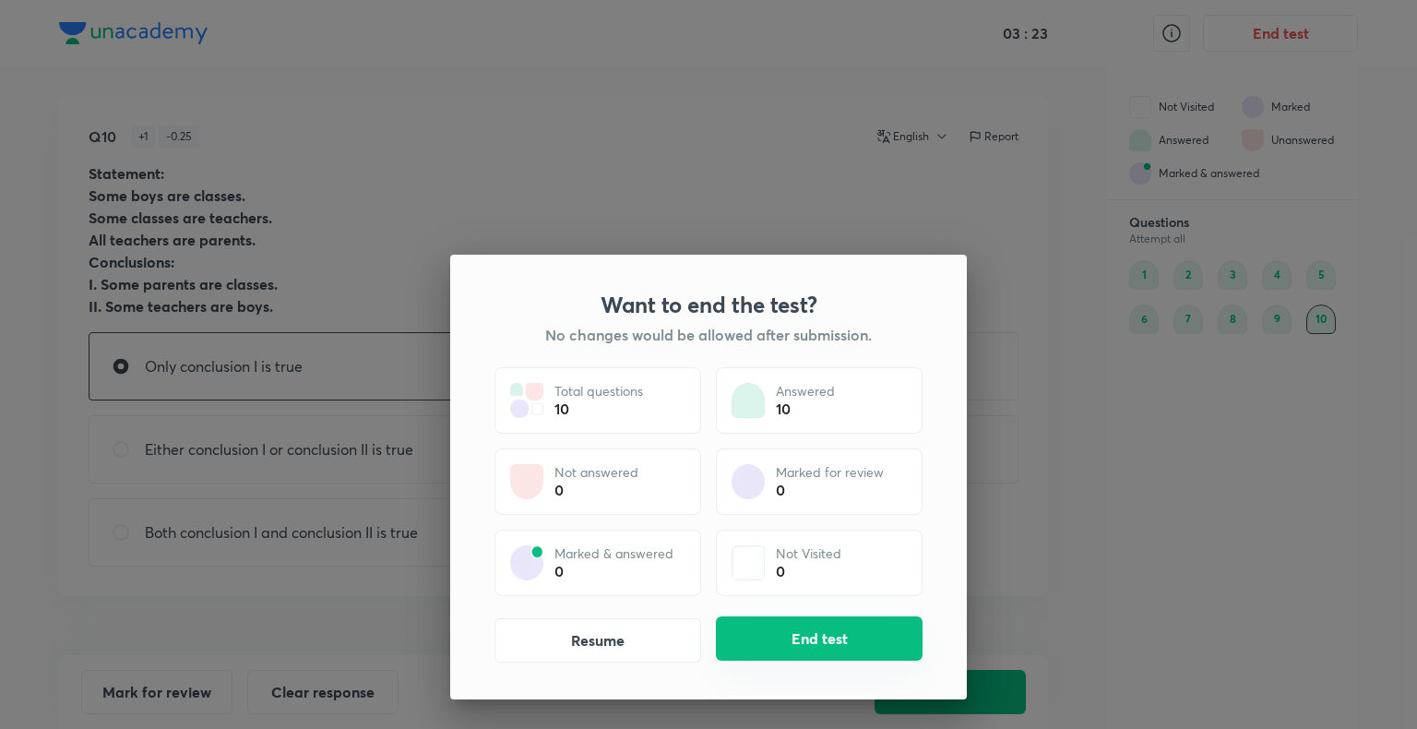
click at [813, 640] on button "End test" at bounding box center [819, 638] width 207 height 44
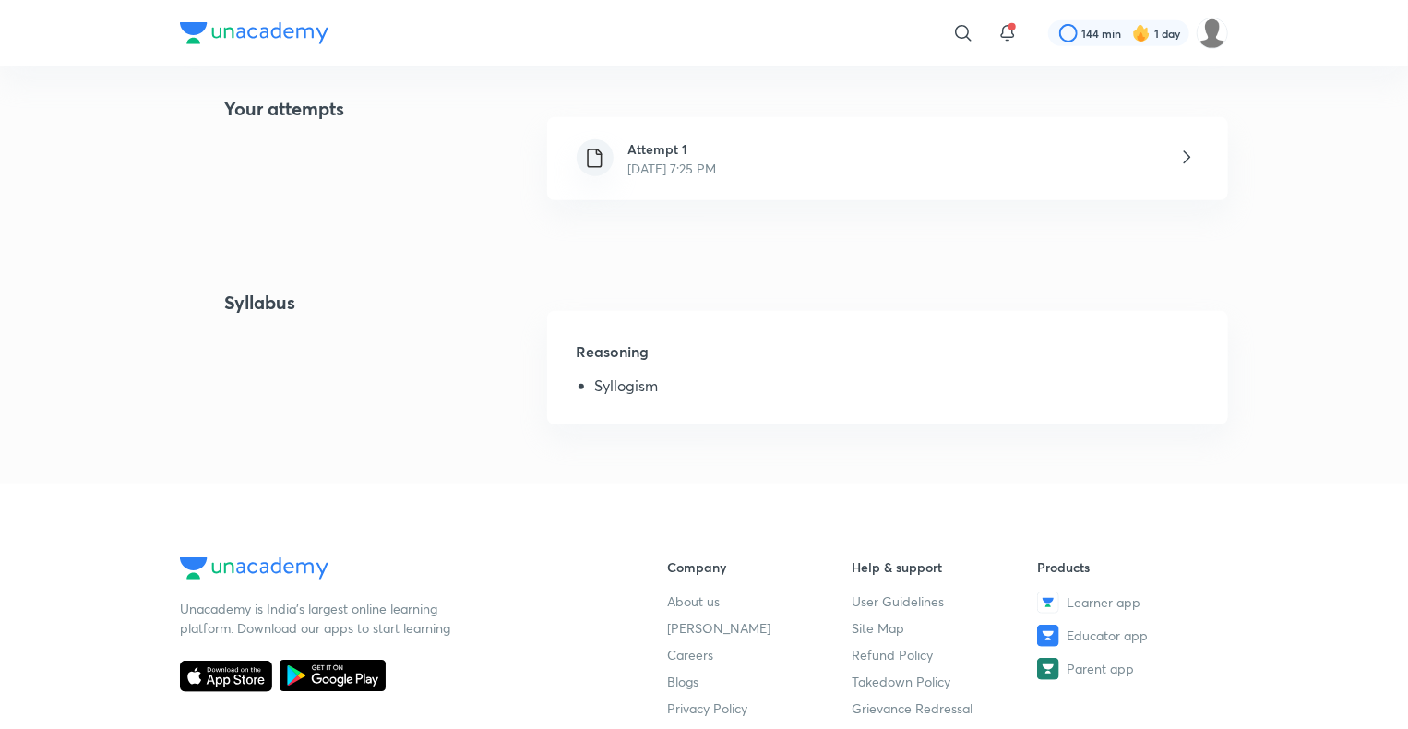
scroll to position [450, 0]
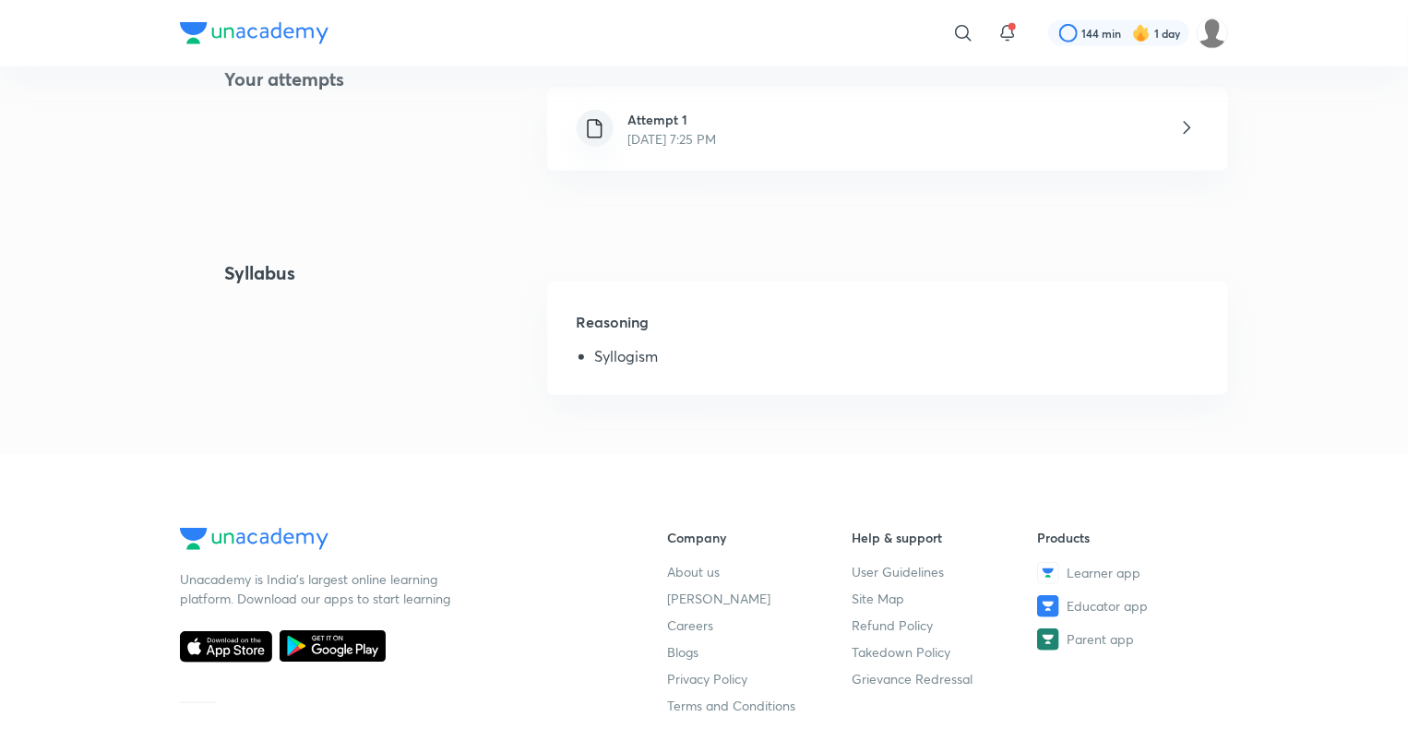
click at [717, 144] on p "[DATE] 7:25 PM" at bounding box center [672, 138] width 89 height 19
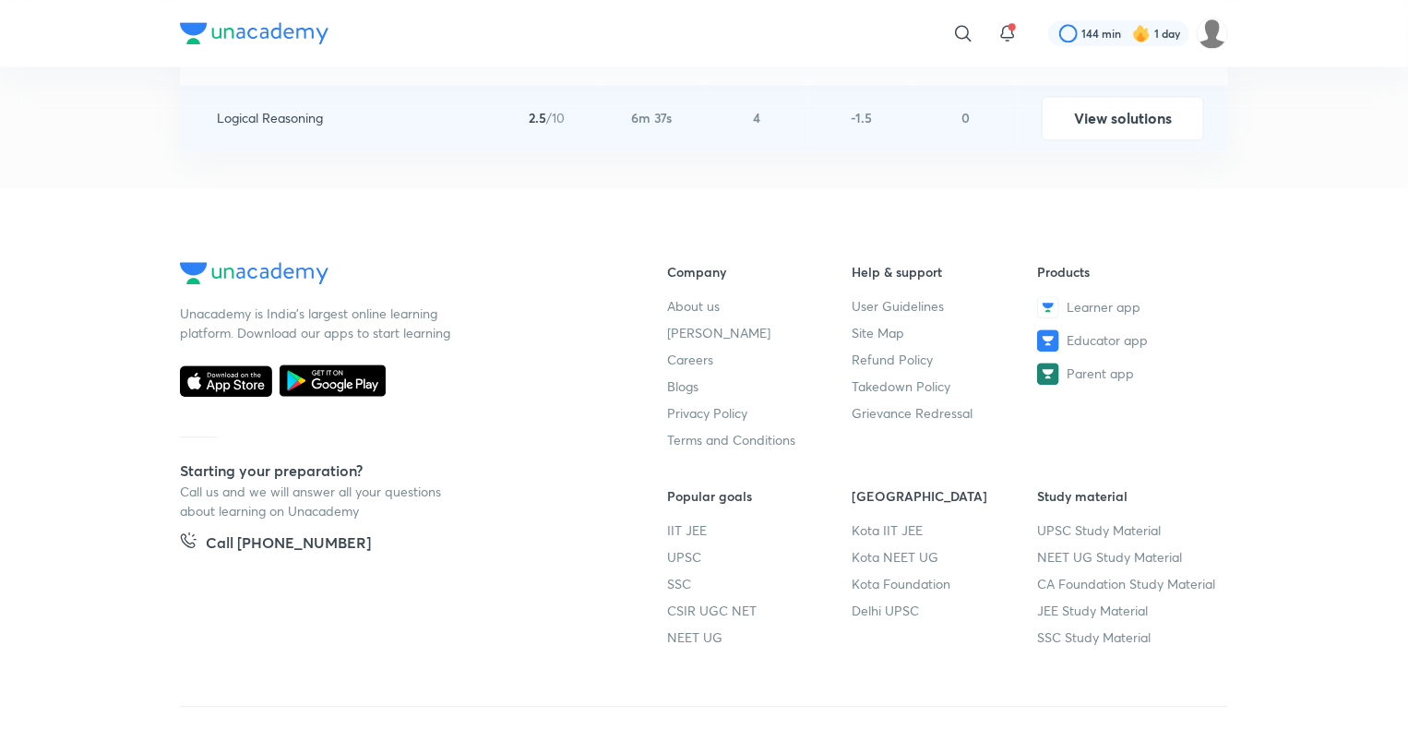
scroll to position [1951, 0]
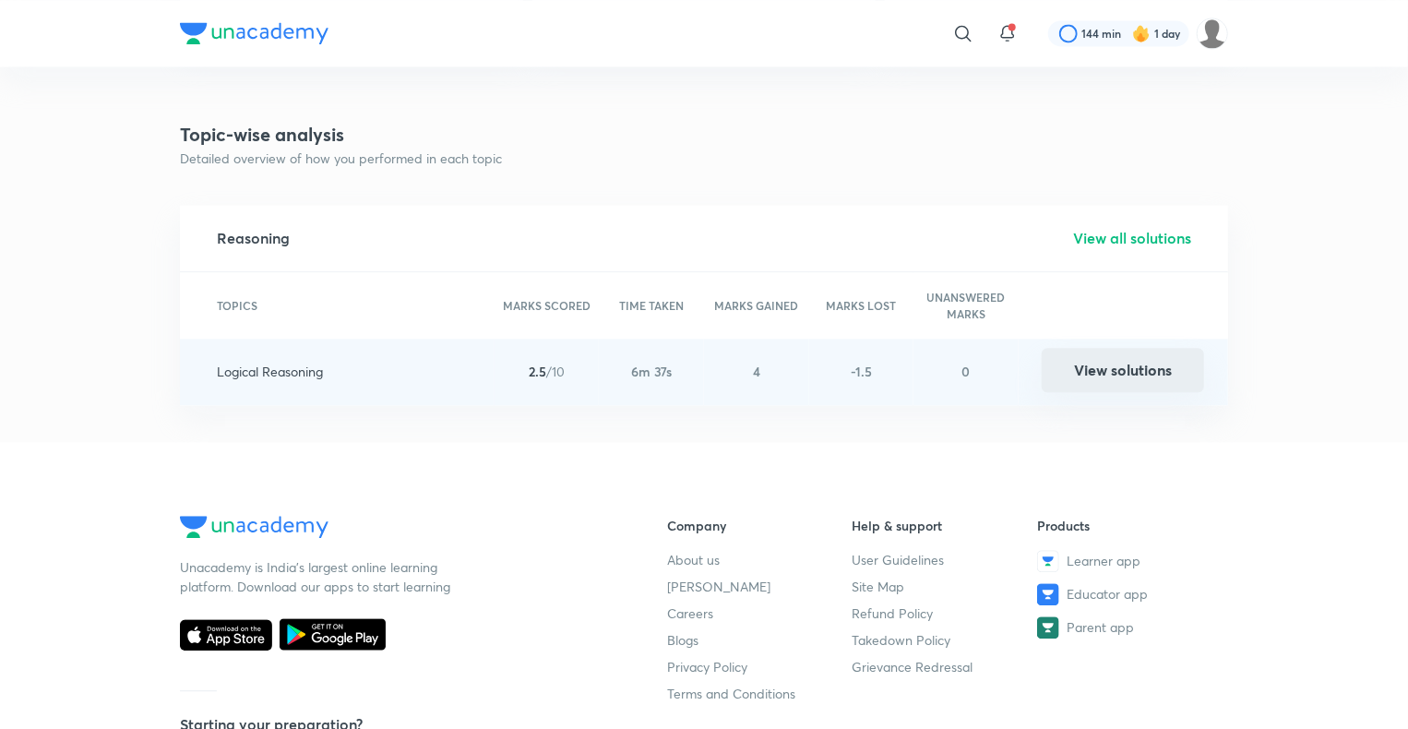
click at [1096, 364] on button "View solutions" at bounding box center [1122, 370] width 162 height 44
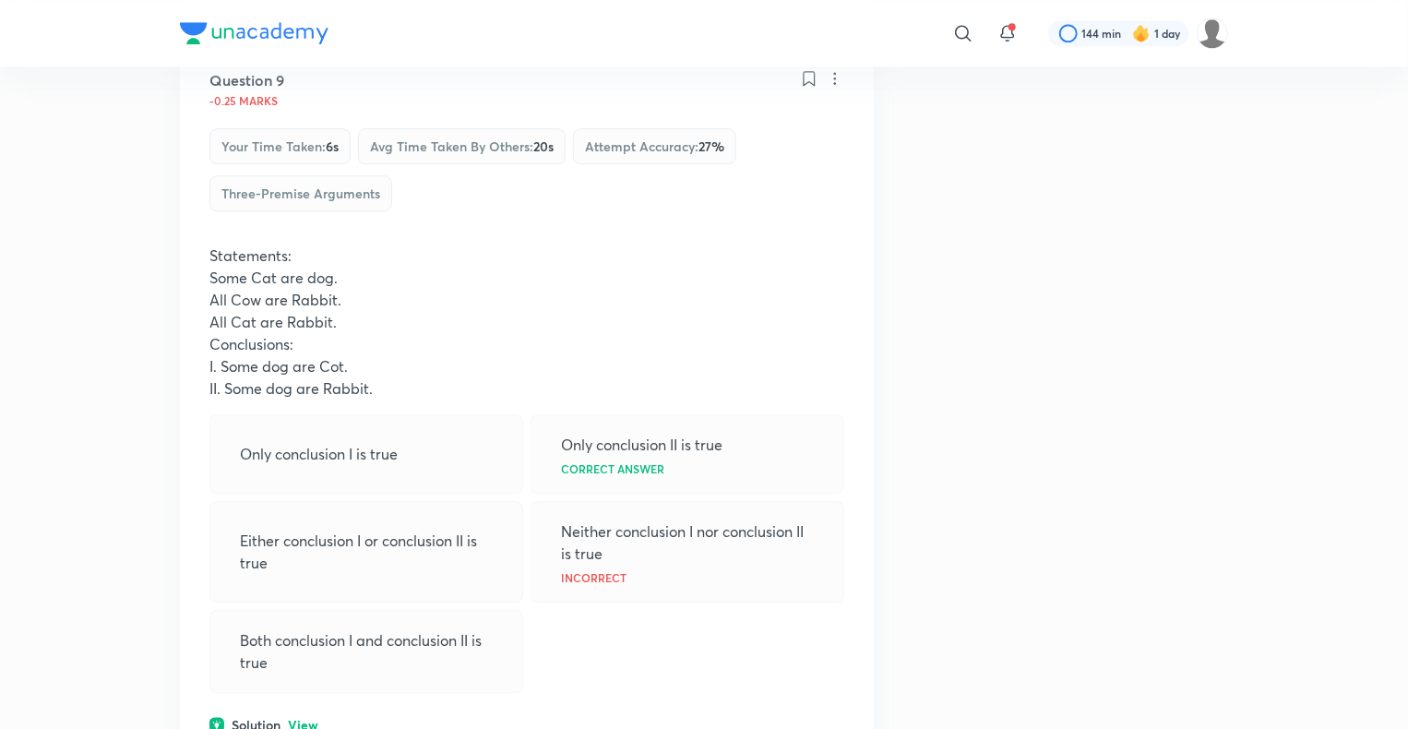
scroll to position [6035, 0]
click at [415, 226] on div "Question 9 -0.25 marks Your time taken : 6s Avg time taken by others : 20s Atte…" at bounding box center [527, 401] width 694 height 724
click at [1204, 28] on img at bounding box center [1211, 33] width 31 height 31
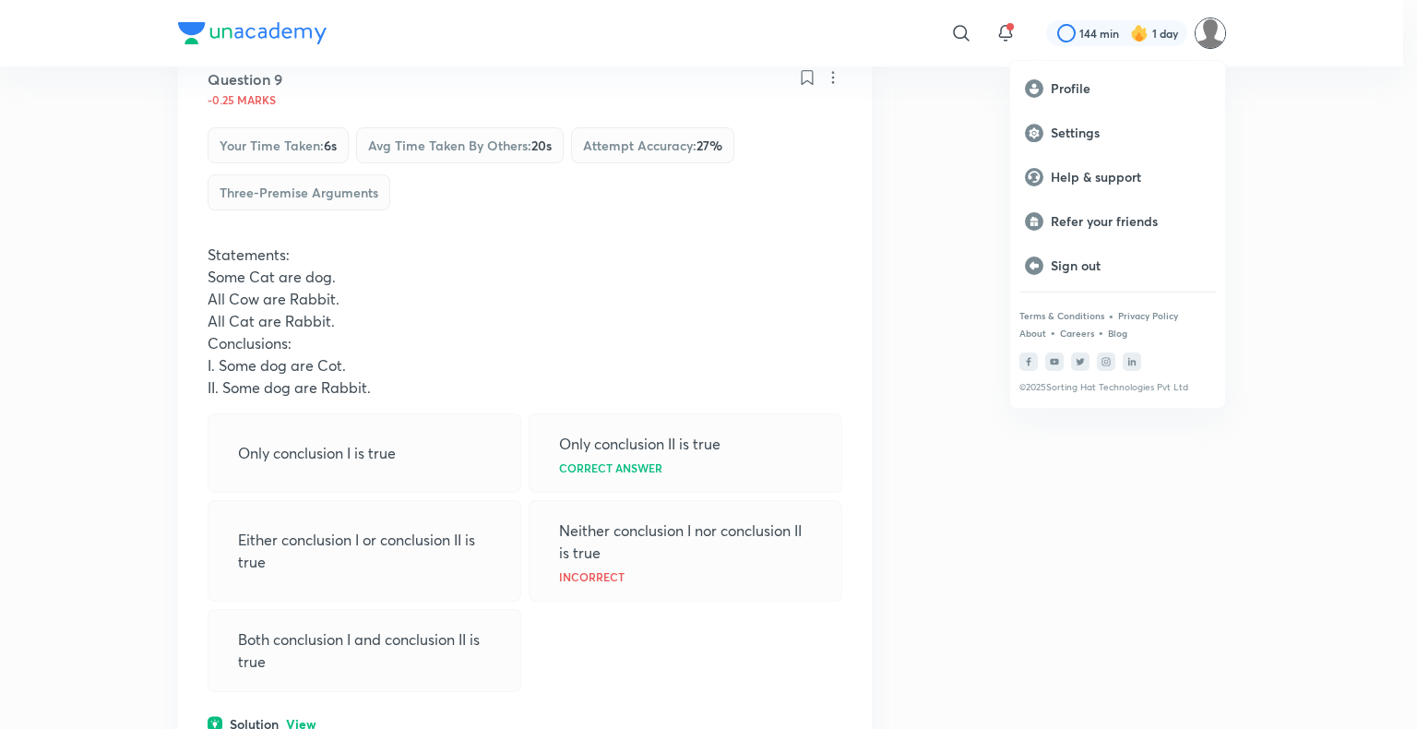
click at [952, 133] on div at bounding box center [708, 364] width 1417 height 729
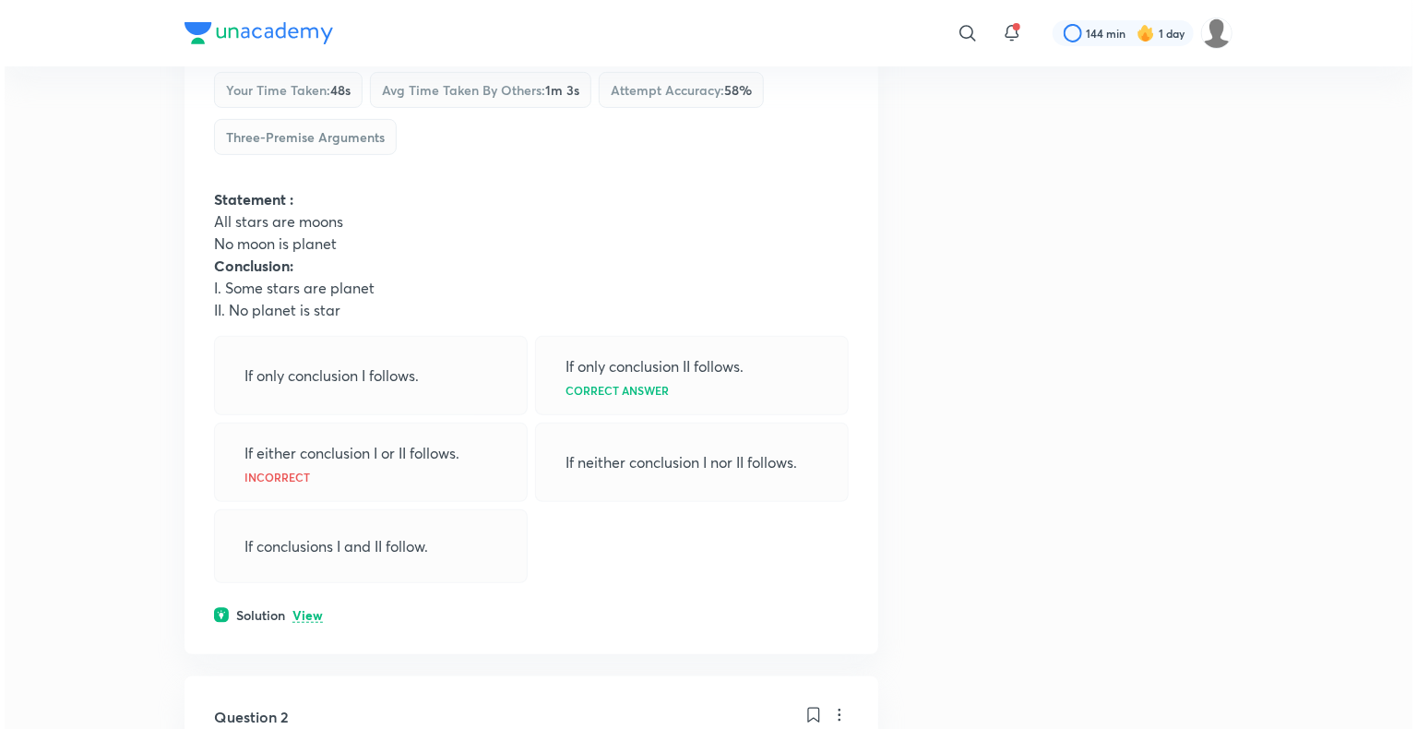
scroll to position [0, 0]
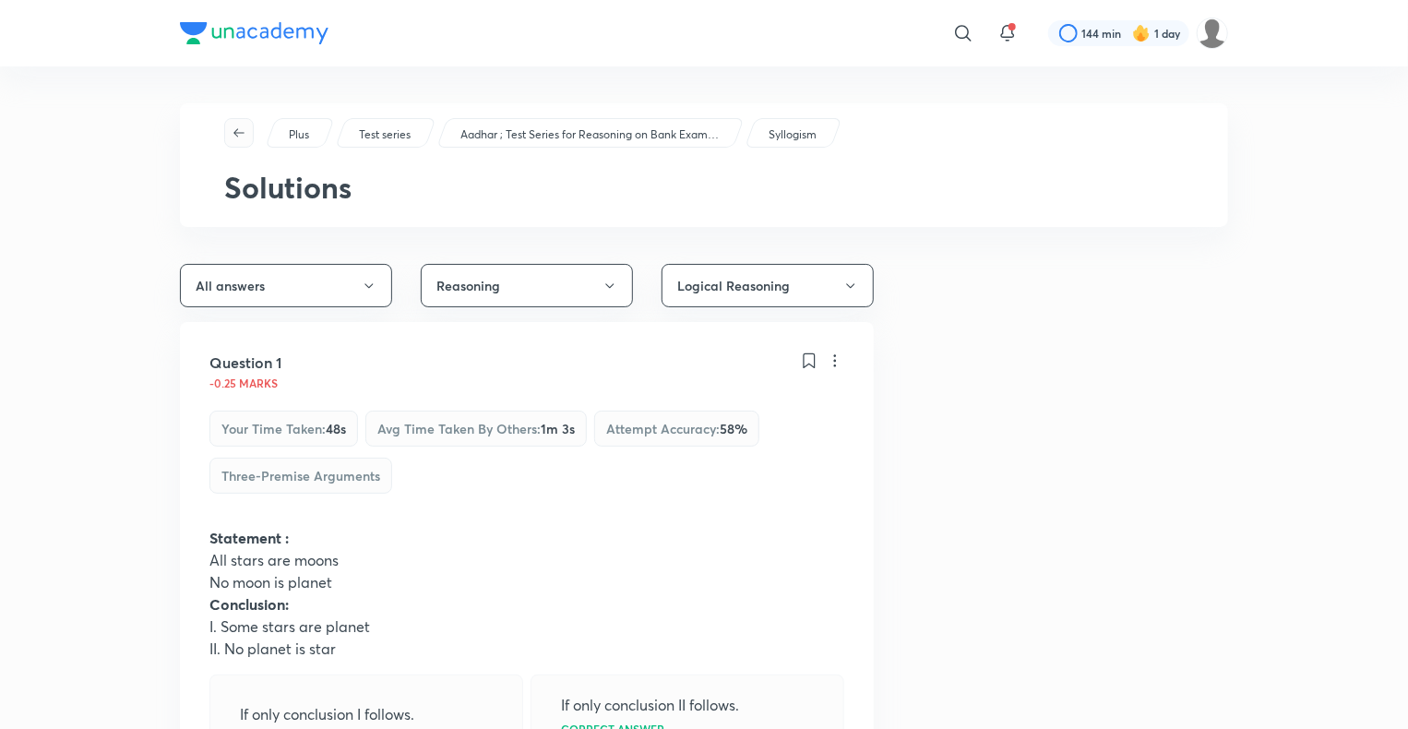
click at [236, 131] on icon "button" at bounding box center [239, 132] width 15 height 15
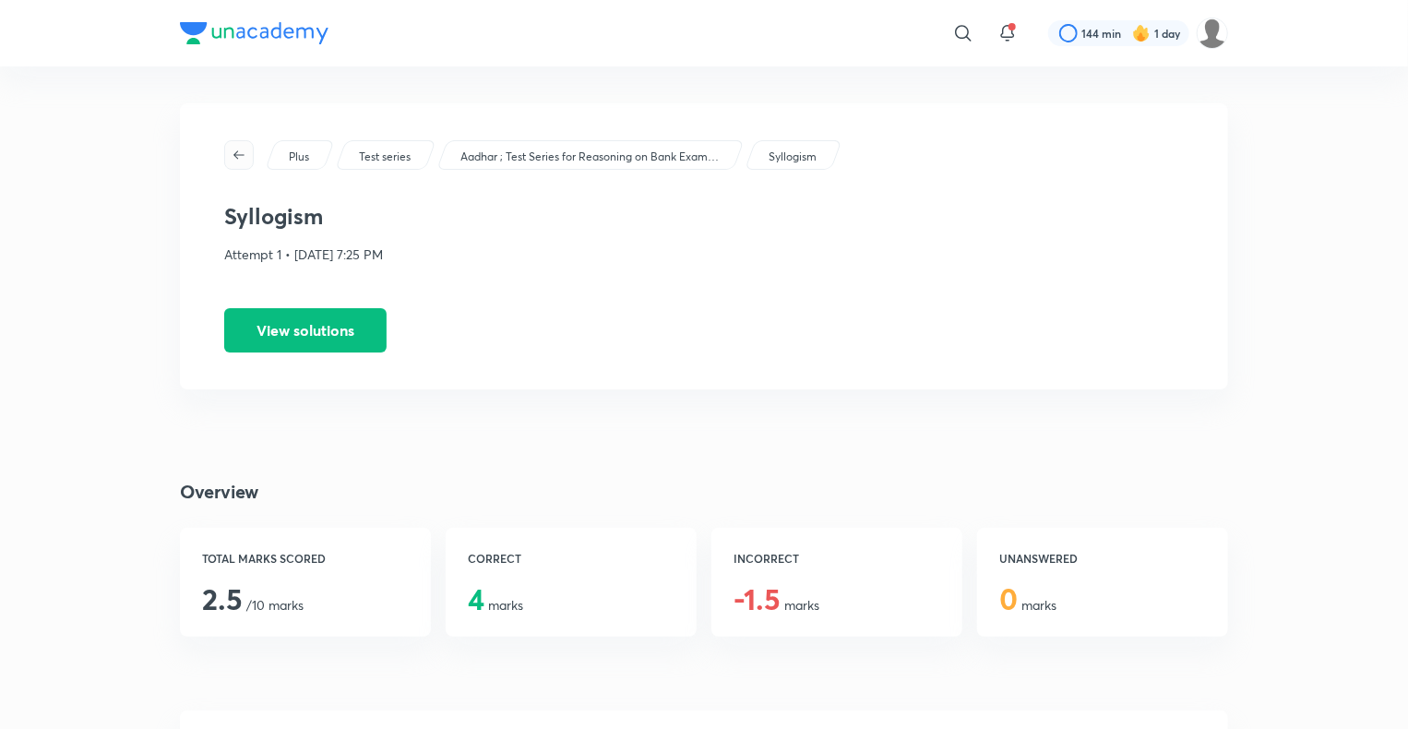
click at [240, 148] on icon "button" at bounding box center [239, 155] width 15 height 15
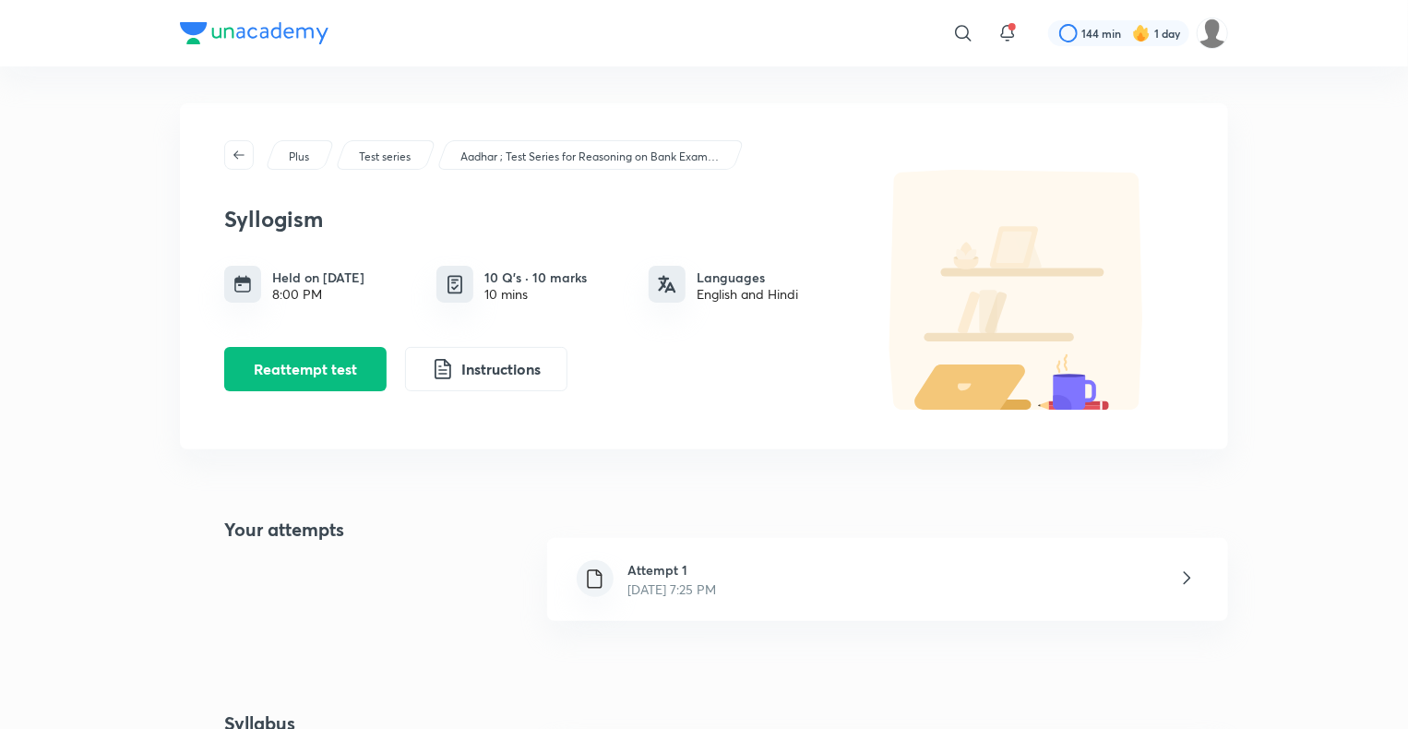
click at [240, 148] on icon "button" at bounding box center [239, 155] width 15 height 15
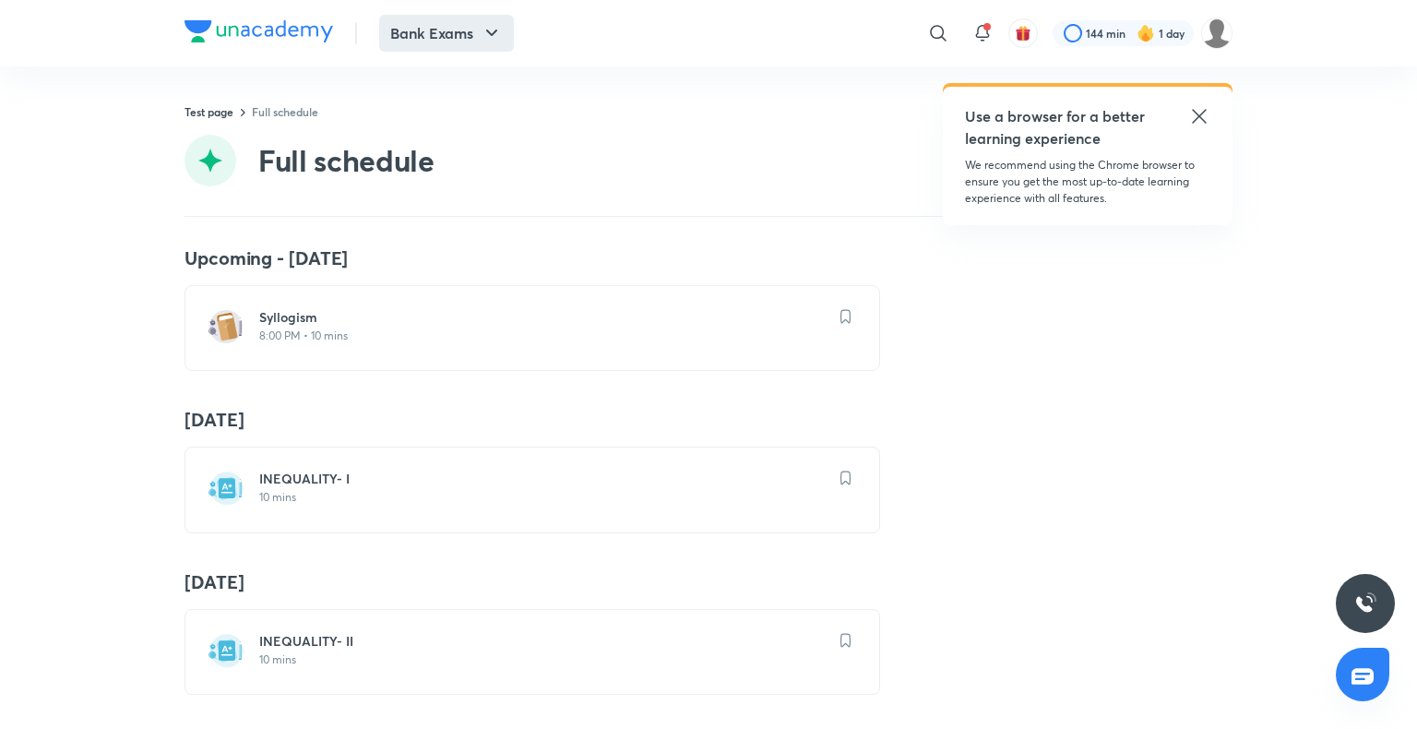
click at [413, 29] on button "Bank Exams" at bounding box center [446, 33] width 135 height 37
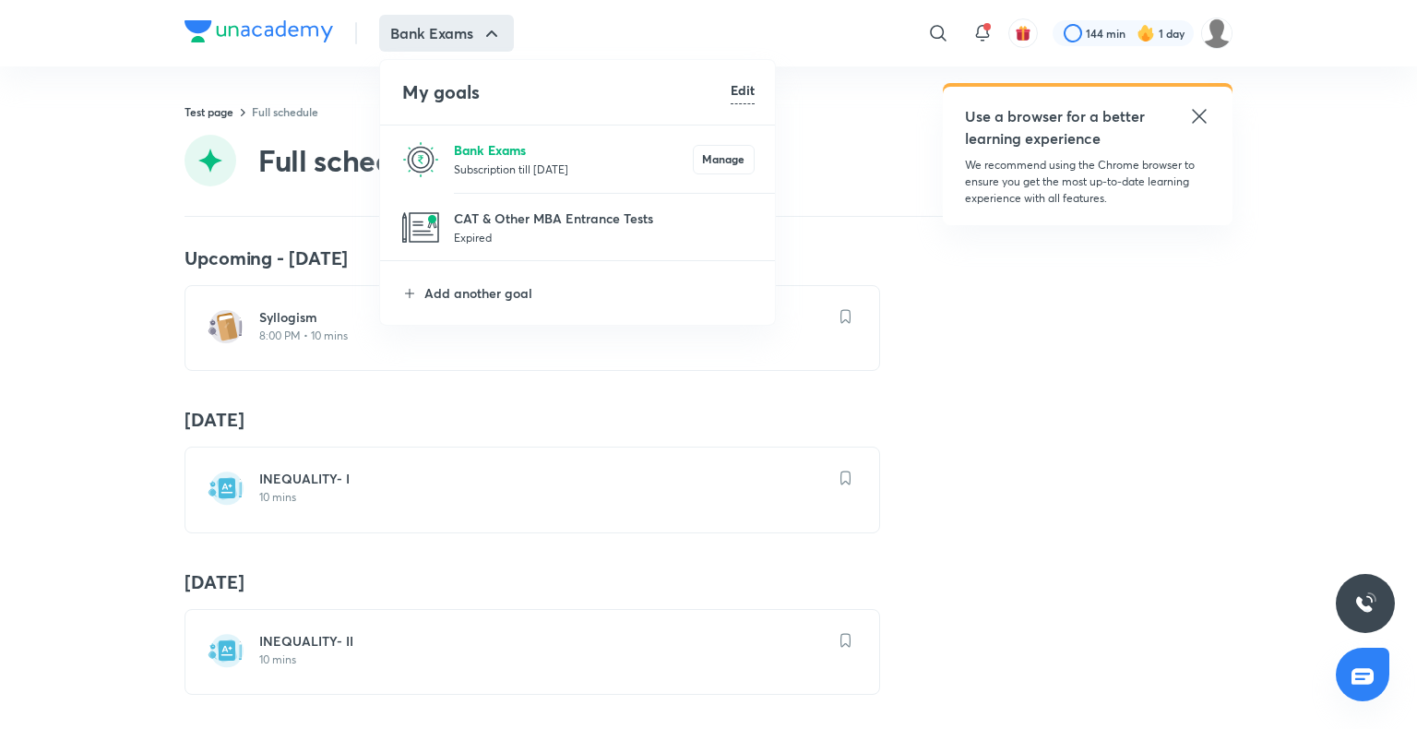
click at [490, 149] on p "Bank Exams" at bounding box center [573, 149] width 239 height 19
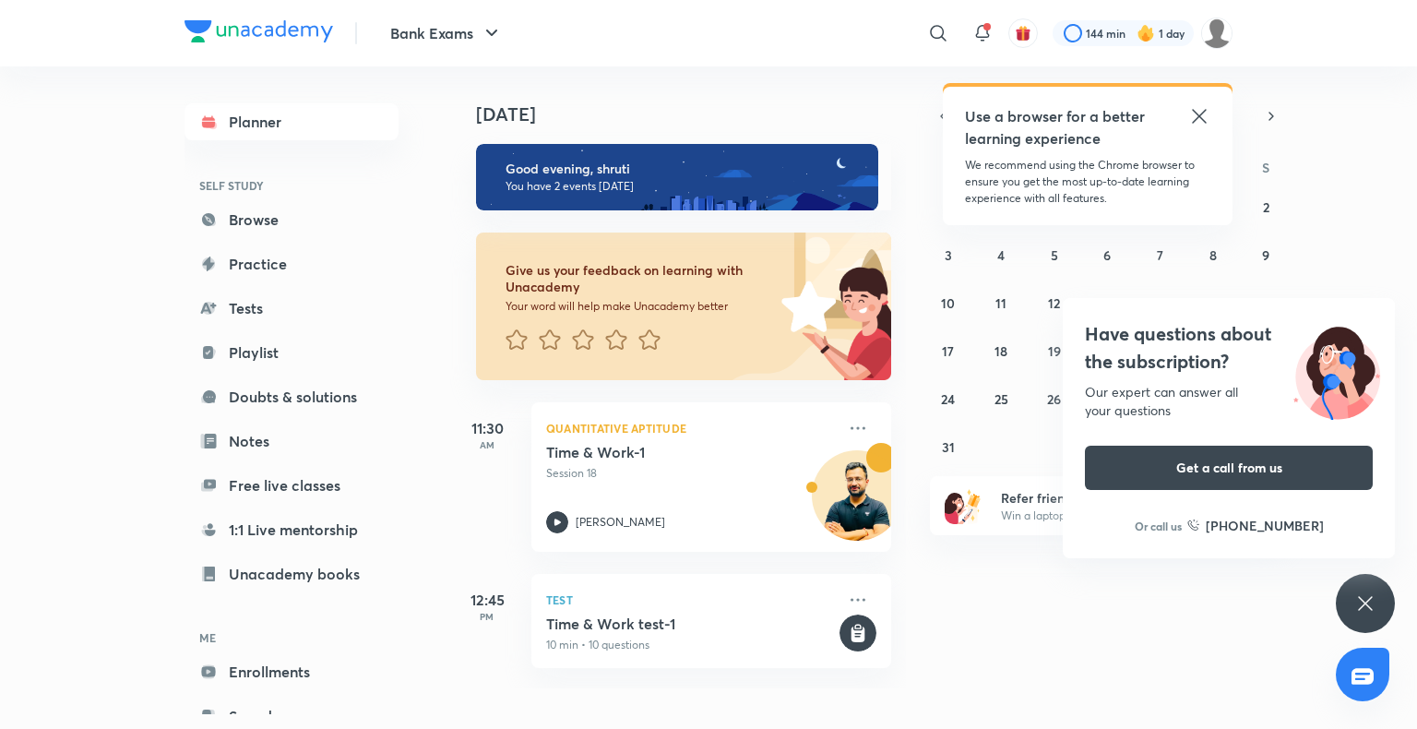
click at [1196, 116] on icon at bounding box center [1199, 116] width 22 height 22
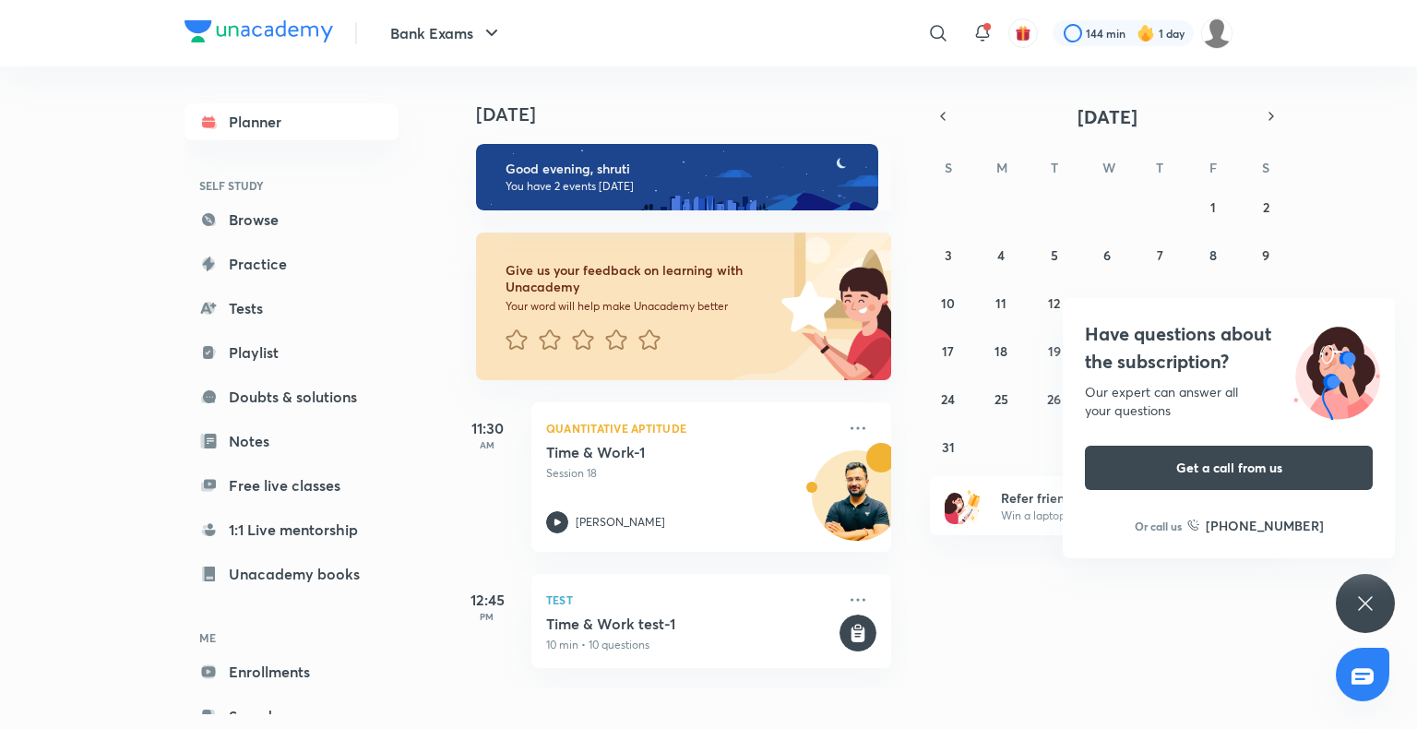
click at [1362, 605] on icon at bounding box center [1365, 603] width 14 height 14
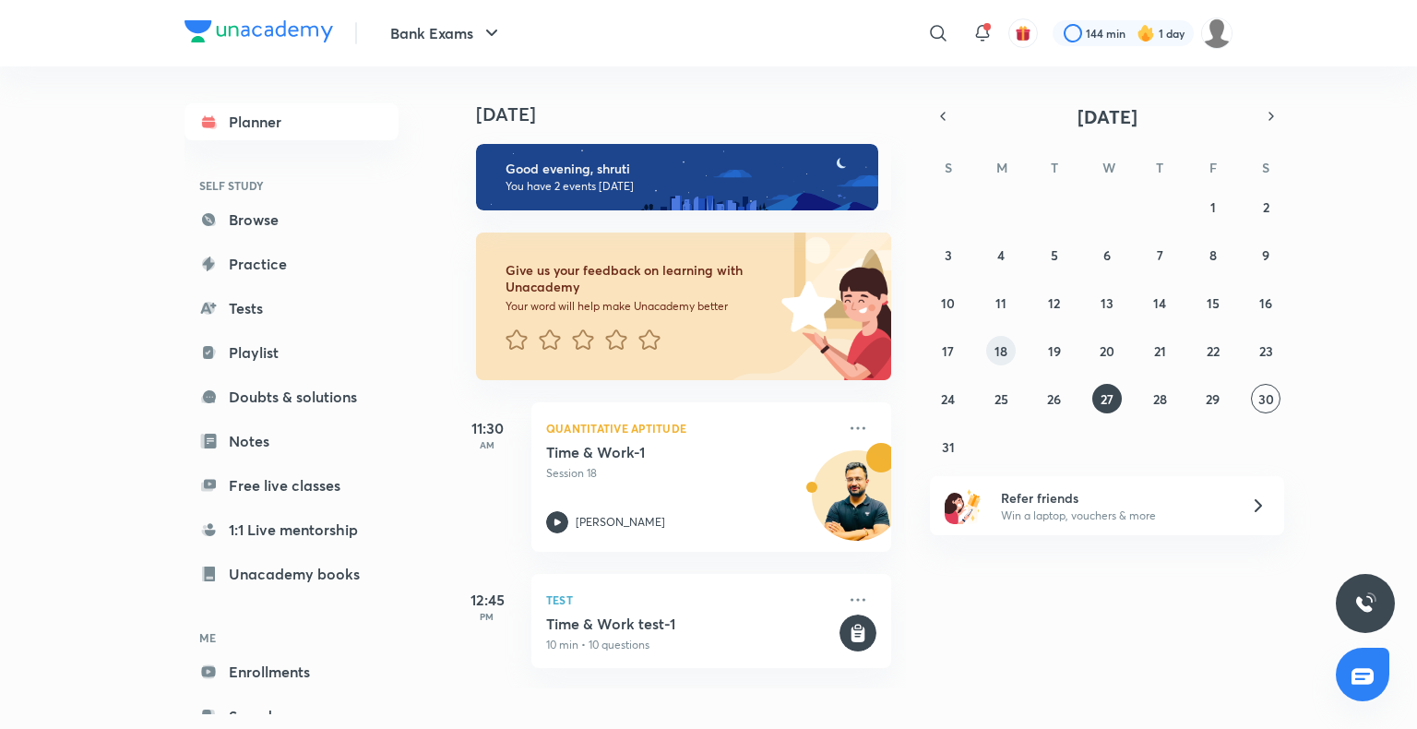
click at [1006, 352] on abbr "18" at bounding box center [1000, 351] width 13 height 18
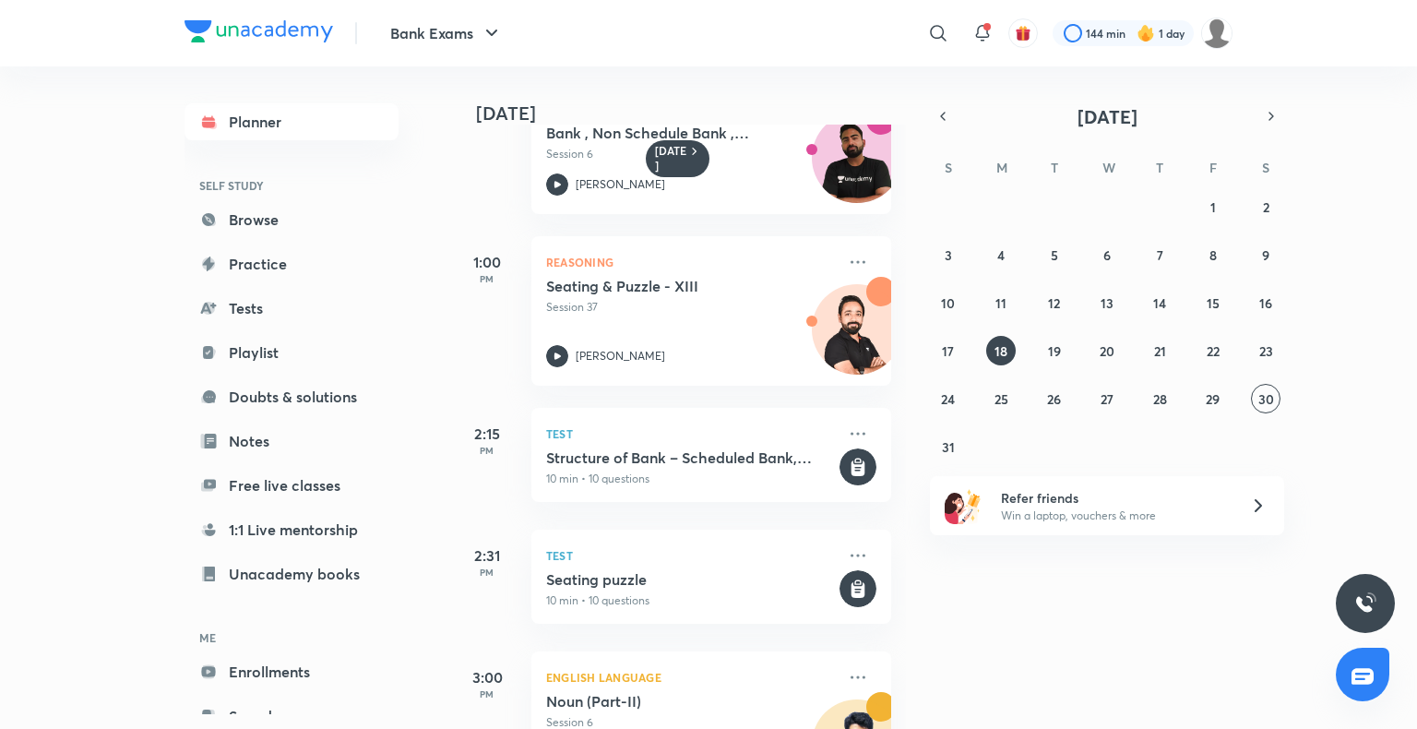
scroll to position [379, 0]
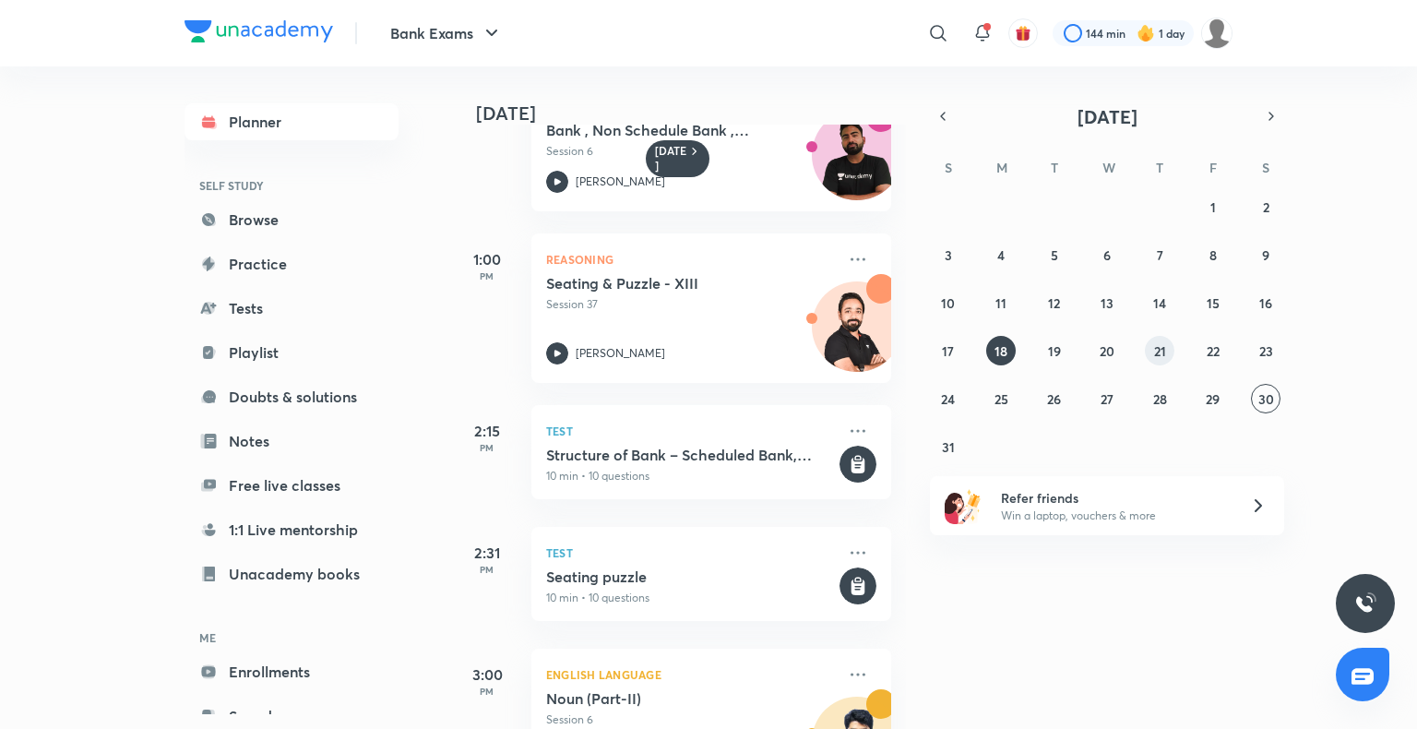
click at [1159, 351] on abbr "21" at bounding box center [1160, 351] width 12 height 18
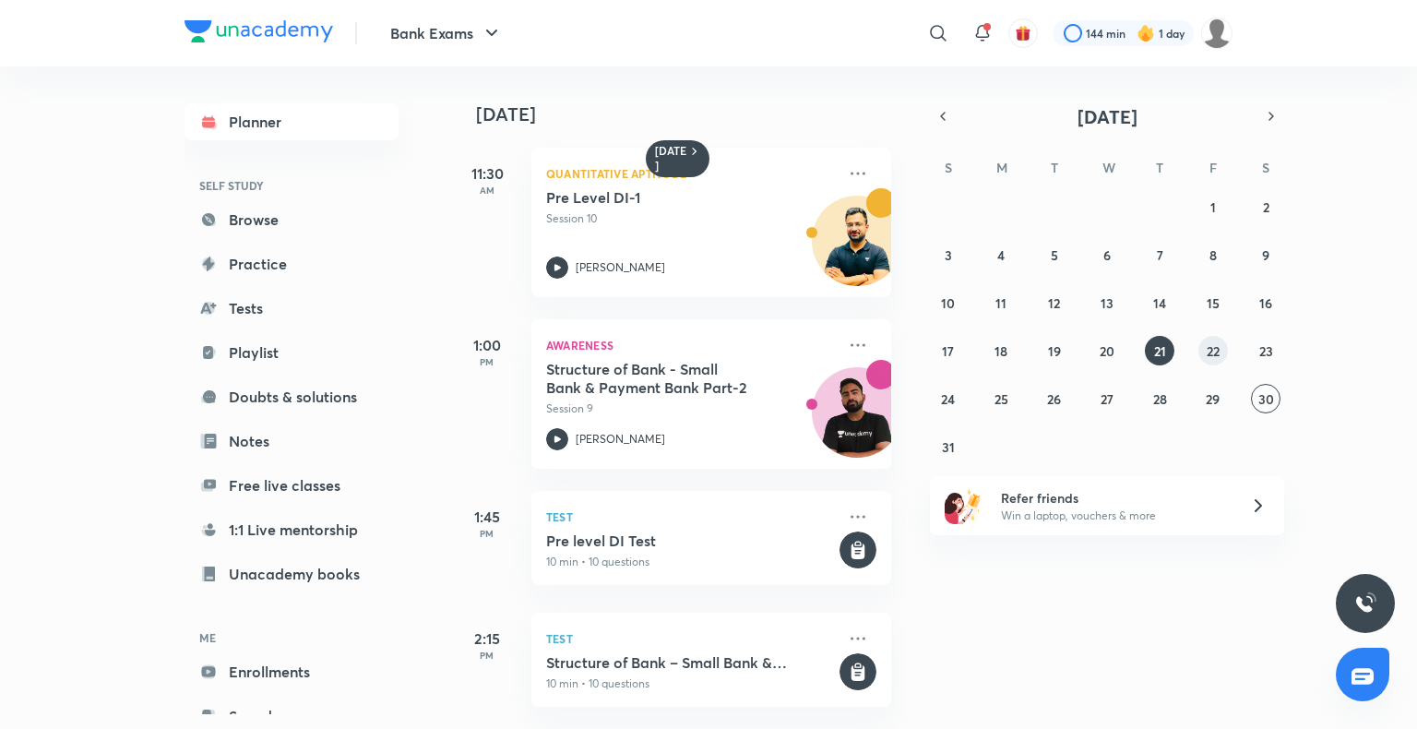
click at [1211, 359] on button "22" at bounding box center [1213, 351] width 30 height 30
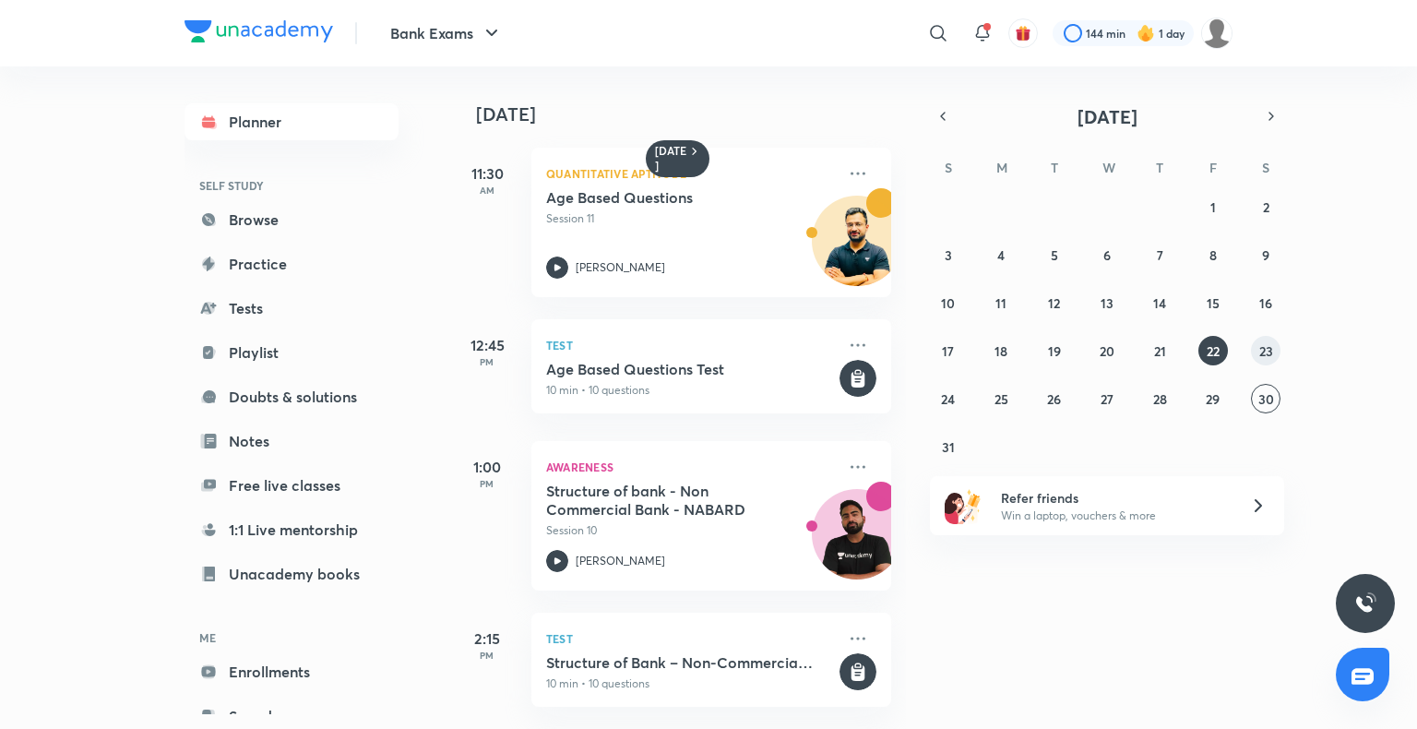
click at [1277, 351] on button "23" at bounding box center [1266, 351] width 30 height 30
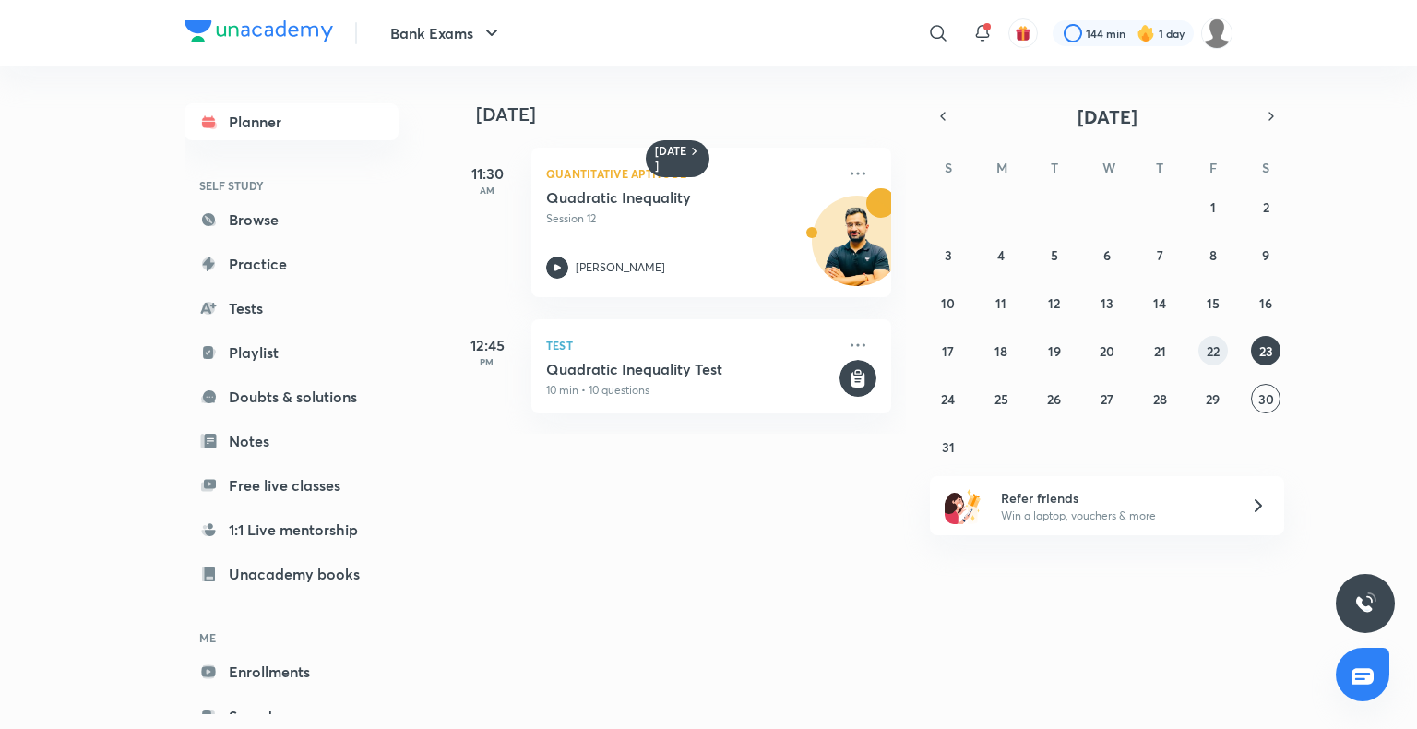
click at [1202, 356] on button "22" at bounding box center [1213, 351] width 30 height 30
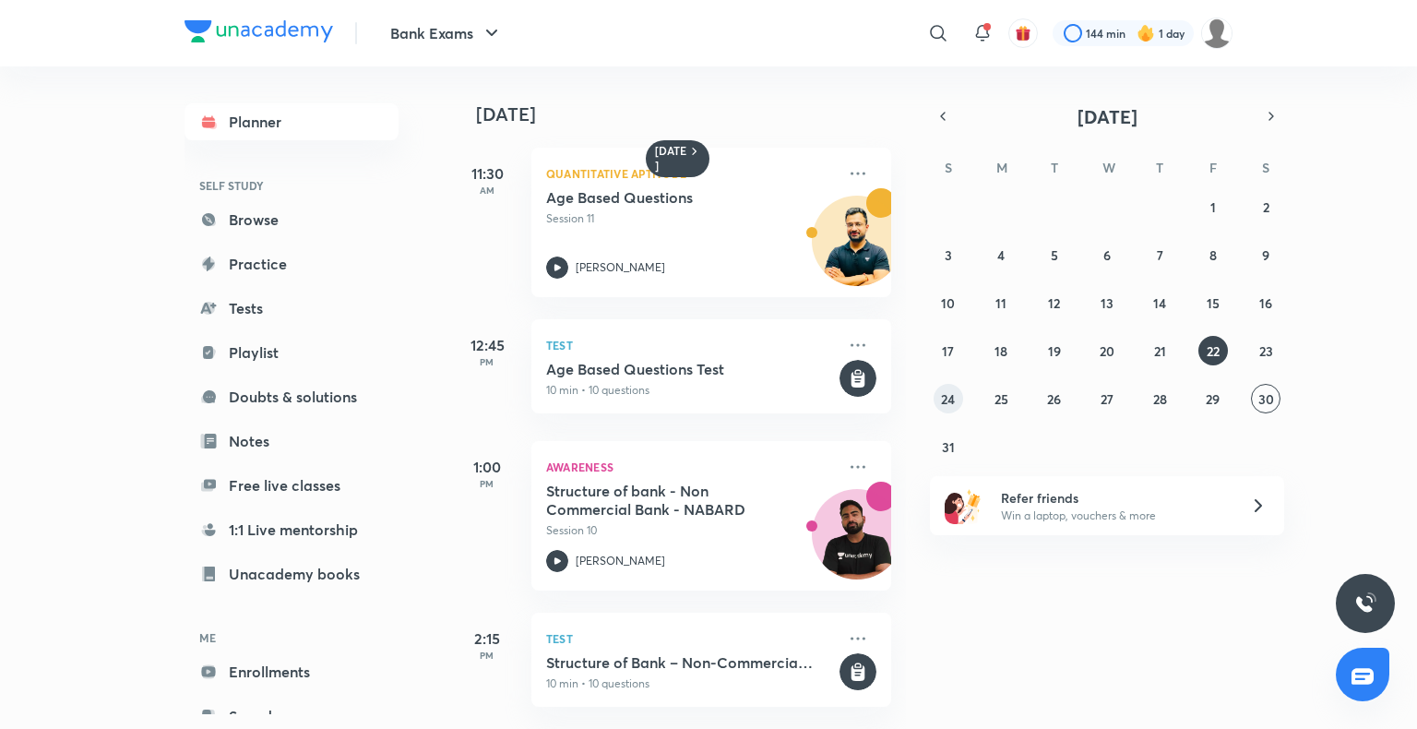
click at [959, 398] on button "24" at bounding box center [948, 399] width 30 height 30
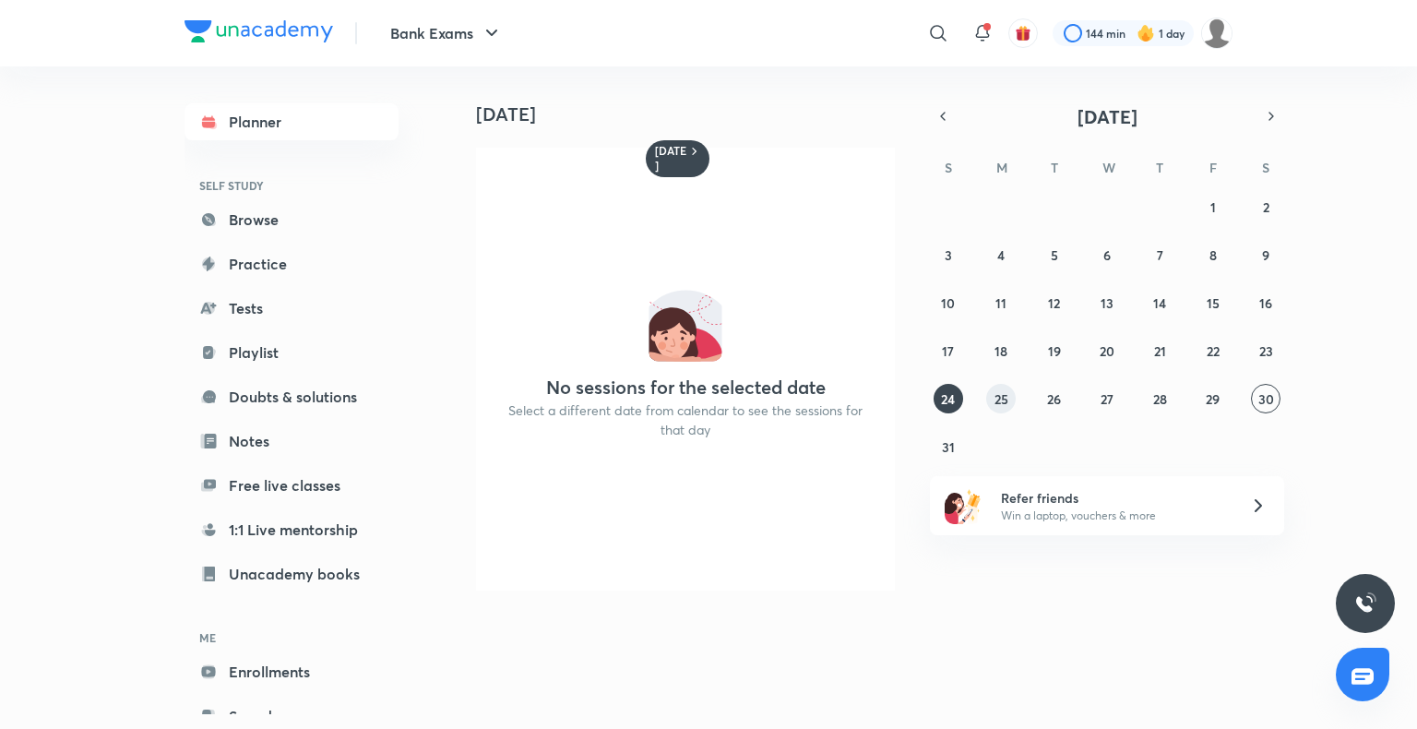
click at [1007, 398] on abbr "25" at bounding box center [1001, 399] width 14 height 18
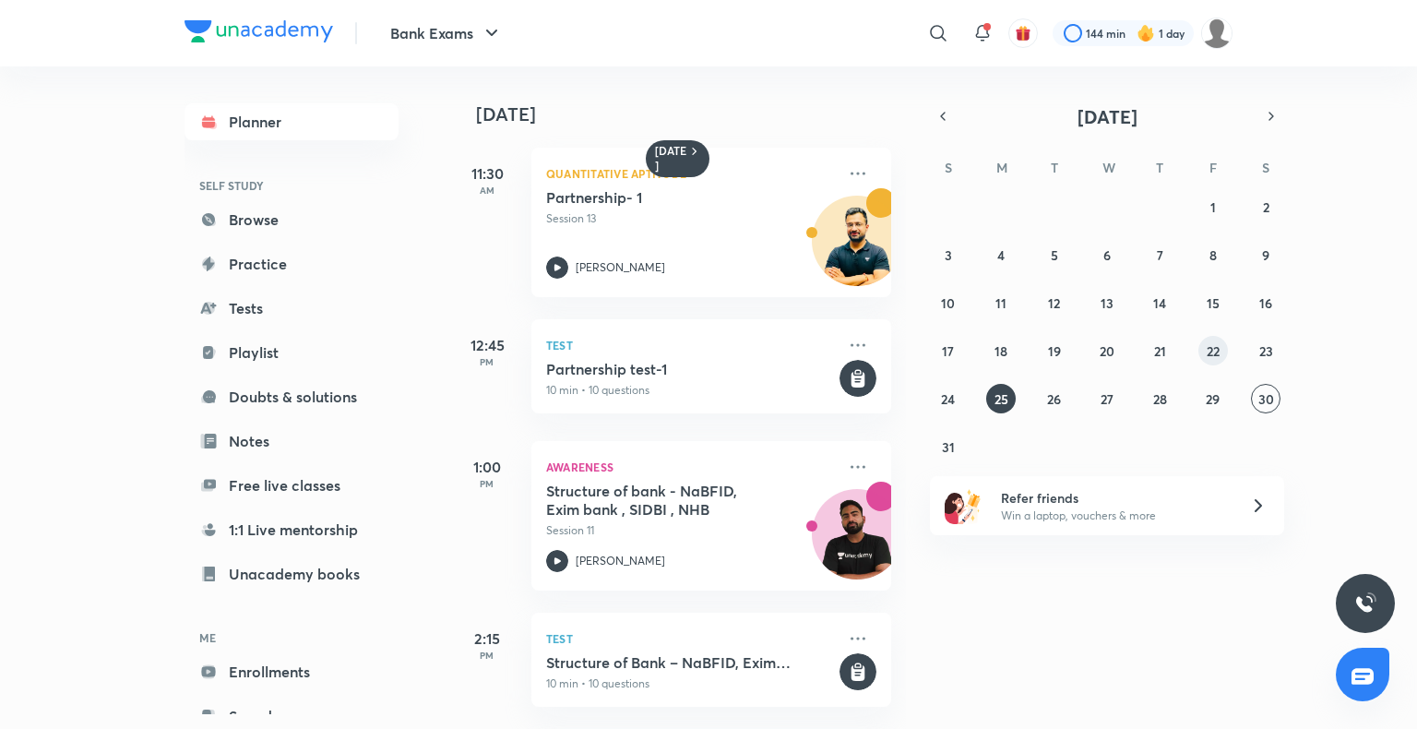
click at [1222, 349] on button "22" at bounding box center [1213, 351] width 30 height 30
click at [847, 178] on icon at bounding box center [858, 173] width 22 height 22
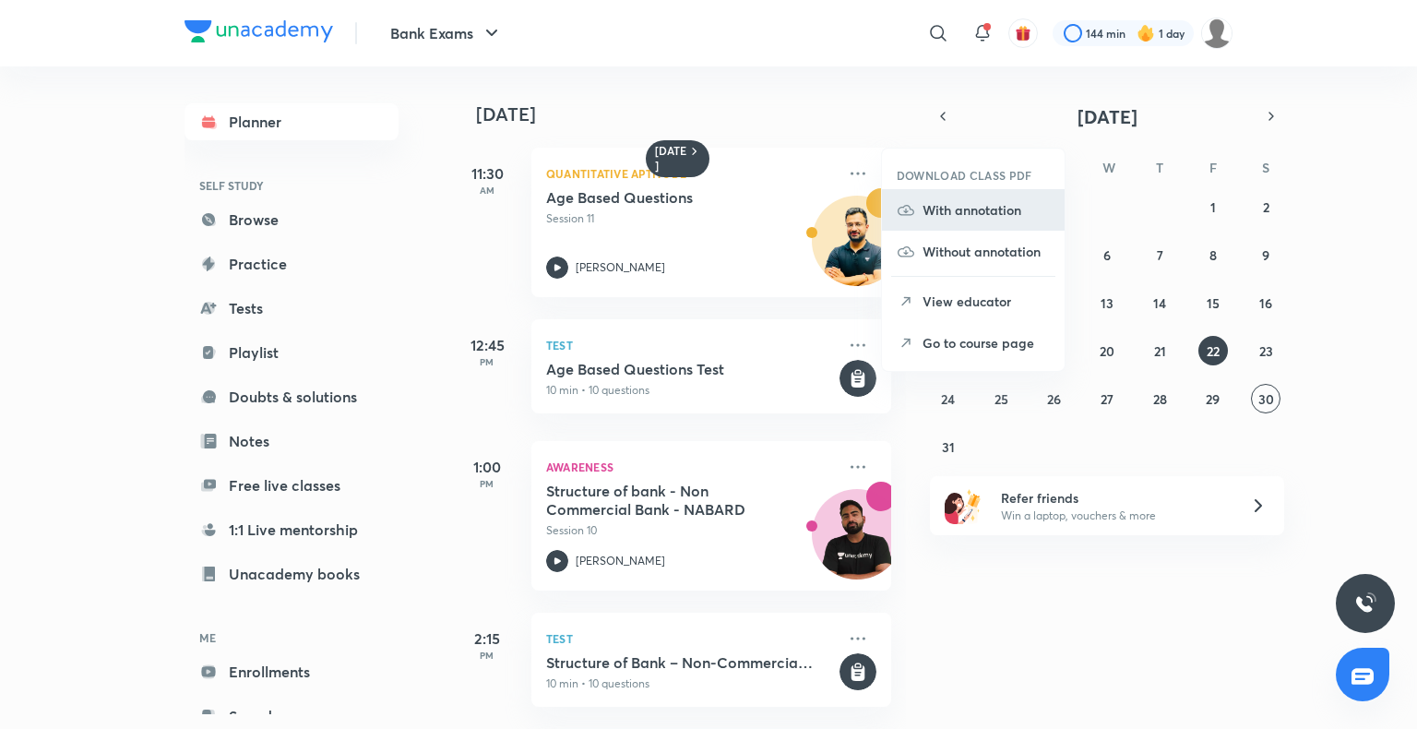
click at [982, 206] on p "With annotation" at bounding box center [985, 209] width 127 height 19
